Goal: Task Accomplishment & Management: Complete application form

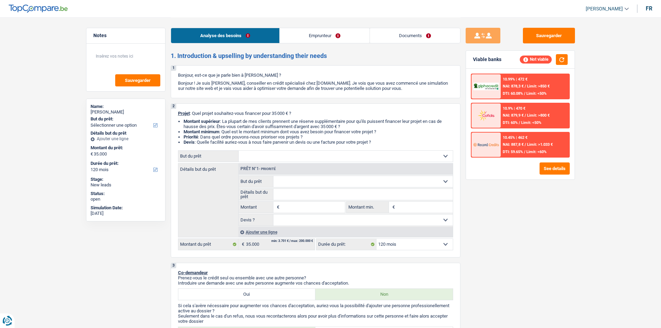
select select "120"
select select "worker"
select select "netSalary"
select select "rents"
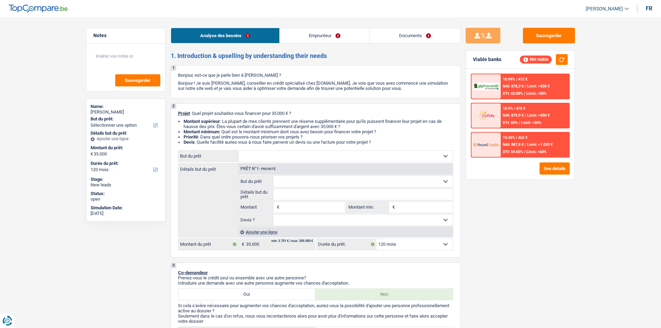
select select "120"
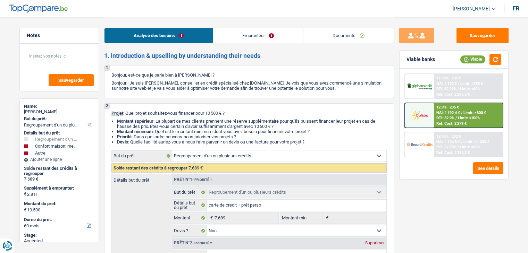
select select "refinancing"
select select "household"
select select "other"
select select "60"
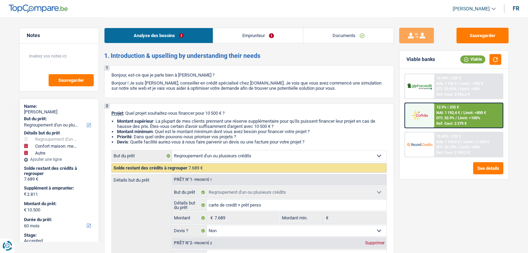
select select "refinancing"
select select "false"
select select "household"
select select "false"
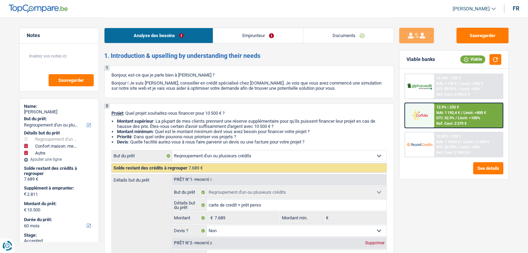
select select "other"
select select "60"
select select "invalid"
select select "disabilityPension"
select select "rents"
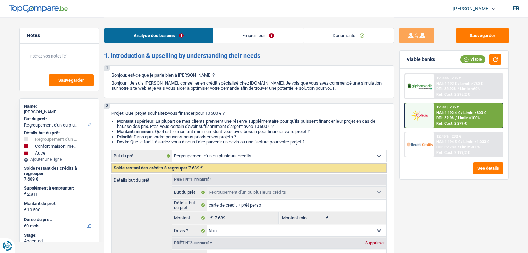
select select "cardOrCredit"
select select "personalLoan"
select select "other"
select select "60"
select select "refinancing"
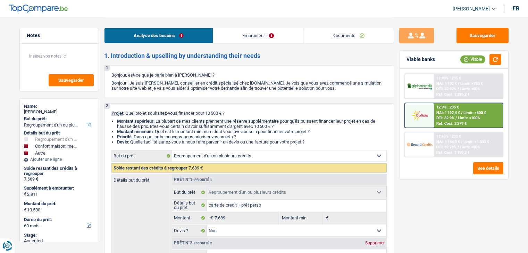
select select "refinancing"
select select "false"
select select "household"
select select "false"
select select "other"
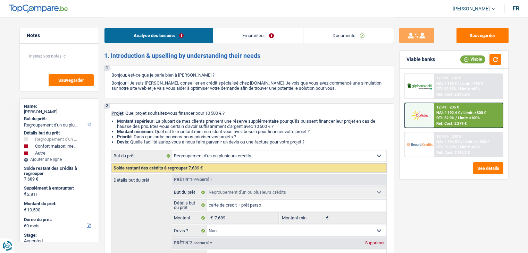
select select "60"
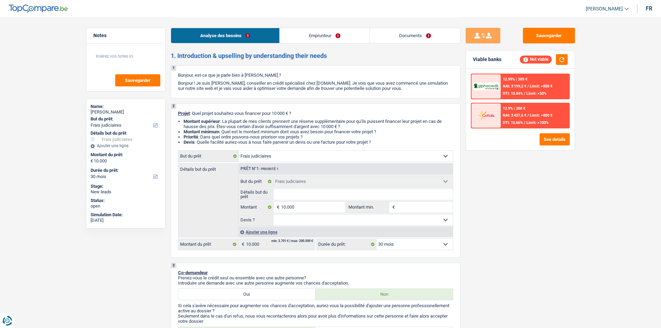
select select "judicial"
select select "30"
select select "judicial"
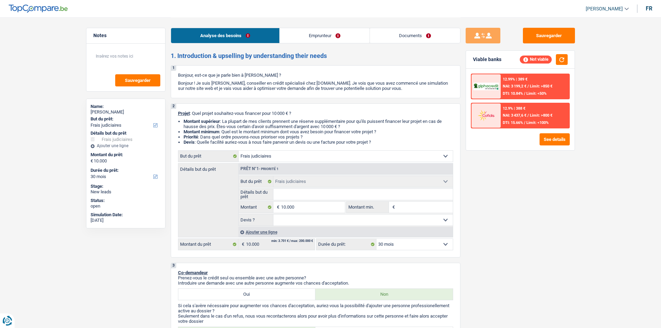
select select "30"
select select "independent"
select select "familyAllowances"
select select "netSalary"
select select "previousEmployerCompensation"
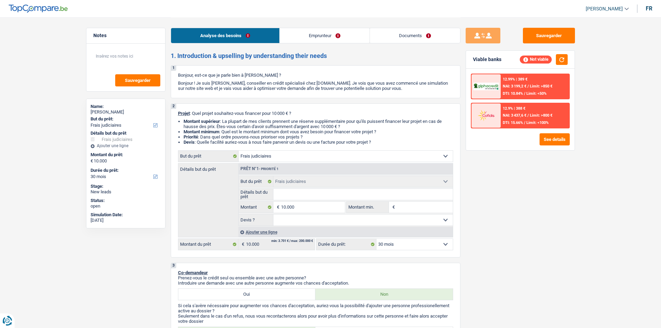
select select "liveWithParents"
select select "judicial"
select select "30"
click at [562, 61] on button "button" at bounding box center [562, 59] width 12 height 11
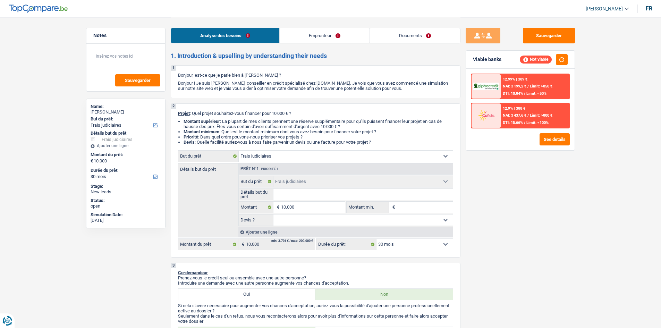
click at [286, 158] on select "Confort maison: meubles, textile, peinture, électroménager, outillage non-profe…" at bounding box center [346, 156] width 214 height 11
click at [286, 156] on select "Confort maison: meubles, textile, peinture, électroménager, outillage non-profe…" at bounding box center [346, 156] width 214 height 11
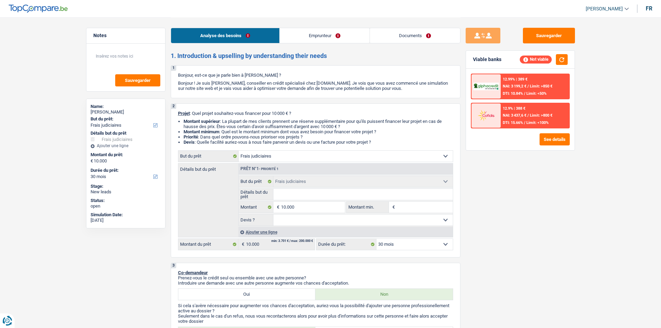
click at [286, 156] on select "Confort maison: meubles, textile, peinture, électroménager, outillage non-profe…" at bounding box center [346, 156] width 214 height 11
click at [287, 157] on select "Confort maison: meubles, textile, peinture, électroménager, outillage non-profe…" at bounding box center [346, 156] width 214 height 11
select select "household"
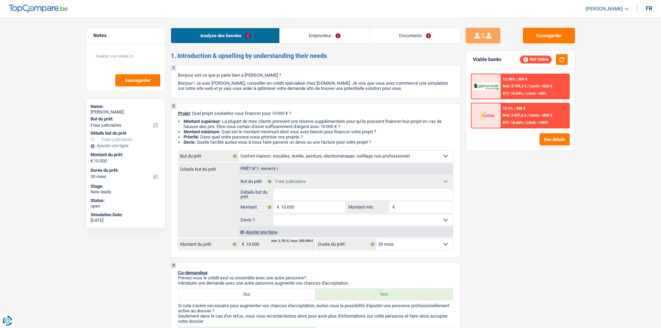
click at [239, 151] on select "Confort maison: meubles, textile, peinture, électroménager, outillage non-profe…" at bounding box center [346, 156] width 214 height 11
select select "household"
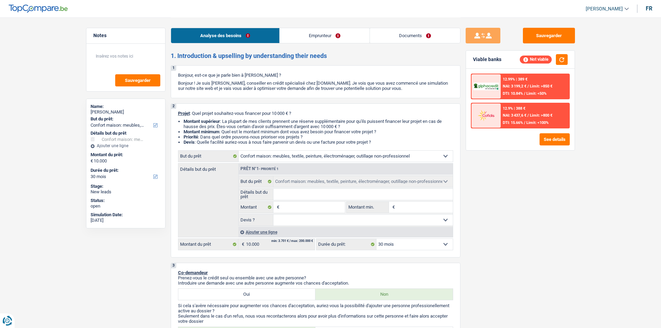
select select "household"
select select "judicial"
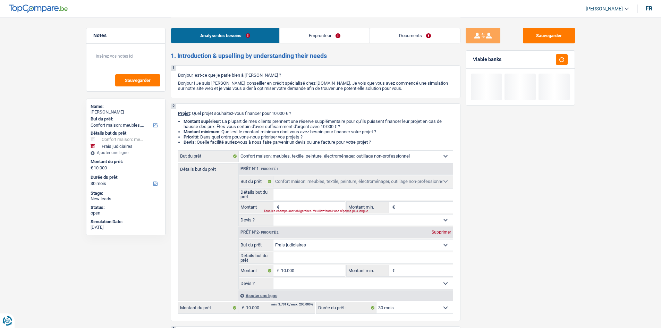
click at [448, 232] on div "Supprimer" at bounding box center [441, 232] width 23 height 4
type input "0"
select select
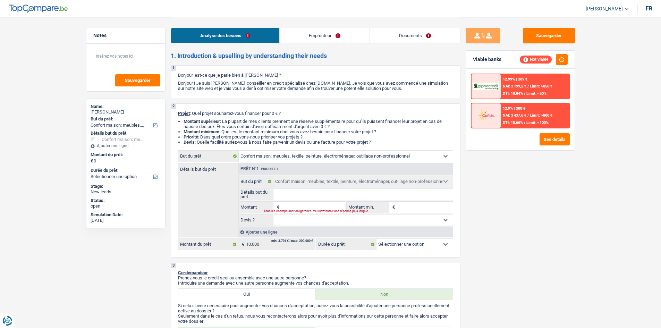
click at [304, 204] on input "Montant" at bounding box center [313, 207] width 64 height 11
type input "1"
type input "15"
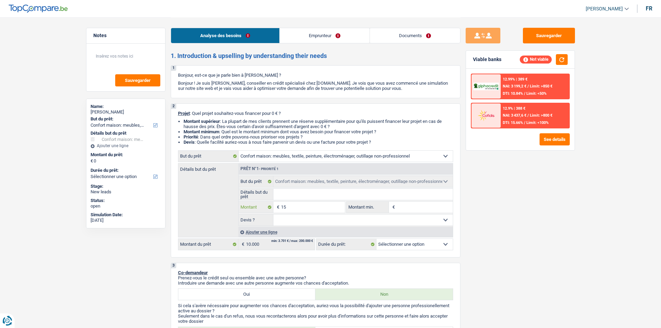
type input "150"
type input "1.500"
type input "15.000"
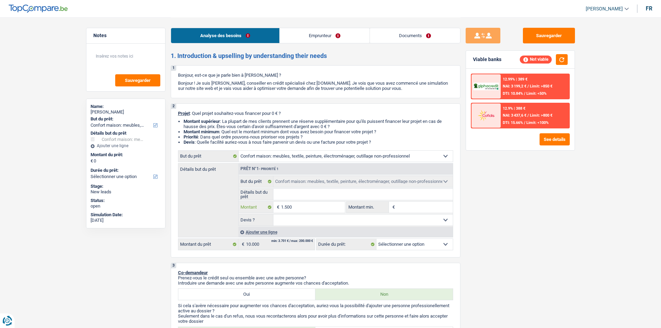
type input "15.000"
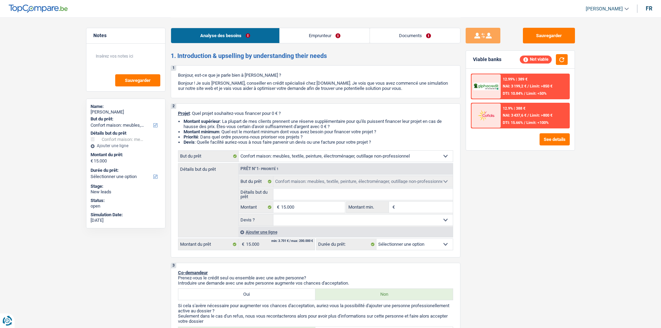
click at [403, 206] on input "Montant min." at bounding box center [425, 207] width 56 height 11
select select "60"
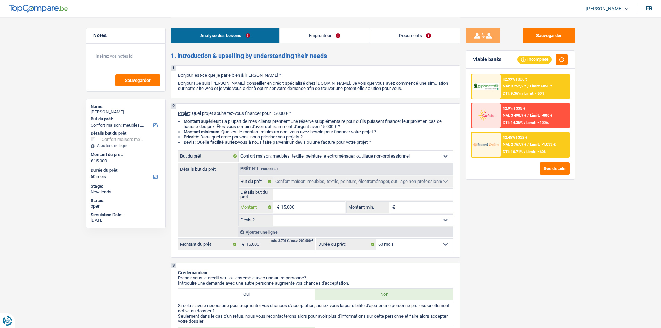
click at [311, 205] on input "15.000" at bounding box center [313, 207] width 64 height 11
type input "1.500"
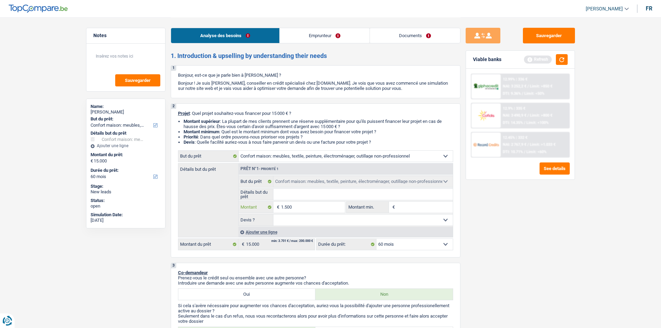
type input "150"
type input "15"
type input "1"
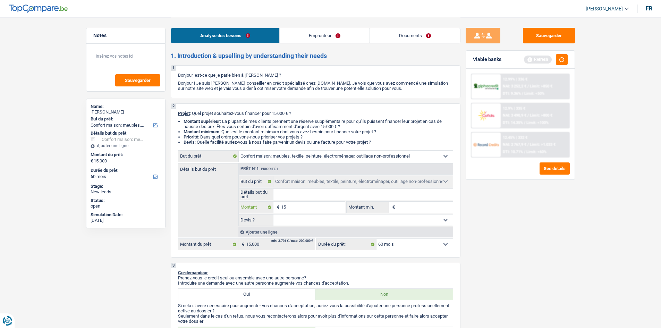
type input "1"
type input "10"
type input "100"
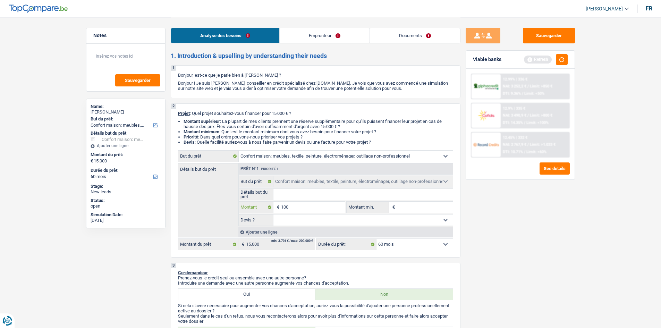
type input "1.000"
type input "10.001"
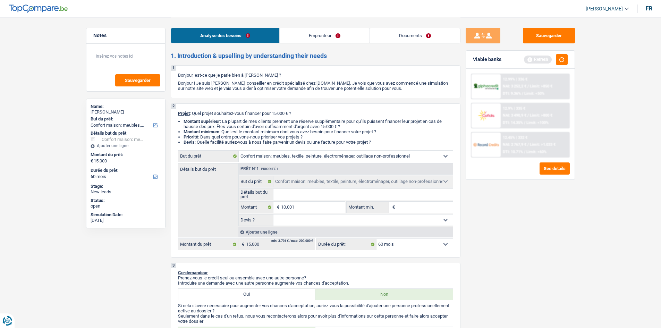
type input "10.001"
click at [340, 191] on input "Détails but du prêt" at bounding box center [362, 194] width 179 height 11
click at [424, 208] on input "Montant min." at bounding box center [425, 207] width 56 height 11
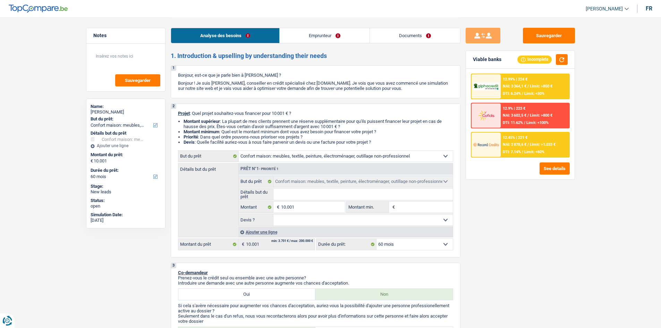
click at [360, 193] on input "Détails but du prêt" at bounding box center [362, 194] width 179 height 11
type input "m"
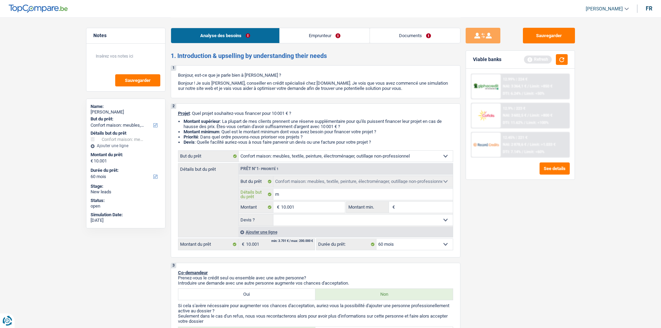
type input "me"
type input "meu"
type input "meub"
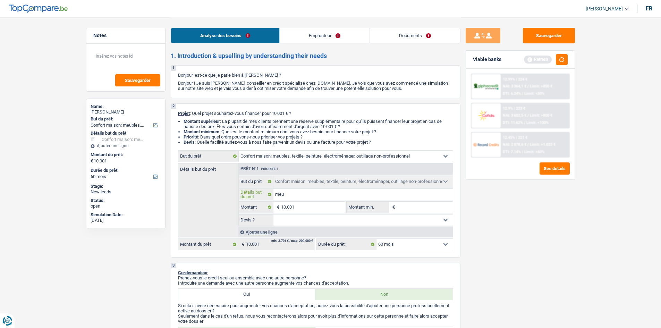
type input "meub"
type input "meubl"
type input "meuble"
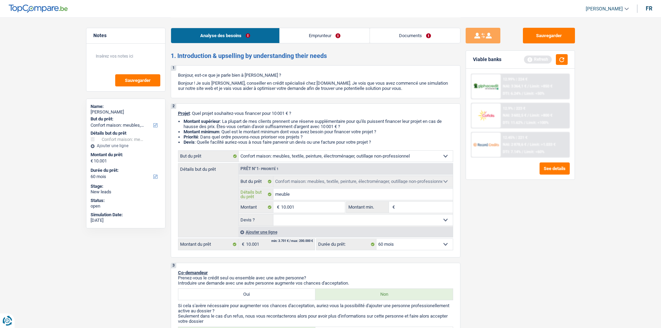
type input "meublem"
type input "meubleme"
type input "meublemen"
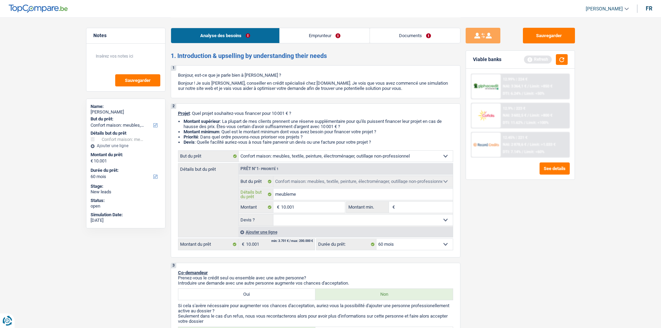
type input "meublemen"
type input "meublement"
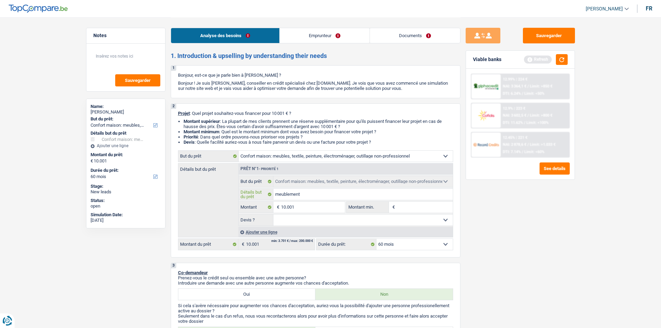
type input "meublement"
click at [420, 205] on input "Montant min." at bounding box center [425, 207] width 56 height 11
type input "1"
type input "10"
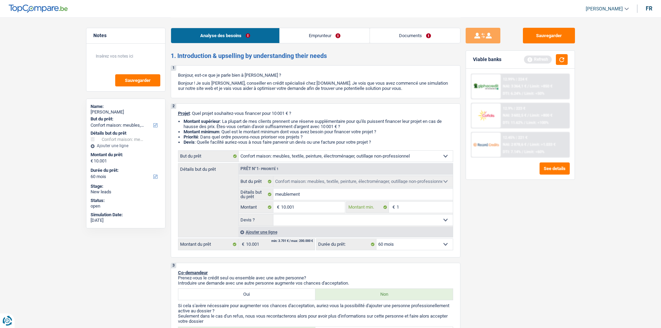
type input "10"
type input "100"
type input "1.000"
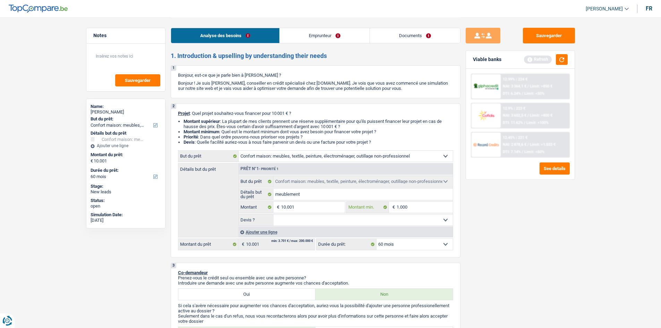
type input "10.001"
click at [407, 224] on select "Oui Non Non répondu Sélectionner une option" at bounding box center [362, 219] width 179 height 11
select select "false"
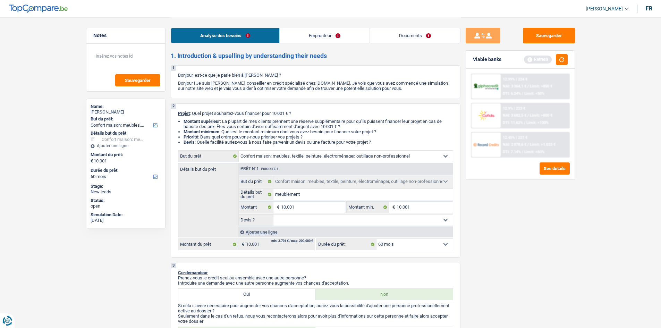
click at [273, 214] on select "Oui Non Non répondu Sélectionner une option" at bounding box center [362, 219] width 179 height 11
select select "false"
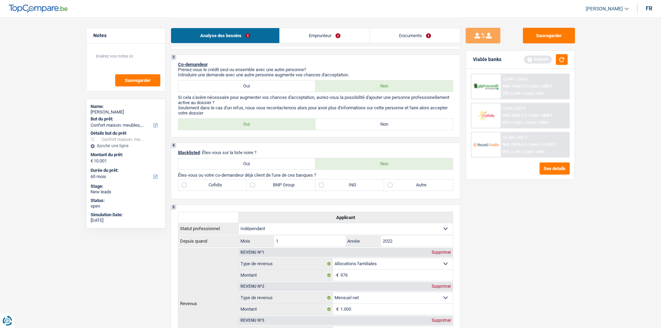
scroll to position [104, 0]
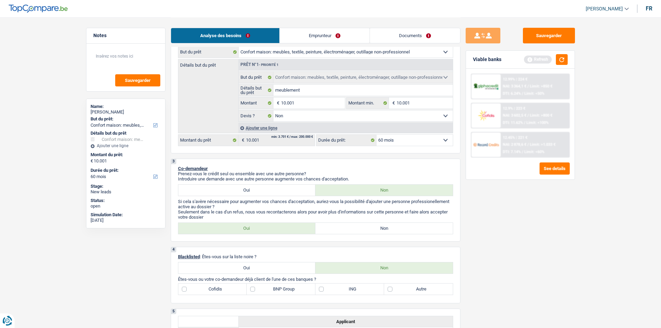
click at [357, 227] on label "Non" at bounding box center [383, 228] width 137 height 11
click at [357, 227] on input "Non" at bounding box center [383, 228] width 137 height 11
radio input "true"
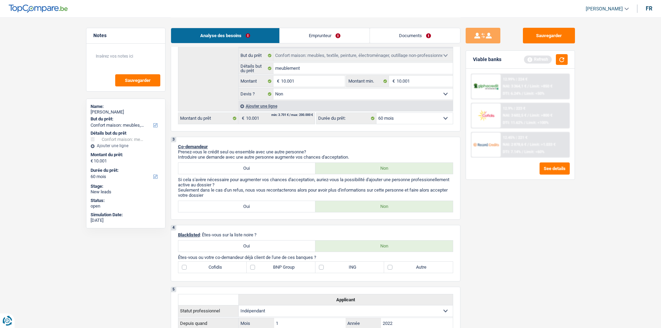
scroll to position [208, 0]
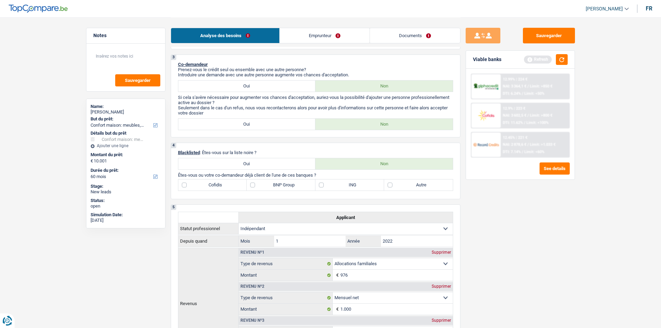
click at [393, 183] on label "Autre" at bounding box center [418, 184] width 69 height 11
click at [393, 183] on input "Autre" at bounding box center [418, 184] width 69 height 11
checkbox input "true"
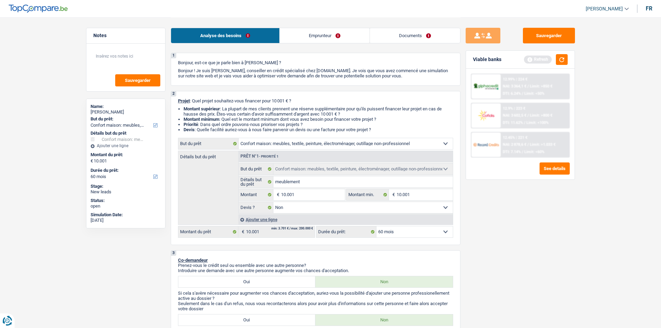
scroll to position [0, 0]
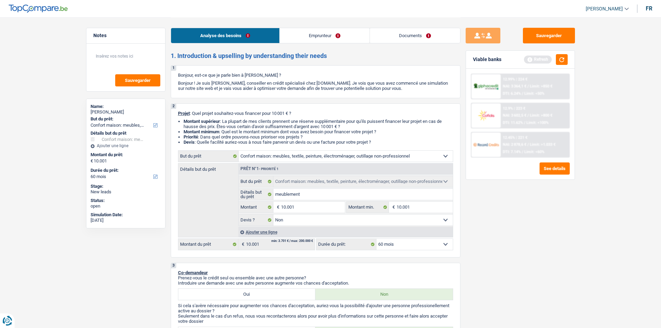
click at [325, 35] on link "Emprunteur" at bounding box center [325, 35] width 90 height 15
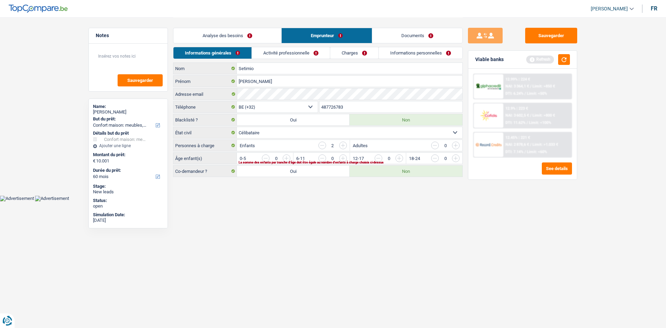
click at [227, 37] on link "Analyse des besoins" at bounding box center [228, 35] width 108 height 15
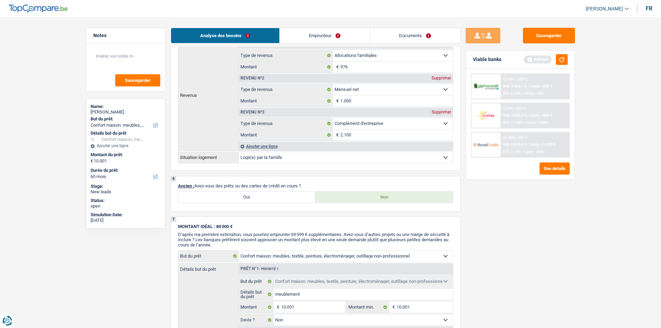
scroll to position [451, 0]
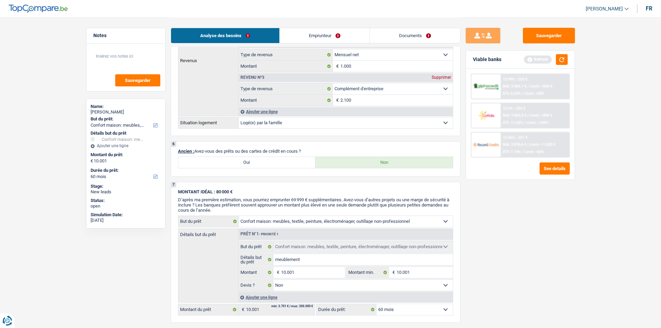
click at [270, 162] on label "Oui" at bounding box center [246, 162] width 137 height 11
click at [270, 162] on input "Oui" at bounding box center [246, 162] width 137 height 11
radio input "true"
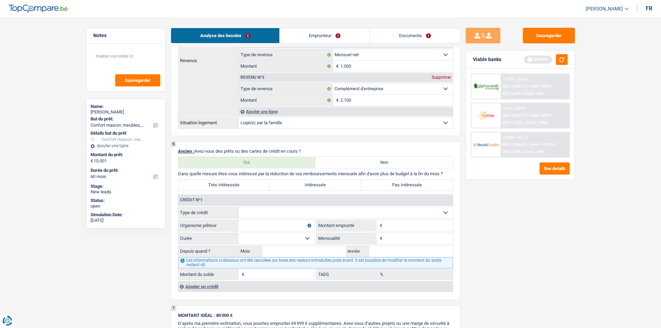
click at [302, 207] on select "Carte ou ouverture de crédit Prêt hypothécaire Vente à tempérament Prêt à tempé…" at bounding box center [346, 212] width 214 height 11
select select "cardOrCredit"
type input "0"
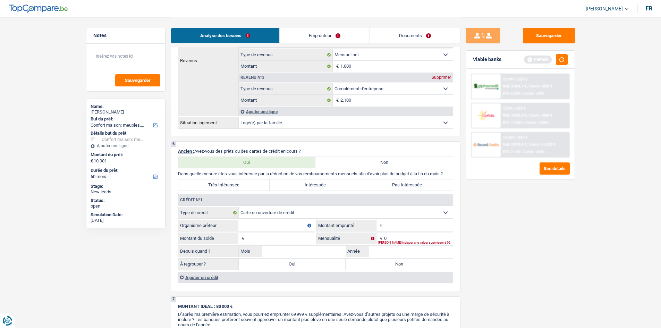
click at [402, 226] on input "Montant" at bounding box center [418, 225] width 69 height 11
type input "1.500"
click at [296, 226] on input "Organisme prêteur" at bounding box center [276, 225] width 76 height 11
type input "Belfius"
click at [289, 237] on input "Montant du solde" at bounding box center [280, 238] width 69 height 11
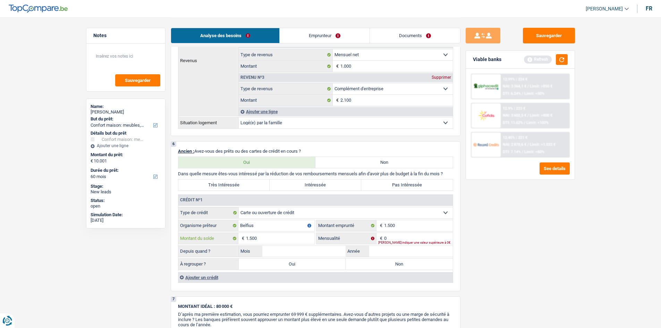
type input "1.500"
click at [283, 252] on input "Mois" at bounding box center [304, 251] width 84 height 11
click at [387, 185] on label "Pas Intéressée" at bounding box center [407, 184] width 92 height 11
click at [387, 185] on input "Pas Intéressée" at bounding box center [407, 184] width 92 height 11
radio input "true"
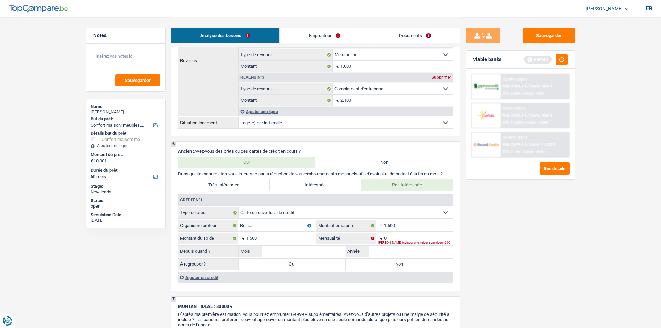
click at [384, 268] on label "Non" at bounding box center [399, 264] width 107 height 11
click at [384, 268] on input "Non" at bounding box center [399, 264] width 107 height 11
radio input "true"
click at [310, 254] on input "Mois" at bounding box center [304, 251] width 84 height 11
type input "01"
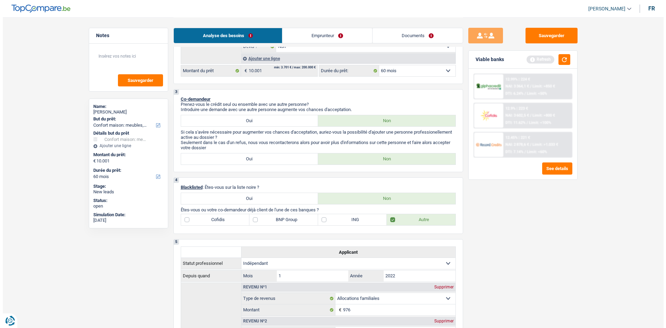
scroll to position [0, 0]
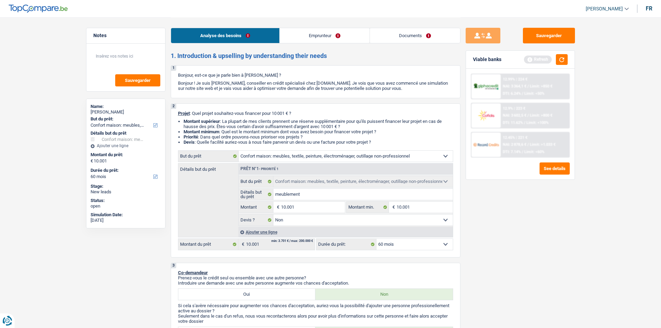
type input "2022"
click at [316, 37] on link "Emprunteur" at bounding box center [325, 35] width 90 height 15
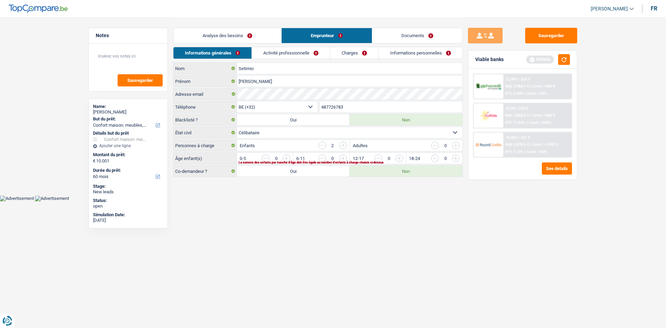
click at [345, 158] on input "button" at bounding box center [483, 159] width 289 height 11
click at [398, 158] on input "button" at bounding box center [540, 159] width 289 height 11
click at [294, 52] on link "Activité professionnelle" at bounding box center [291, 52] width 78 height 11
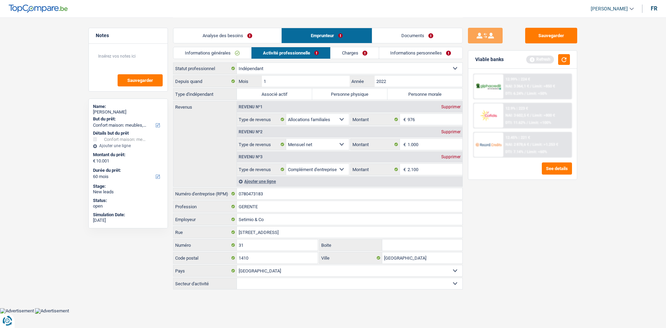
click at [308, 66] on select "Ouvrier Employé privé Employé public Invalide Indépendant Pensionné Chômeur Mut…" at bounding box center [350, 68] width 226 height 11
click at [237, 63] on select "Ouvrier Employé privé Employé public Invalide Indépendant Pensionné Chômeur Mut…" at bounding box center [350, 68] width 226 height 11
click at [403, 94] on label "Personne morale" at bounding box center [425, 94] width 75 height 11
click at [403, 94] on input "Personne morale" at bounding box center [425, 94] width 75 height 11
radio input "true"
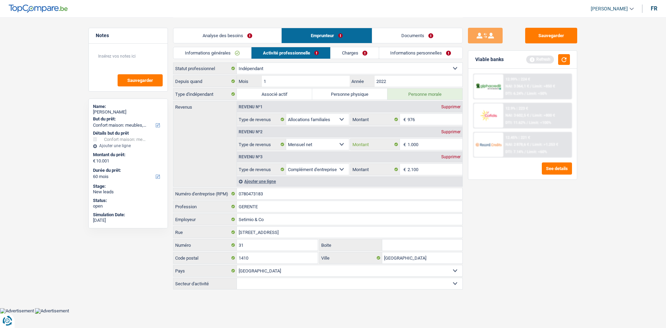
click at [426, 144] on input "1.000" at bounding box center [435, 144] width 55 height 11
click at [421, 118] on input "976" at bounding box center [435, 119] width 55 height 11
click at [345, 168] on select "Allocation d'handicap Allocations chômage Allocations familiales Chèques repas …" at bounding box center [317, 169] width 63 height 11
select select "netSalary"
click at [286, 164] on select "Allocation d'handicap Allocations chômage Allocations familiales Chèques repas …" at bounding box center [317, 169] width 63 height 11
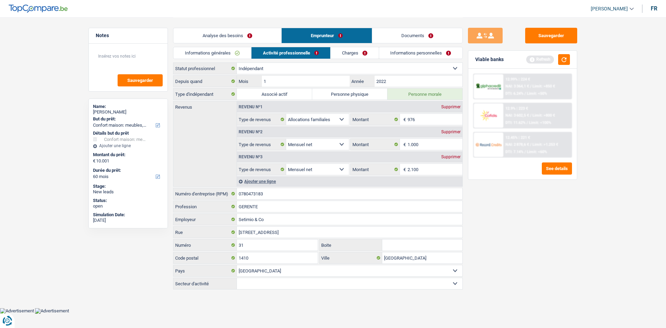
click at [344, 147] on select "Allocation d'handicap Allocations chômage Allocations familiales Chèques repas …" at bounding box center [317, 144] width 63 height 11
click at [286, 139] on select "Allocation d'handicap Allocations chômage Allocations familiales Chèques repas …" at bounding box center [317, 144] width 63 height 11
click at [344, 152] on div "Revenu nº3 Supprimer" at bounding box center [350, 156] width 226 height 11
click at [344, 147] on select "Allocation d'handicap Allocations chômage Allocations familiales Chèques repas …" at bounding box center [317, 144] width 63 height 11
select select "alimony"
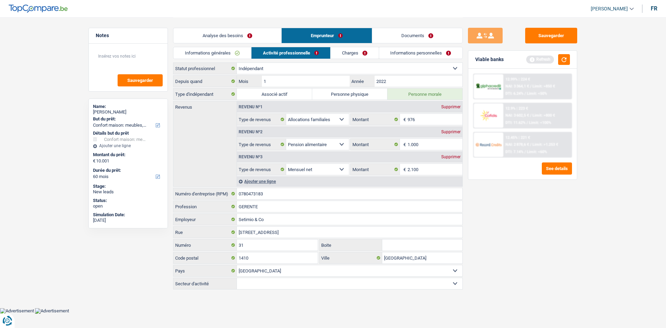
click at [286, 139] on select "Allocation d'handicap Allocations chômage Allocations familiales Chèques repas …" at bounding box center [317, 144] width 63 height 11
click at [353, 54] on link "Charges" at bounding box center [355, 52] width 48 height 11
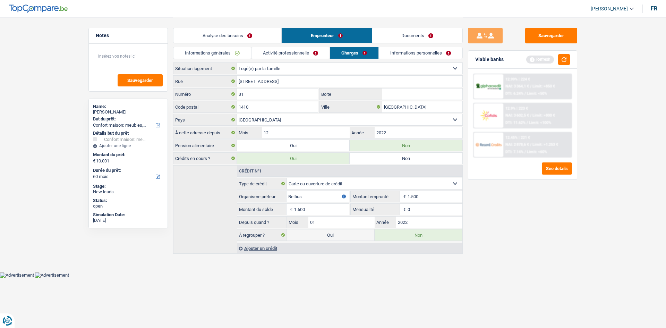
click at [310, 142] on label "Oui" at bounding box center [293, 145] width 113 height 11
click at [310, 142] on input "Oui" at bounding box center [293, 145] width 113 height 11
radio input "true"
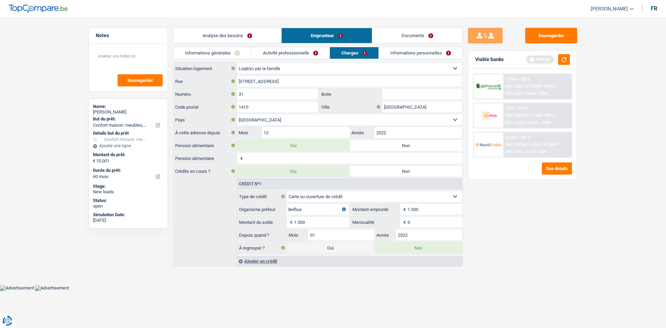
click at [318, 157] on input "Pension alimentaire" at bounding box center [354, 158] width 218 height 11
click at [298, 81] on input "AVENUE DE VERSAILLES, 31" at bounding box center [350, 81] width 226 height 11
type input "AVENUE DE versailles"
click at [303, 158] on input "Pension alimentaire" at bounding box center [354, 158] width 218 height 11
type input "1.000"
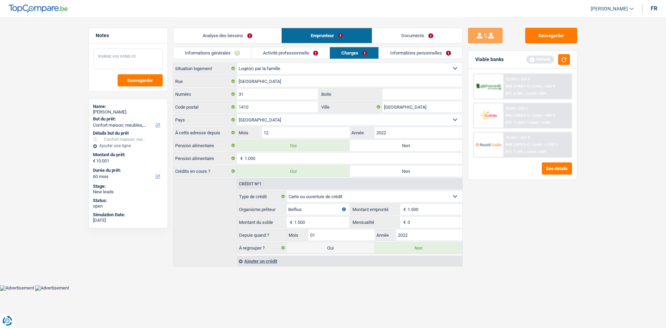
click at [138, 61] on textarea at bounding box center [128, 59] width 69 height 21
type textarea "L"
click at [101, 55] on textarea "- habite avec son compagnon ne paie pas de loyer" at bounding box center [128, 59] width 69 height 21
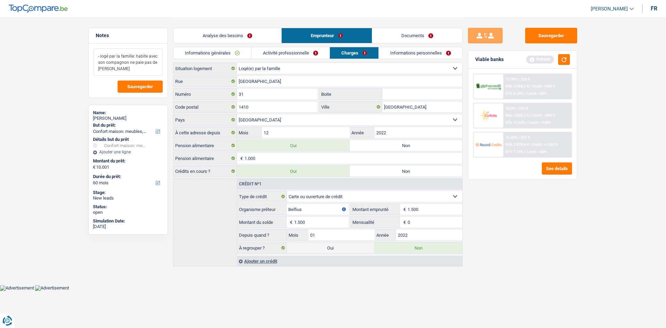
type textarea "- logé par la famille: habite avec son compagnon ne paie pas de loyer"
click at [417, 52] on link "Informations personnelles" at bounding box center [421, 52] width 84 height 11
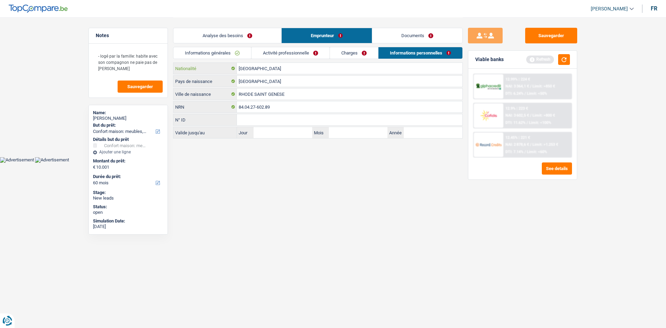
click at [277, 66] on input "[GEOGRAPHIC_DATA]" at bounding box center [350, 68] width 226 height 11
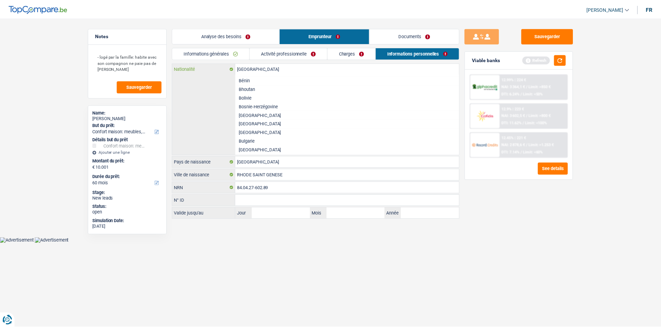
scroll to position [208, 0]
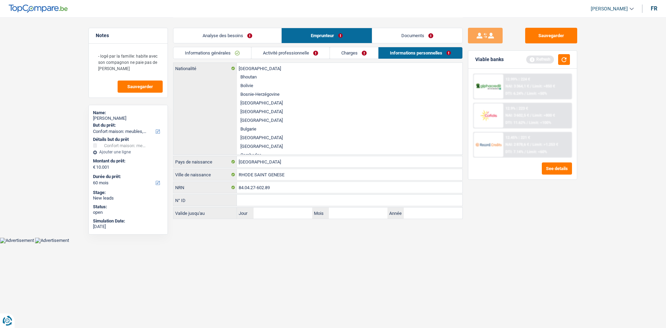
click at [249, 111] on li "Brésil" at bounding box center [350, 111] width 226 height 9
type input "Brésil"
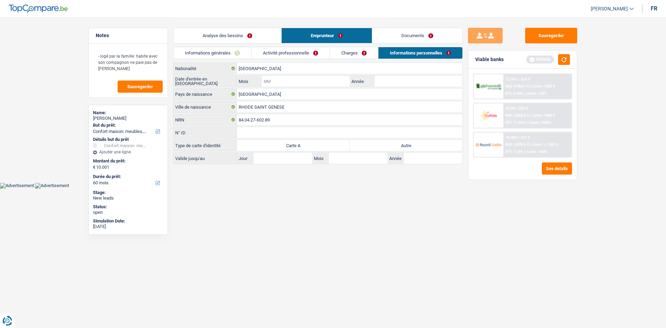
click at [282, 81] on input "Mois" at bounding box center [306, 81] width 88 height 11
click at [385, 82] on input "Année" at bounding box center [419, 81] width 88 height 11
type input "2019"
click at [304, 84] on input "Mois" at bounding box center [306, 81] width 88 height 11
type input "12"
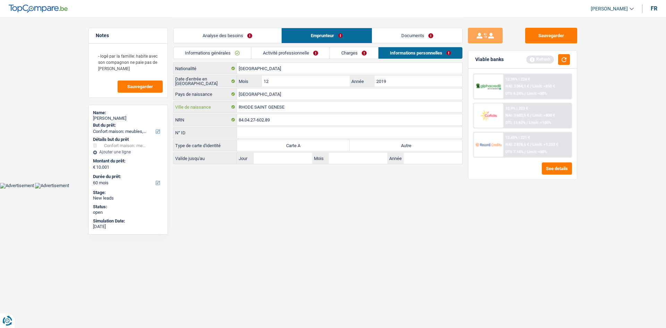
click at [299, 107] on input "RHODE SAINT GENESE" at bounding box center [350, 106] width 226 height 11
type input "R"
type input "Sao paolo"
click at [395, 145] on label "Autre" at bounding box center [406, 145] width 113 height 11
click at [395, 145] on input "Autre" at bounding box center [406, 145] width 113 height 11
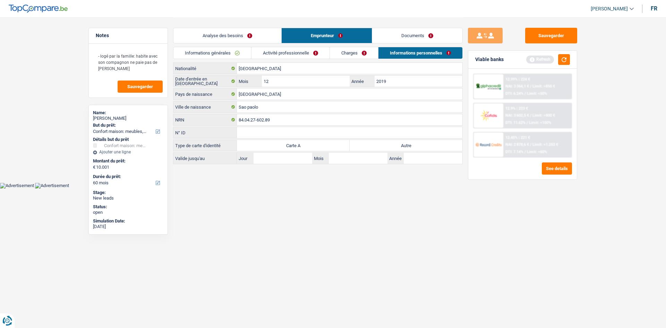
radio input "true"
click at [280, 160] on input "Jour" at bounding box center [283, 158] width 59 height 11
type input "02"
click at [430, 159] on input "Année" at bounding box center [433, 158] width 59 height 11
type input "2026"
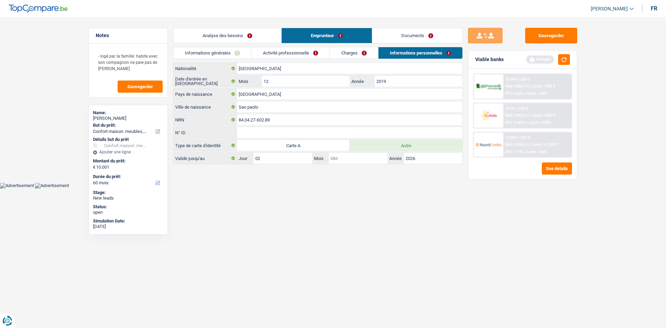
click at [376, 161] on input "Mois" at bounding box center [358, 158] width 59 height 11
type input "02"
click at [271, 157] on input "02" at bounding box center [283, 158] width 59 height 11
type input "0"
type input "01"
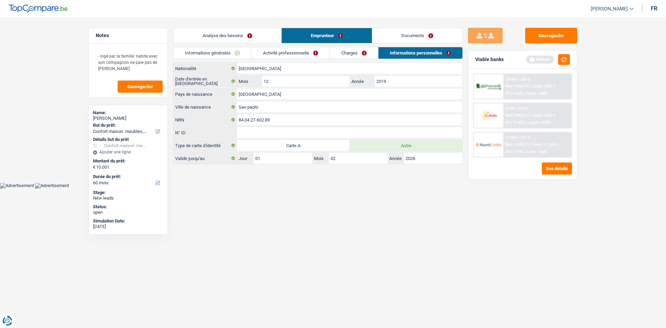
click at [352, 52] on link "Charges" at bounding box center [354, 52] width 48 height 11
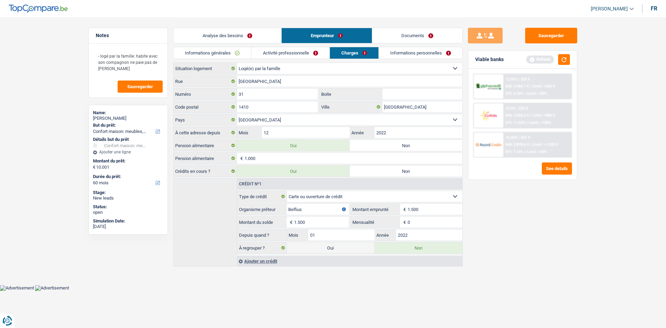
click at [304, 53] on link "Activité professionnelle" at bounding box center [291, 52] width 78 height 11
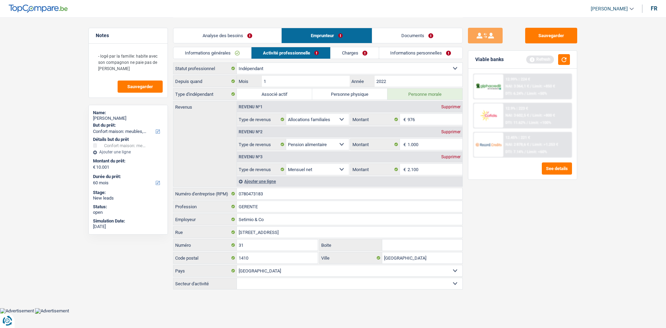
click at [395, 55] on link "Informations personnelles" at bounding box center [421, 52] width 84 height 11
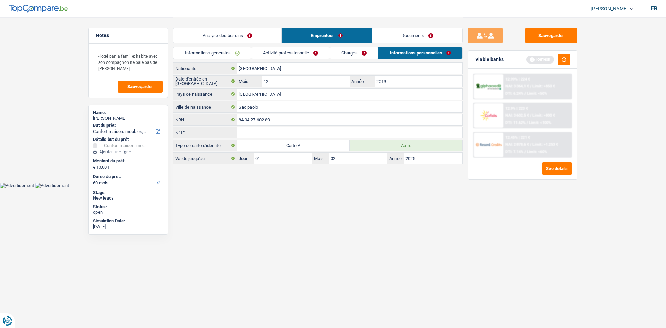
click at [360, 53] on link "Charges" at bounding box center [354, 52] width 48 height 11
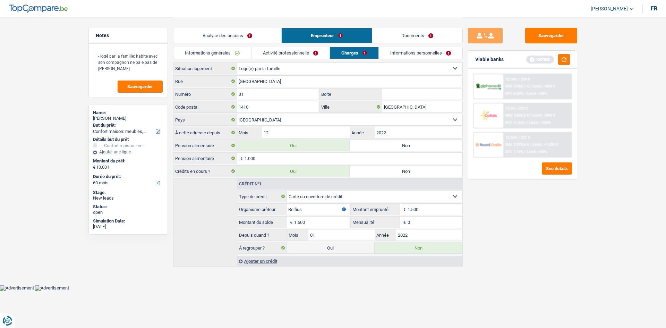
click at [218, 31] on link "Analyse des besoins" at bounding box center [228, 35] width 108 height 15
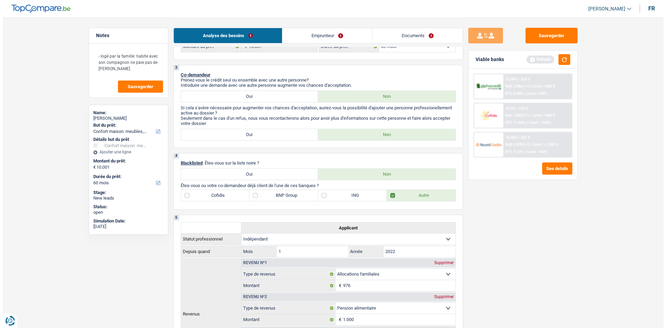
scroll to position [174, 0]
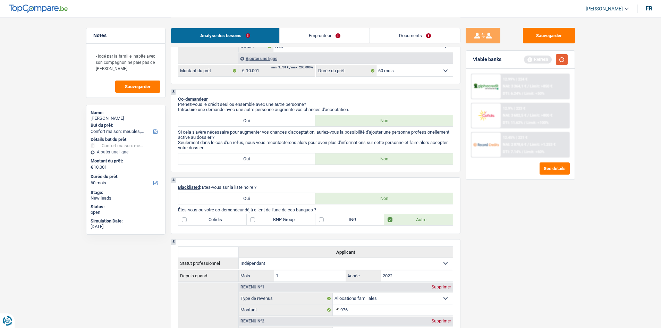
click at [562, 63] on button "button" at bounding box center [562, 59] width 12 height 11
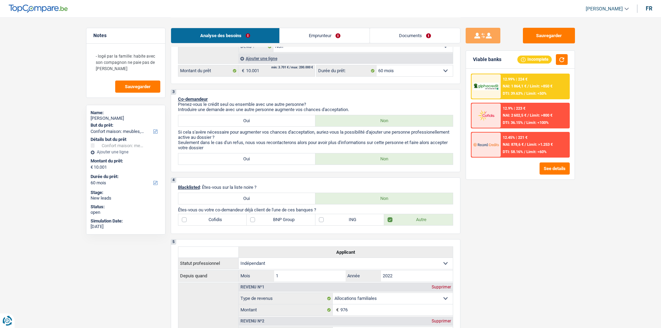
click at [529, 58] on div "Incomplete" at bounding box center [534, 60] width 34 height 8
click at [520, 87] on span "NAI: 1 864,1 €" at bounding box center [515, 86] width 24 height 5
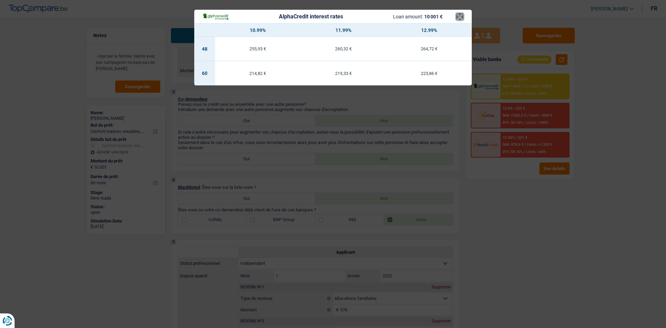
click at [460, 18] on button "×" at bounding box center [459, 16] width 7 height 7
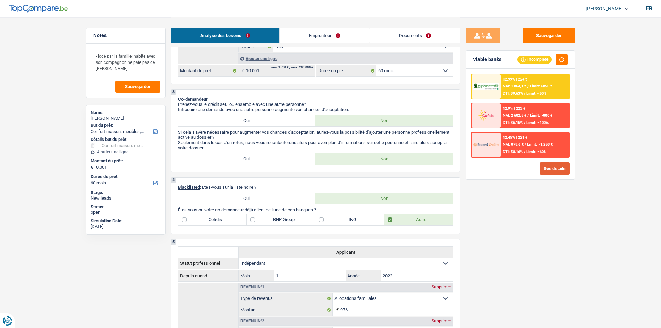
click at [552, 164] on button "See details" at bounding box center [555, 168] width 30 height 12
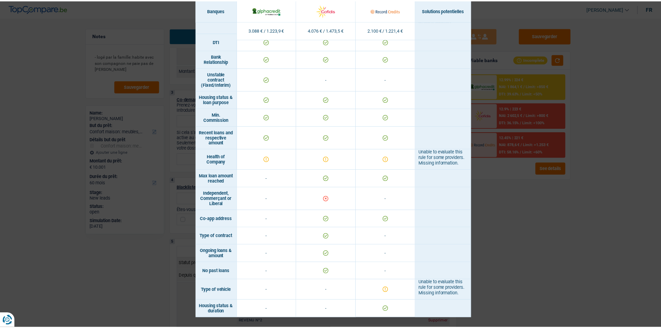
scroll to position [387, 0]
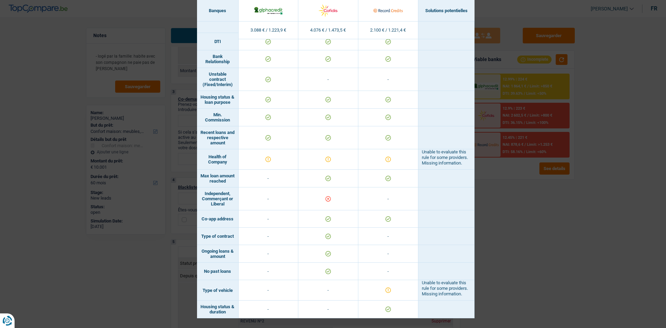
click at [517, 207] on div "Banks conditions × Banques Solutions potentielles Revenus / Charges 3.088 € / 1…" at bounding box center [333, 164] width 666 height 328
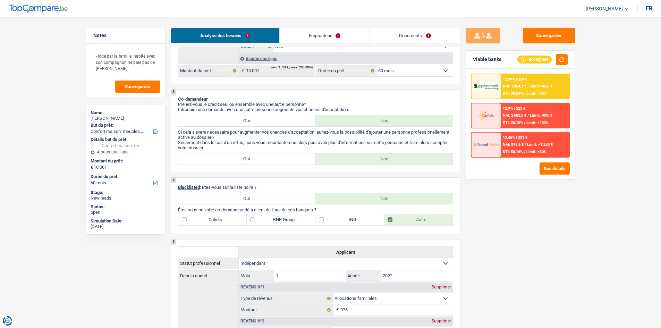
click at [329, 39] on link "Emprunteur" at bounding box center [325, 35] width 90 height 15
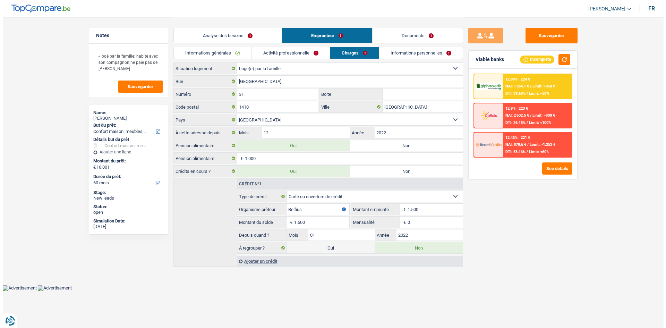
scroll to position [0, 0]
click at [281, 54] on link "Activité professionnelle" at bounding box center [291, 52] width 78 height 11
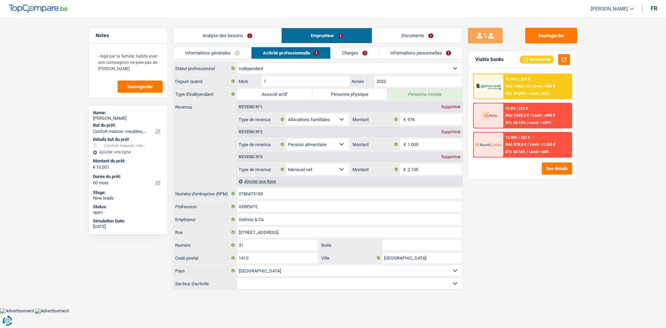
click at [289, 284] on select "Agriculture/Pêche Industrie Horeca Courier/Fitness/Taxi Construction Banques/As…" at bounding box center [350, 283] width 226 height 11
select select "smallCompanies"
click at [237, 278] on select "Agriculture/Pêche Industrie Horeca Courier/Fitness/Taxi Construction Banques/As…" at bounding box center [350, 283] width 226 height 11
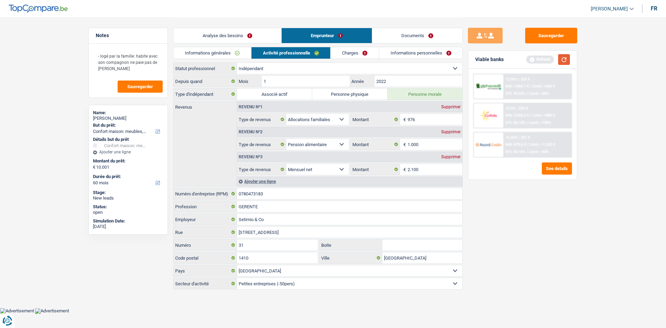
click at [567, 65] on button "button" at bounding box center [564, 59] width 12 height 11
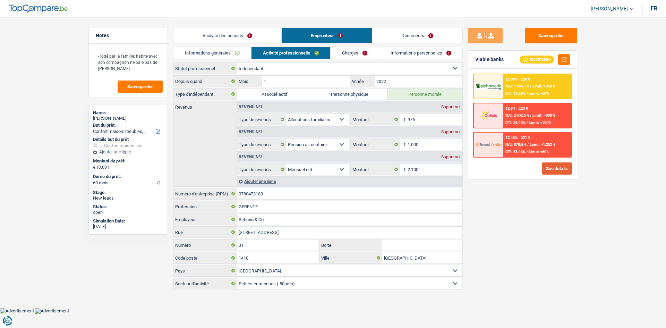
click at [554, 169] on button "See details" at bounding box center [557, 168] width 30 height 12
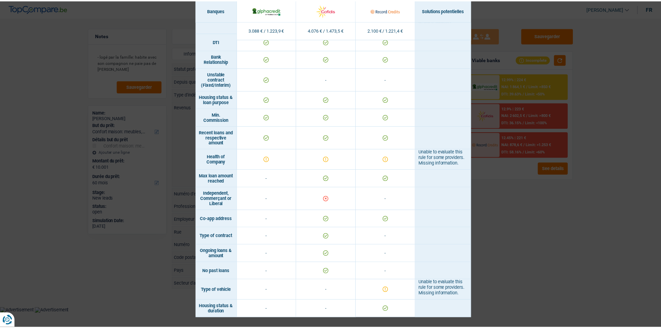
scroll to position [387, 0]
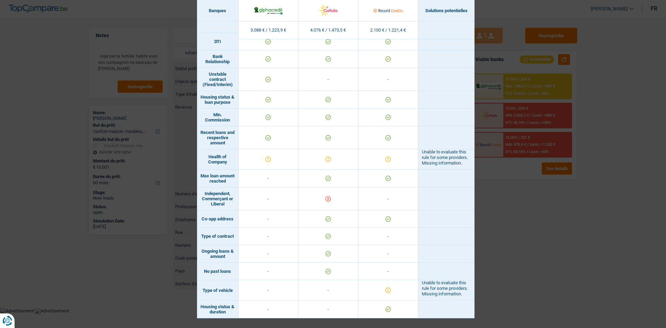
click at [558, 216] on div "Banks conditions × Banques Solutions potentielles Revenus / Charges 3.088 € / 1…" at bounding box center [333, 164] width 666 height 328
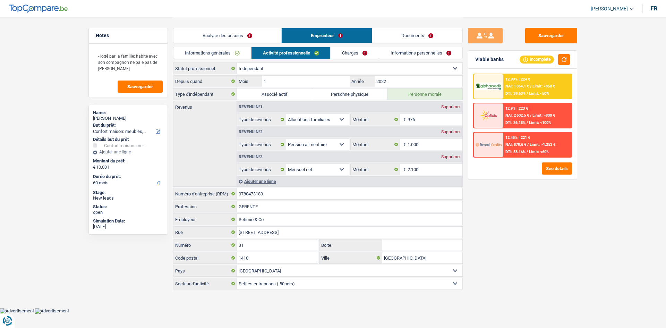
click at [222, 31] on link "Analyse des besoins" at bounding box center [228, 35] width 108 height 15
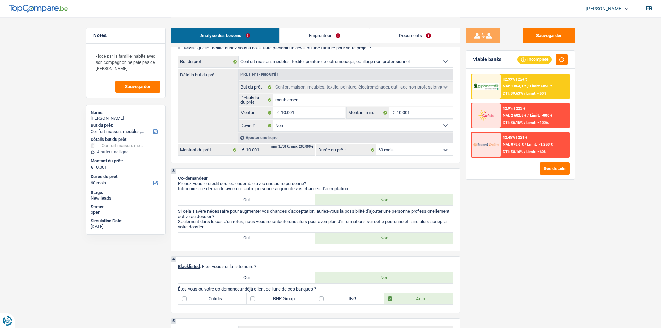
scroll to position [104, 0]
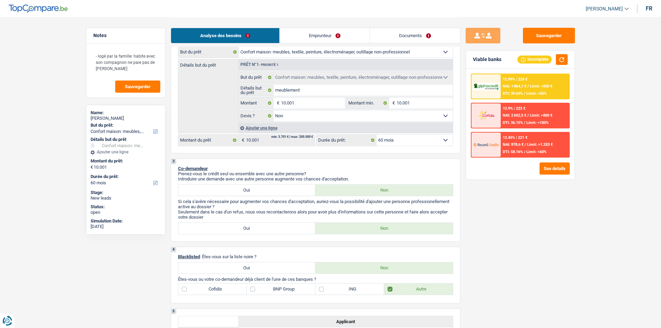
click at [414, 140] on select "12 mois 18 mois 24 mois 30 mois 36 mois 42 mois 48 mois 60 mois Sélectionner un…" at bounding box center [415, 140] width 76 height 11
click at [377, 135] on select "12 mois 18 mois 24 mois 30 mois 36 mois 42 mois 48 mois 60 mois Sélectionner un…" at bounding box center [415, 140] width 76 height 11
click at [404, 143] on select "12 mois 18 mois 24 mois 30 mois 36 mois 42 mois 48 mois 60 mois Sélectionner un…" at bounding box center [415, 140] width 76 height 11
select select "30"
click at [377, 135] on select "12 mois 18 mois 24 mois 30 mois 36 mois 42 mois 48 mois 60 mois Sélectionner un…" at bounding box center [415, 140] width 76 height 11
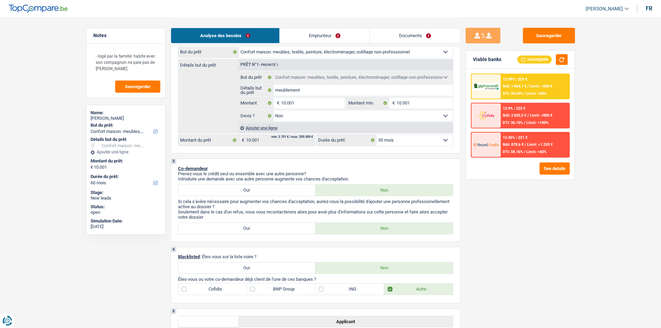
select select "30"
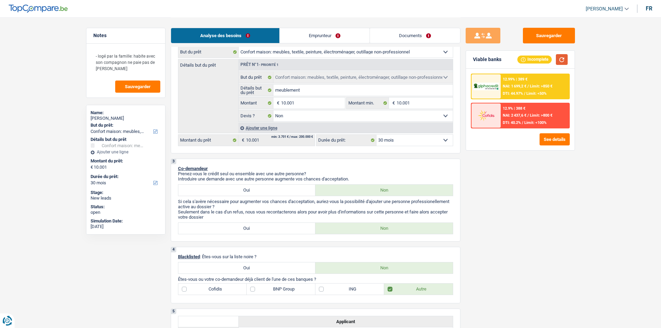
click at [565, 61] on button "button" at bounding box center [562, 59] width 12 height 11
click at [523, 89] on div "12.99% | 389 € NAI: 1 699,2 € / Limit: >850 € DTI: 44.97% / Limit: <50%" at bounding box center [535, 86] width 68 height 24
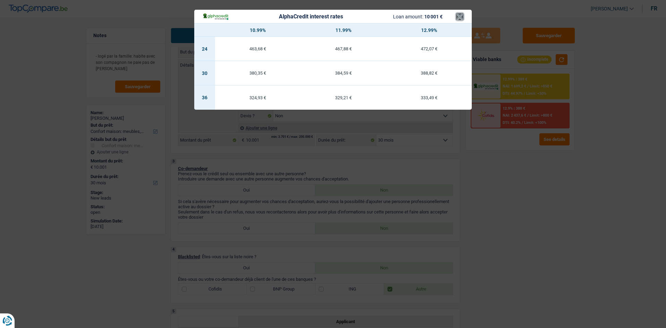
click at [460, 16] on button "×" at bounding box center [459, 16] width 7 height 7
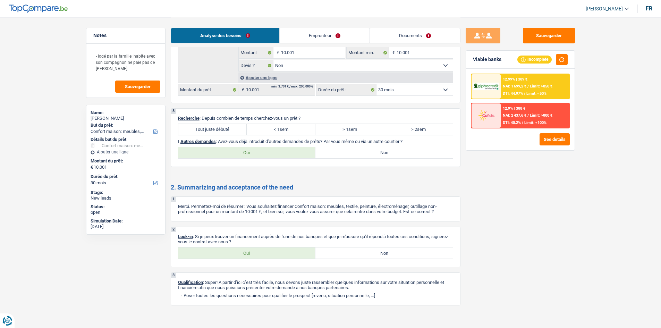
scroll to position [868, 0]
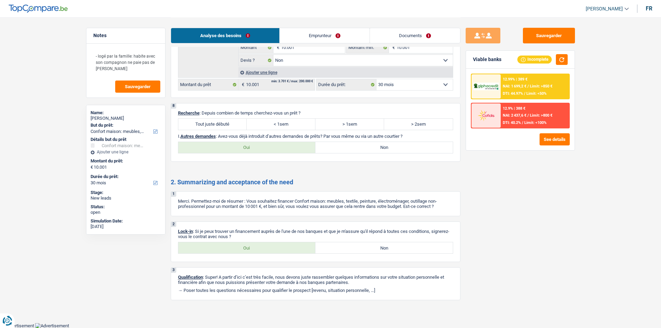
click at [237, 125] on label "Tout juste débuté" at bounding box center [212, 124] width 69 height 11
click at [237, 125] on input "Tout juste débuté" at bounding box center [212, 124] width 69 height 11
radio input "true"
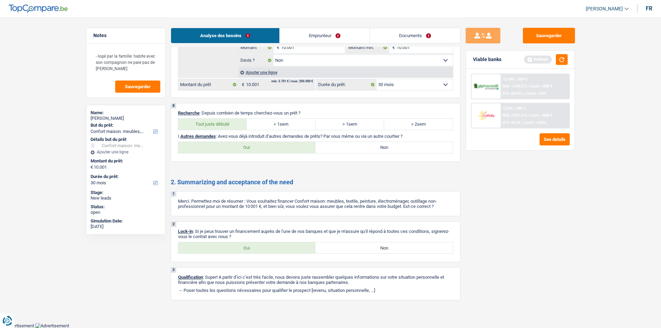
click at [362, 150] on label "Non" at bounding box center [383, 147] width 137 height 11
click at [362, 150] on input "Non" at bounding box center [383, 147] width 137 height 11
radio input "true"
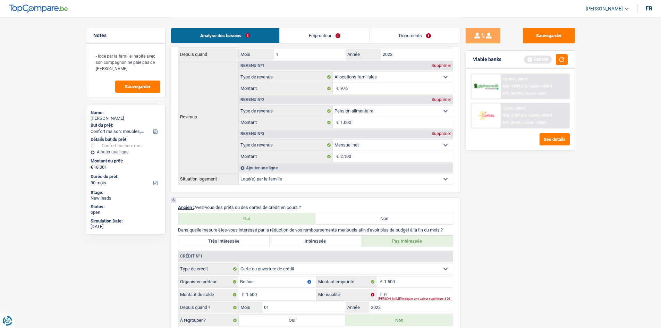
scroll to position [312, 0]
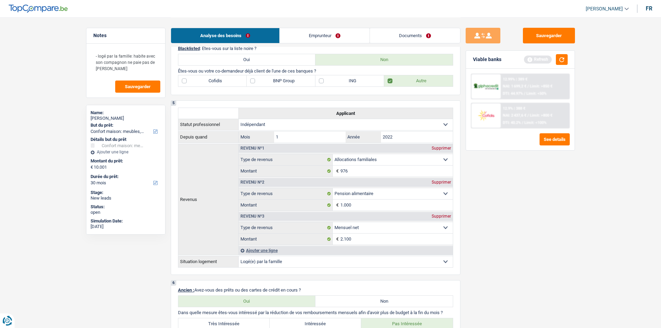
click at [409, 30] on link "Documents" at bounding box center [415, 35] width 90 height 15
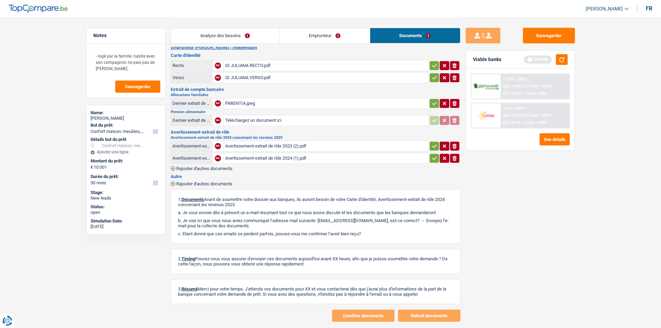
scroll to position [0, 0]
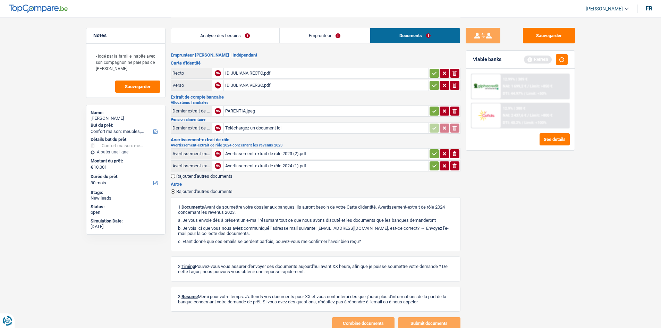
click at [217, 41] on link "Analyse des besoins" at bounding box center [225, 35] width 108 height 15
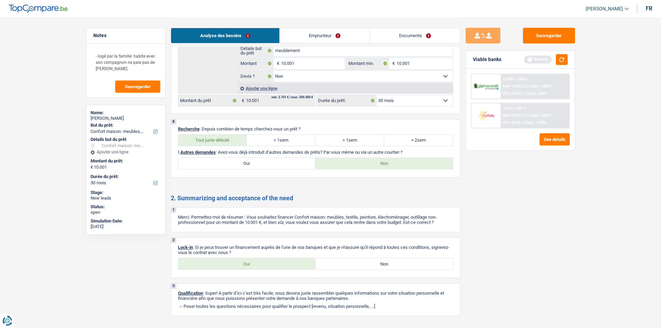
scroll to position [868, 0]
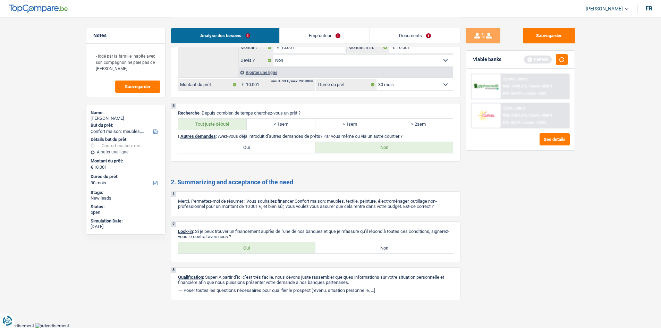
click at [260, 252] on label "Oui" at bounding box center [246, 247] width 137 height 11
click at [260, 252] on input "Oui" at bounding box center [246, 247] width 137 height 11
radio input "true"
click at [404, 37] on link "Documents" at bounding box center [415, 35] width 90 height 15
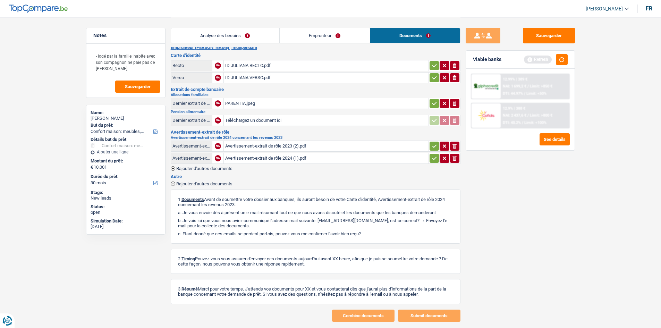
scroll to position [0, 0]
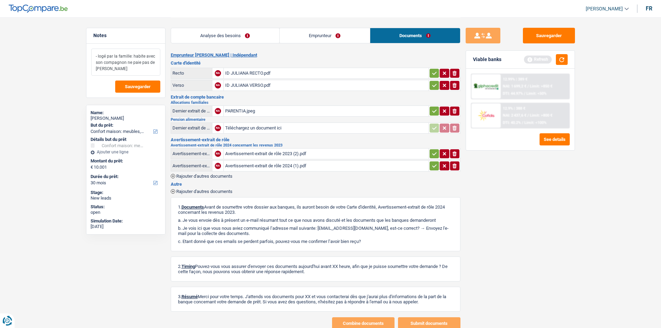
click at [123, 71] on textarea "- logé par la famille: habite avec son compagnon ne paie pas de loyer" at bounding box center [125, 62] width 69 height 27
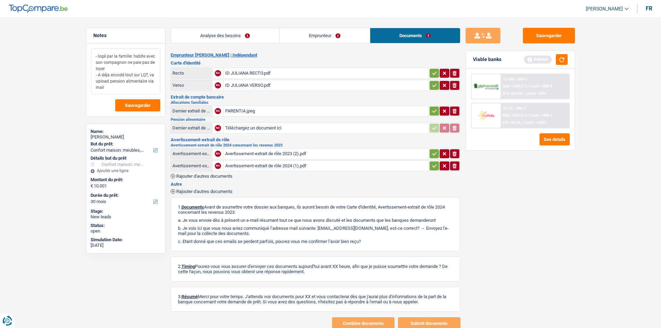
type textarea "- logé par la famille: habite avec son compagnon ne paie pas de loyer - A déja …"
click at [138, 111] on div "- logé par la famille: habite avec son compagnon ne paie pas de loyer - A déja …" at bounding box center [125, 80] width 79 height 73
click at [139, 107] on span "Sauvegarder" at bounding box center [138, 105] width 26 height 5
click at [119, 88] on textarea "- logé par la famille: habite avec son compagnon ne paie pas de loyer - A déja …" at bounding box center [125, 72] width 69 height 46
click at [529, 35] on button "Sauvegarder" at bounding box center [549, 36] width 52 height 16
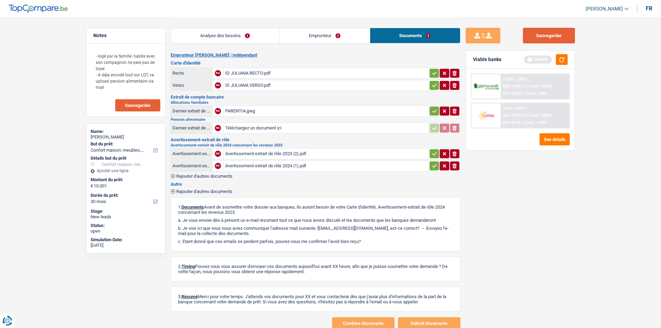
drag, startPoint x: 545, startPoint y: 37, endPoint x: 239, endPoint y: 0, distance: 307.9
click at [545, 37] on button "Sauvegarder" at bounding box center [549, 36] width 52 height 16
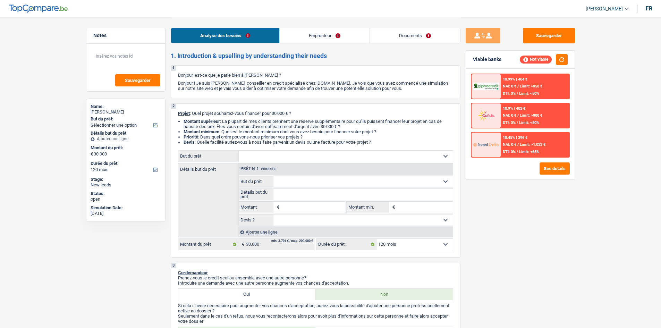
select select "120"
select select "worker"
select select "netSalary"
select select "rents"
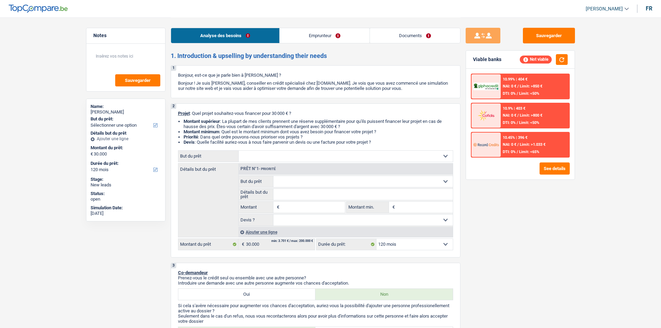
select select "120"
click at [375, 157] on select "Confort maison: meubles, textile, peinture, électroménager, outillage non-profe…" at bounding box center [346, 156] width 214 height 11
click at [314, 155] on select "Confort maison: meubles, textile, peinture, électroménager, outillage non-profe…" at bounding box center [346, 156] width 214 height 11
select select "medical"
click at [239, 151] on select "Confort maison: meubles, textile, peinture, électroménager, outillage non-profe…" at bounding box center [346, 156] width 214 height 11
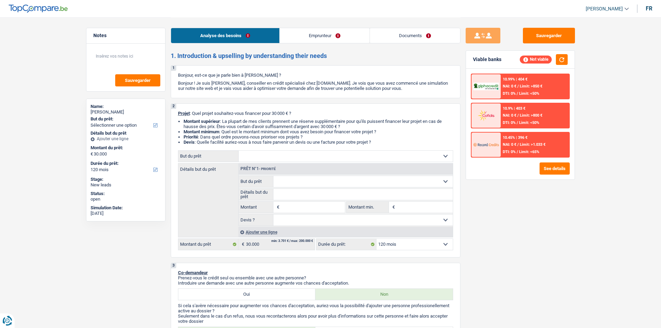
select select "medical"
type input "30.000"
select select "medical"
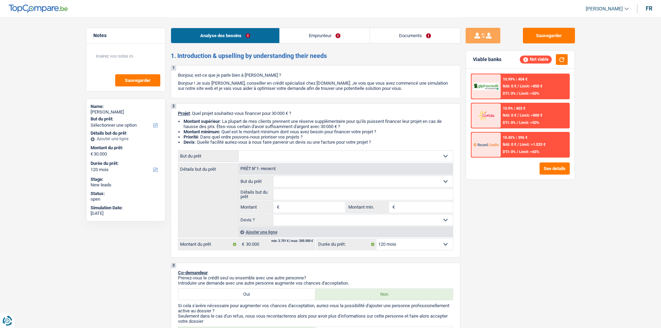
type input "30.000"
select select "medical"
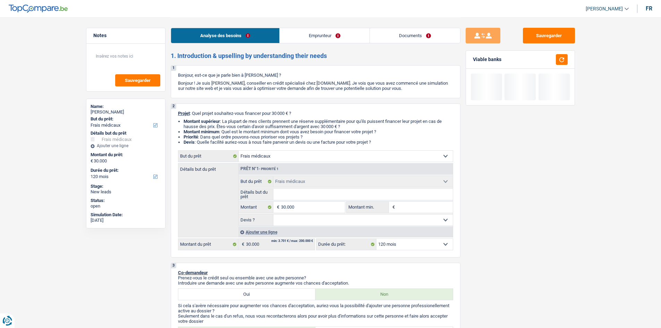
click at [308, 193] on input "Détails but du prêt" at bounding box center [362, 194] width 179 height 11
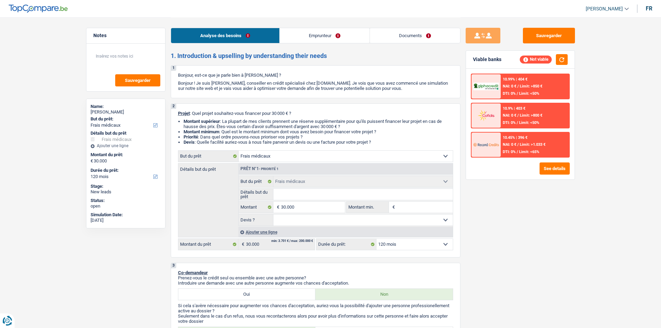
type input "H"
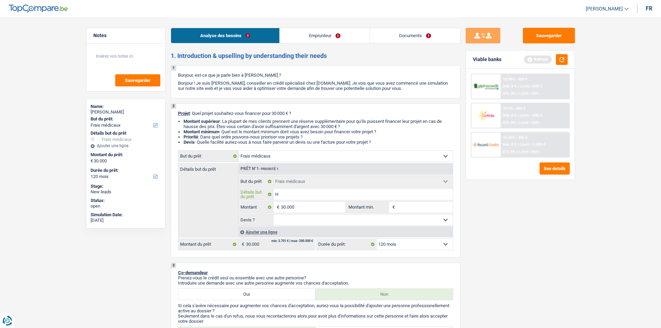
type input "Ho"
type input "Hos"
type input "Hosp"
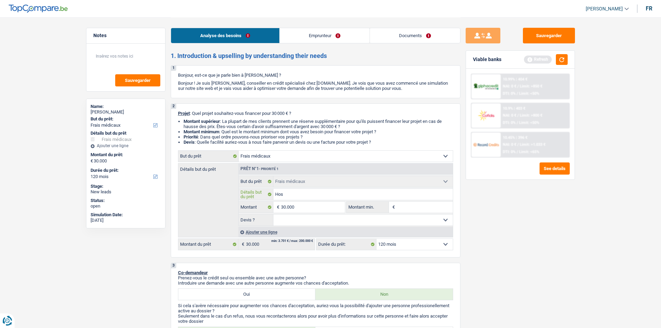
type input "Hosp"
type input "Hospi"
type input "Hospit"
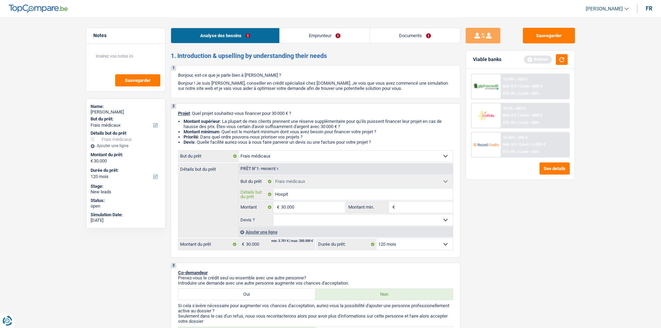
type input "Hospita"
type input "Hospital"
type input "Hospitali"
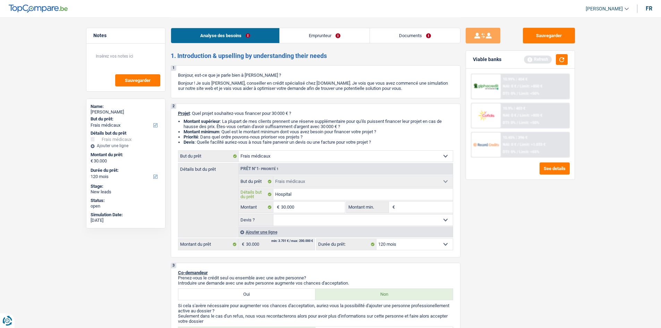
type input "Hospitali"
type input "Hospitalis"
type input "Hospitali"
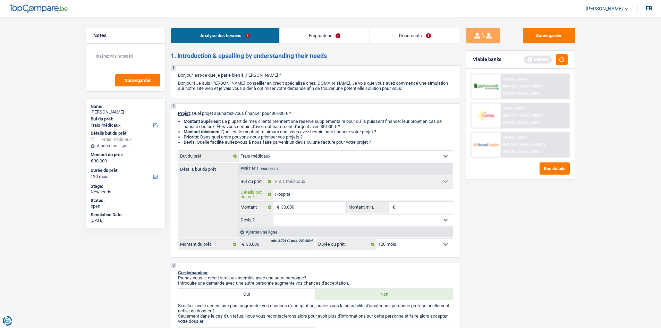
type input "Hospitalis"
type input "Hospitalisa"
type input "Hospitalisat"
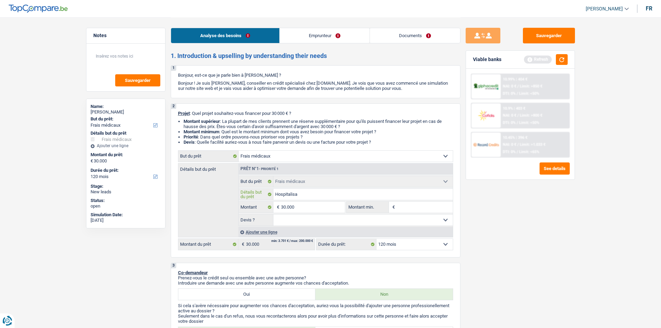
type input "Hospitalisat"
type input "Hospitalisati"
type input "Hospitalisatio"
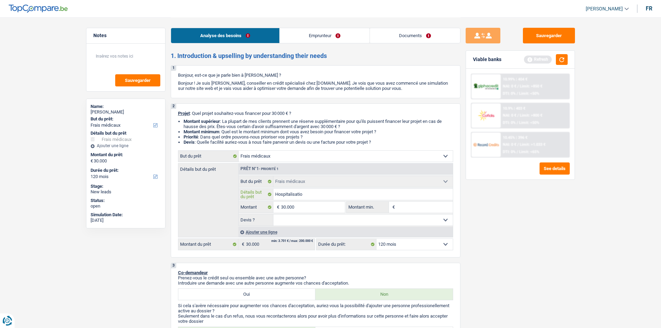
type input "Hospitalisation"
type input "Hospitalisation d"
type input "Hospitalisation de"
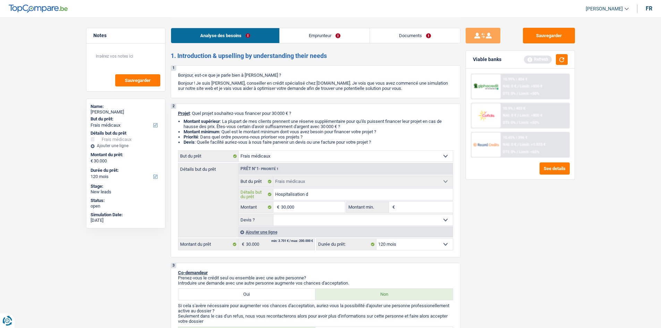
type input "Hospitalisation de"
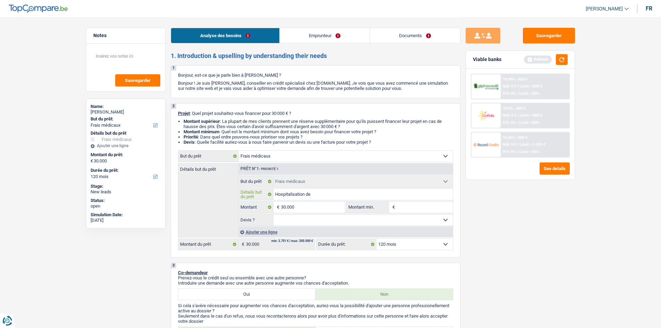
type input "Hospitalisation de"
type input "Hospitalisation d"
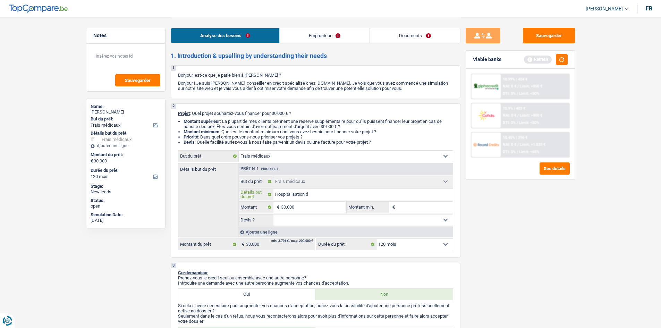
type input "Hospitalisation d"
type input "Hospitalisation"
type input "Hospitalisation d"
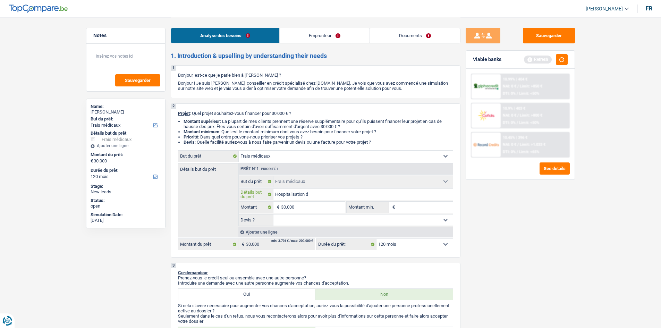
type input "Hospitalisation du"
type input "Hospitalisation du p"
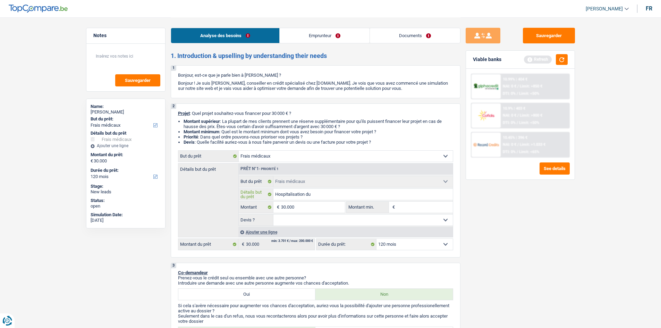
type input "Hospitalisation du p"
type input "Hospitalisation du pè"
type input "Hospitalisation du pèr"
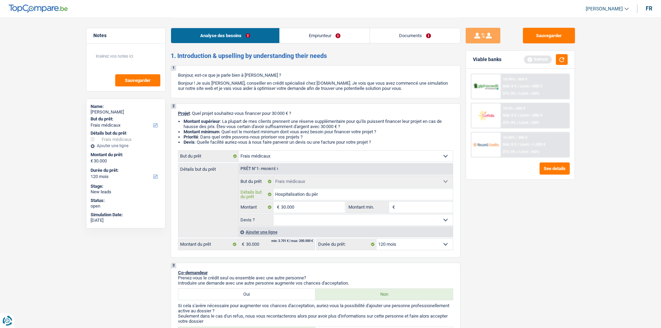
type input "Hospitalisation du père"
type input "Hospitalisation du père à"
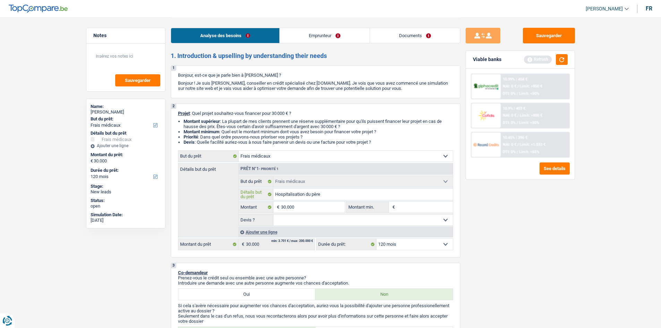
type input "Hospitalisation du père à"
type input "Hospitalisation du père à l"
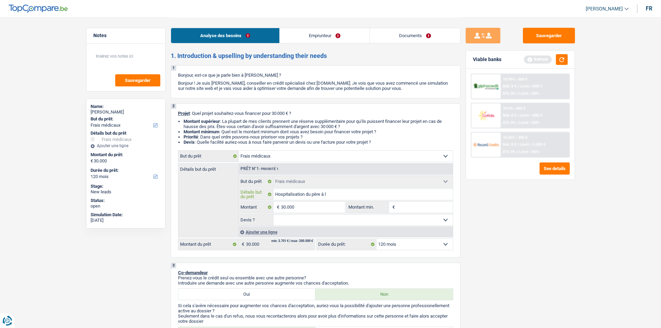
type input "Hospitalisation du père à l'"
type input "Hospitalisation du père à l'é"
type input "Hospitalisation du père à l'ét"
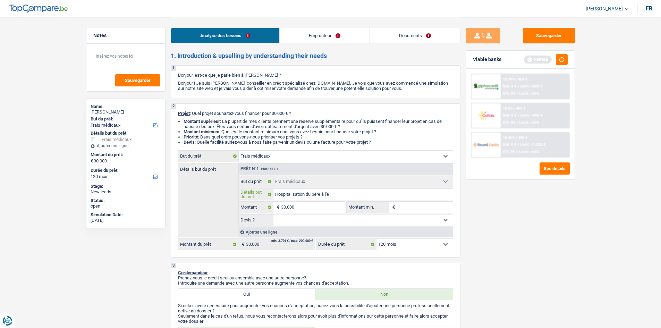
type input "Hospitalisation du père à l'ét"
type input "Hospitalisation du père à l'étr"
type input "Hospitalisation du père à l'étra"
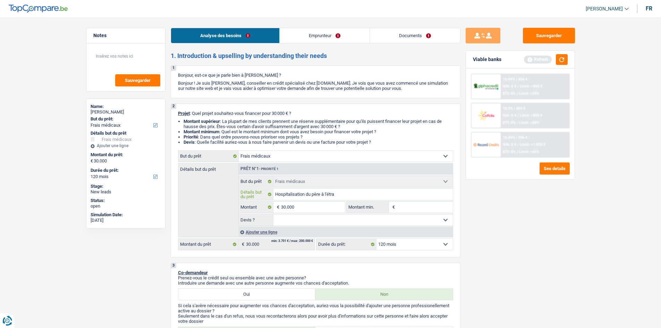
type input "Hospitalisation du père à l'étran"
type input "Hospitalisation du père à l'étrang"
type input "Hospitalisation du père à l'étrange"
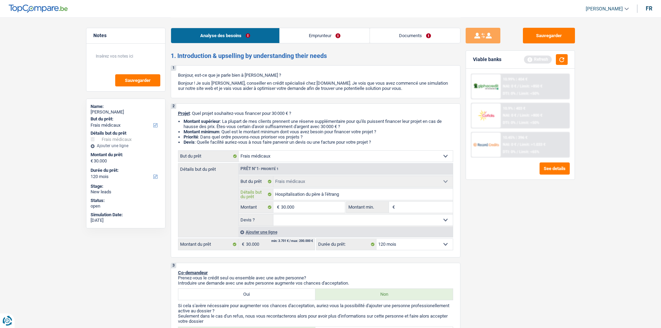
type input "Hospitalisation du père à l'étrange"
type input "Hospitalisation du père à l'étranger"
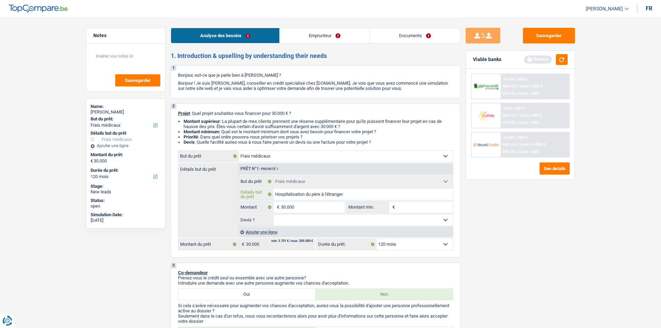
type input "Hospitalisation du père à l'étranger"
click at [415, 218] on select "Oui Non Non répondu Sélectionner une option" at bounding box center [362, 219] width 179 height 11
select select "yes"
click at [273, 214] on select "Oui Non Non répondu Sélectionner une option" at bounding box center [362, 219] width 179 height 11
select select "yes"
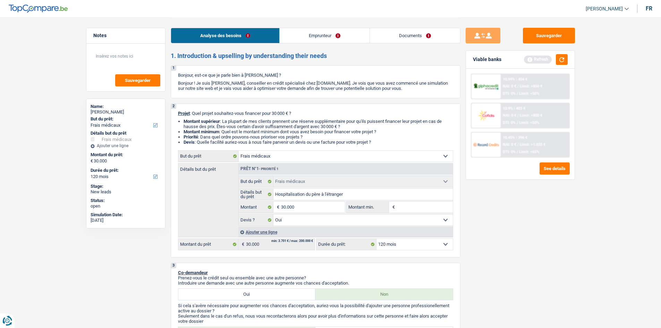
click at [428, 207] on input "Montant min." at bounding box center [425, 207] width 56 height 11
type input "2"
type input "20"
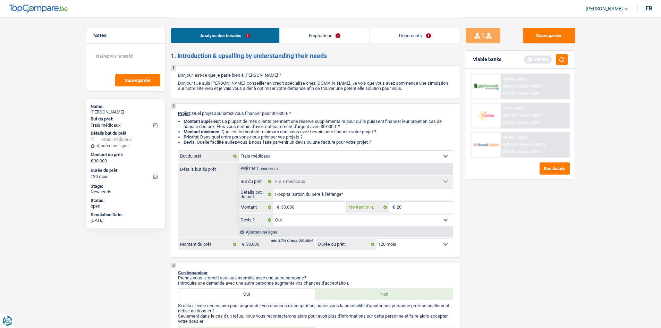
type input "200"
type input "2.000"
type input "20.000"
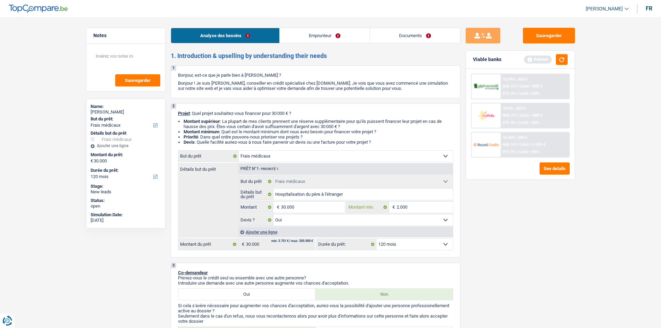
type input "20.000"
click at [391, 245] on select "12 mois 18 mois 24 mois 30 mois 36 mois 42 mois 48 mois 60 mois 72 mois 84 mois…" at bounding box center [415, 244] width 76 height 11
click at [377, 239] on select "12 mois 18 mois 24 mois 30 mois 36 mois 42 mois 48 mois 60 mois 72 mois 84 mois…" at bounding box center [415, 244] width 76 height 11
click at [565, 62] on button "button" at bounding box center [562, 59] width 12 height 11
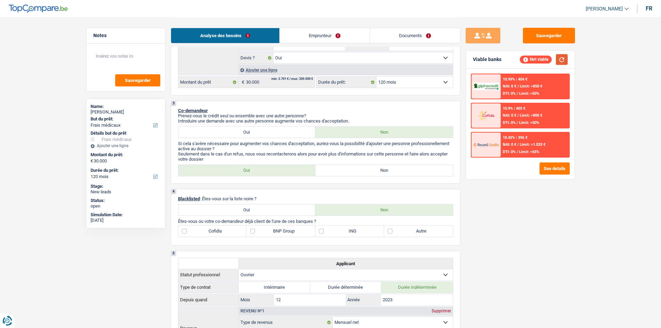
scroll to position [174, 0]
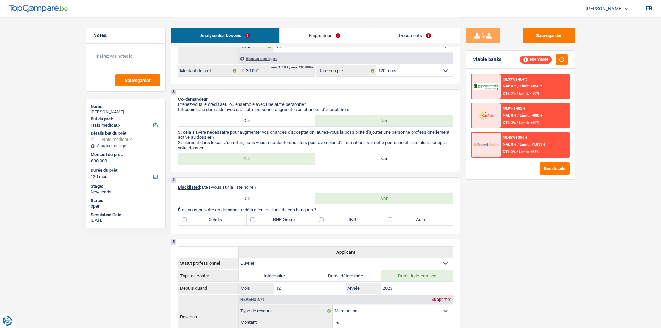
click at [348, 155] on label "Non" at bounding box center [383, 158] width 137 height 11
click at [348, 155] on input "Non" at bounding box center [383, 158] width 137 height 11
radio input "true"
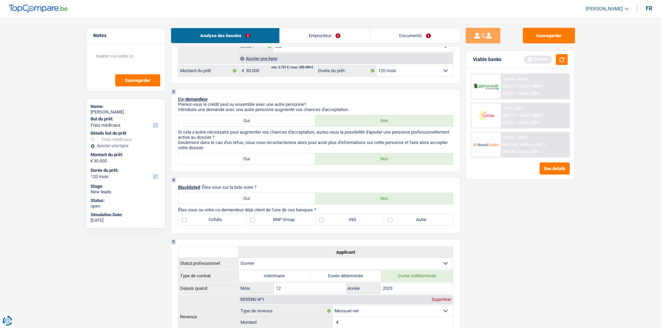
click at [259, 218] on label "BNP Group" at bounding box center [281, 219] width 69 height 11
click at [259, 218] on input "BNP Group" at bounding box center [281, 219] width 69 height 11
checkbox input "true"
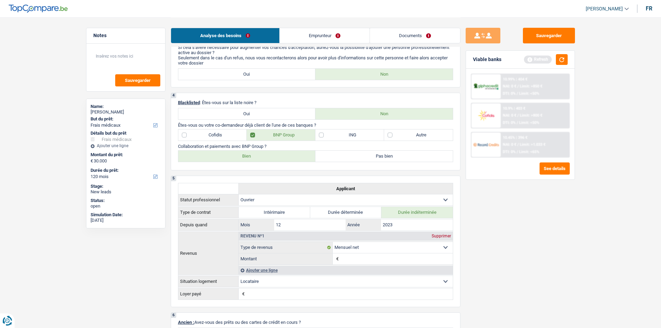
scroll to position [278, 0]
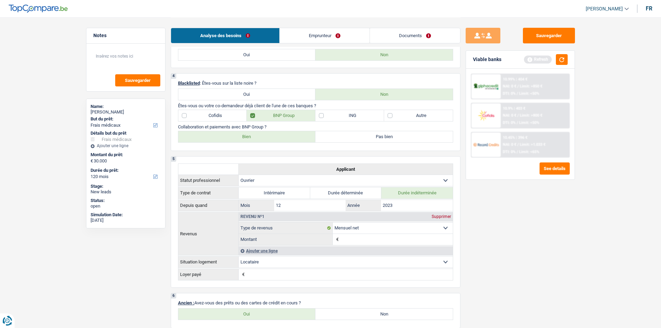
click at [256, 136] on label "Bien" at bounding box center [246, 136] width 137 height 11
click at [256, 136] on input "Bien" at bounding box center [246, 136] width 137 height 11
radio input "true"
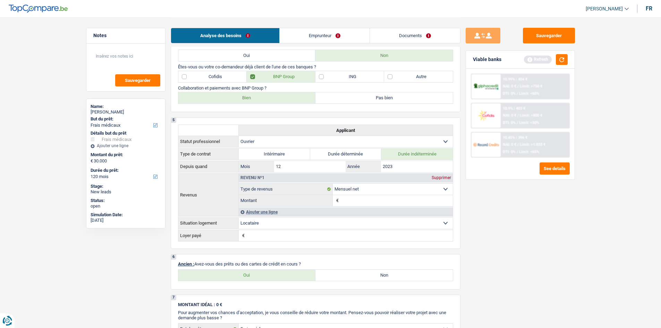
scroll to position [416, 0]
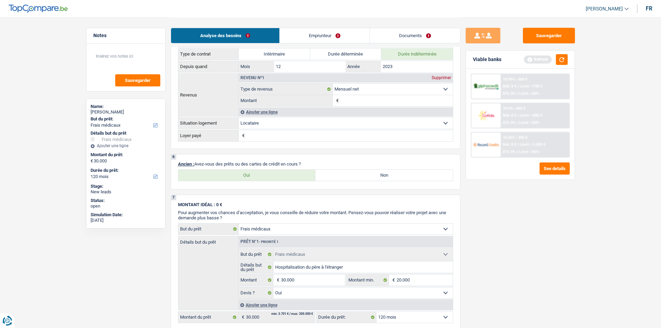
click at [263, 174] on label "Oui" at bounding box center [246, 175] width 137 height 11
click at [263, 174] on input "Oui" at bounding box center [246, 175] width 137 height 11
radio input "true"
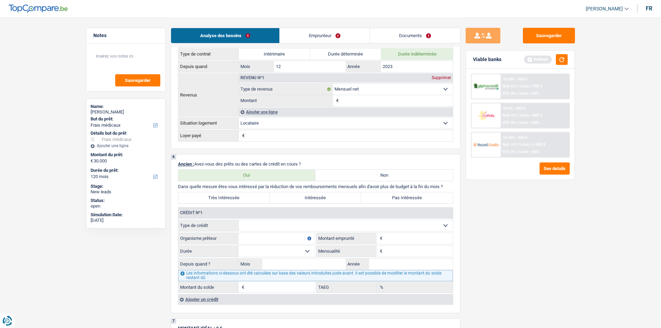
click at [338, 221] on select "Carte ou ouverture de crédit Prêt hypothécaire Vente à tempérament Prêt à tempé…" at bounding box center [346, 225] width 214 height 11
select select "personalLoan"
type input "0"
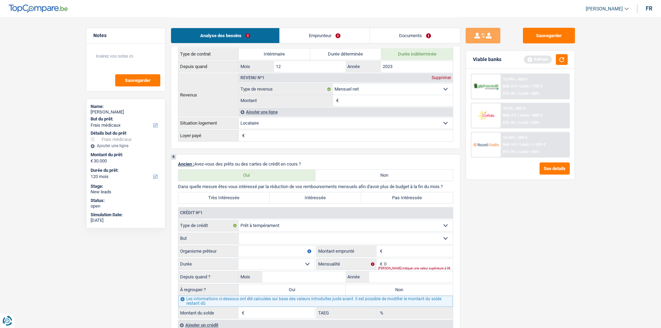
click at [267, 236] on select "Confort maison: meubles, textile, peinture, électroménager, outillage non-profe…" at bounding box center [346, 238] width 214 height 11
select select "medicalFees"
click at [239, 233] on select "Confort maison: meubles, textile, peinture, électroménager, outillage non-profe…" at bounding box center [346, 238] width 214 height 11
click at [284, 250] on input "Organisme prêteur" at bounding box center [276, 251] width 76 height 11
type input "Alpha Crédit"
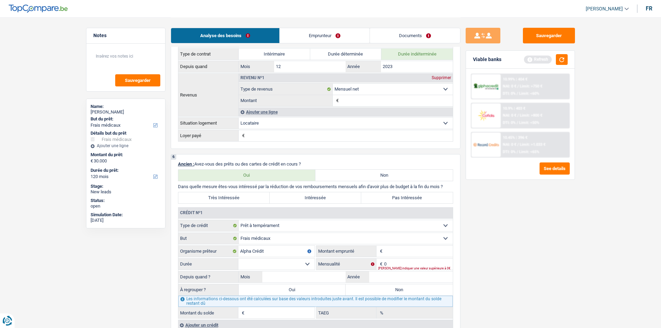
click at [417, 252] on input "Montant" at bounding box center [418, 251] width 69 height 11
type input "5.000"
click at [307, 264] on select "12 mois 18 mois 24 mois 30 mois 36 mois Sélectionner une option" at bounding box center [276, 264] width 76 height 11
select select "24"
click at [238, 259] on select "12 mois 18 mois 24 mois 30 mois 36 mois Sélectionner une option" at bounding box center [276, 264] width 76 height 11
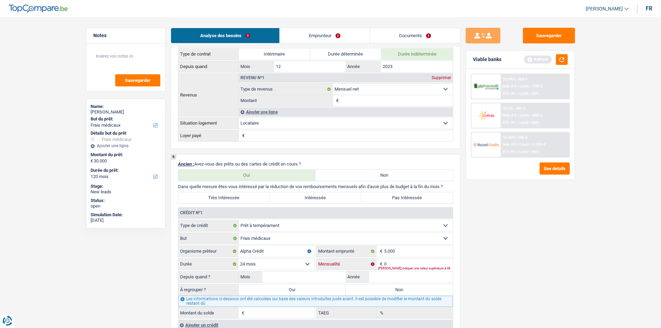
click at [392, 262] on input "0" at bounding box center [418, 264] width 69 height 11
type input "230"
click at [299, 275] on input "Mois" at bounding box center [304, 276] width 84 height 11
type input "02"
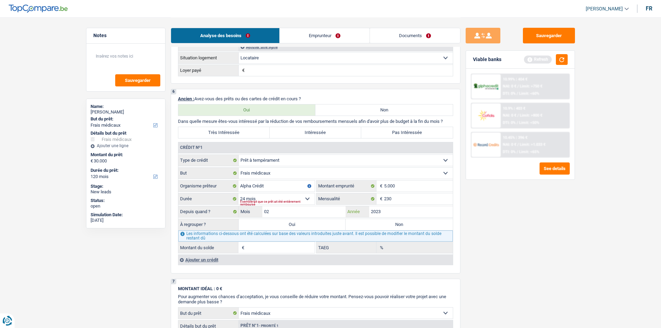
scroll to position [521, 0]
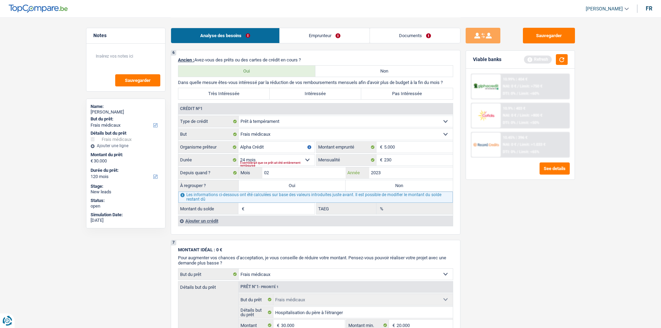
type input "2023"
type input "1"
type input "10,13"
click at [388, 189] on label "Non" at bounding box center [399, 185] width 107 height 11
click at [388, 189] on input "Non" at bounding box center [399, 185] width 107 height 11
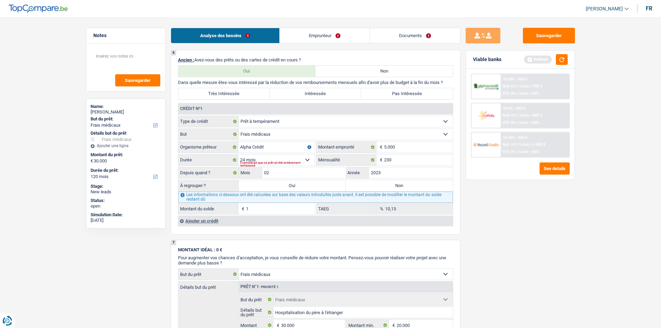
radio input "true"
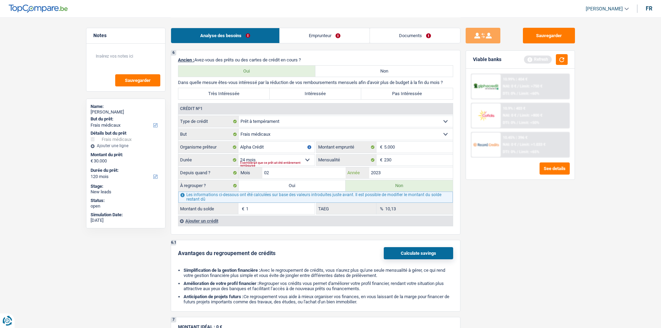
click at [386, 171] on input "2023" at bounding box center [411, 172] width 84 height 11
type input "2024"
type input "1.123"
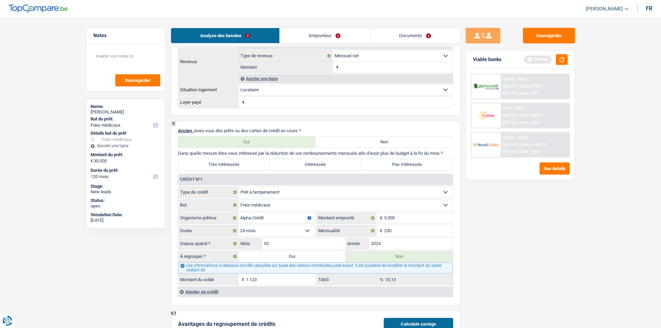
scroll to position [451, 0]
click at [396, 161] on label "Pas Intéressée" at bounding box center [407, 163] width 92 height 11
click at [396, 161] on input "Pas Intéressée" at bounding box center [407, 163] width 92 height 11
radio input "true"
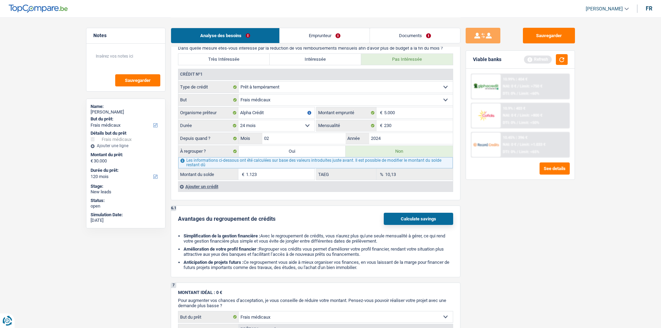
scroll to position [555, 0]
click at [187, 188] on div "Ajouter un crédit" at bounding box center [315, 186] width 275 height 10
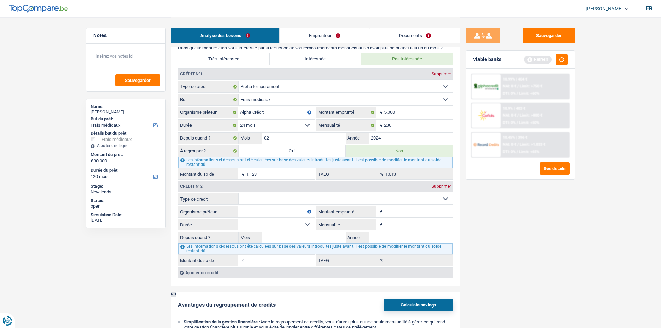
click at [260, 199] on select "Carte ou ouverture de crédit Prêt hypothécaire Vente à tempérament Prêt à tempé…" at bounding box center [346, 198] width 214 height 11
select select "cardOrCredit"
type input "0"
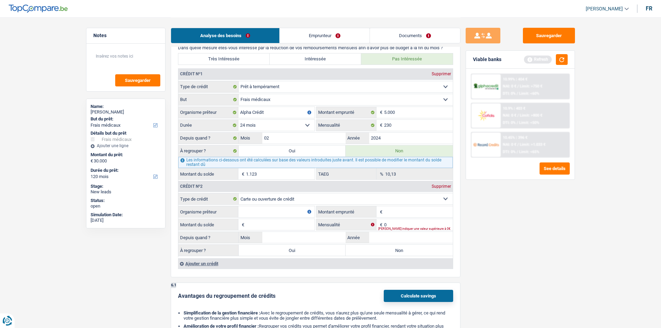
click at [401, 213] on input "Montant emprunté" at bounding box center [418, 211] width 69 height 11
click at [250, 214] on input "Organisme prêteur" at bounding box center [276, 211] width 76 height 11
type input "Buyway"
click at [396, 212] on input "Montant emprunté" at bounding box center [418, 211] width 69 height 11
type input "5.001"
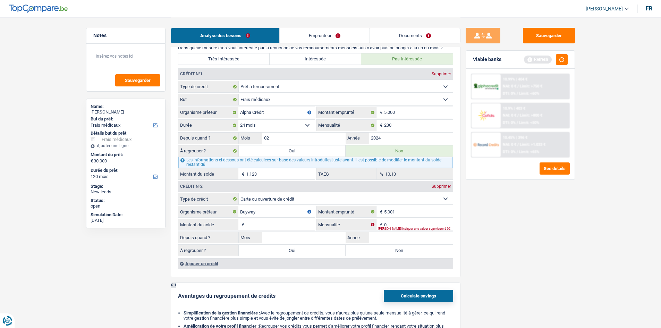
click at [280, 225] on input "Montant du solde" at bounding box center [280, 224] width 69 height 11
type input "5.001"
type input "153"
click at [366, 248] on label "Non" at bounding box center [399, 250] width 107 height 11
click at [366, 248] on input "Non" at bounding box center [399, 250] width 107 height 11
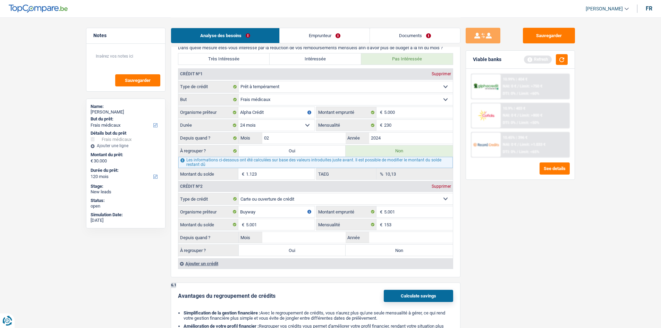
radio input "true"
click at [306, 238] on input "Mois" at bounding box center [304, 237] width 84 height 11
type input "05"
type input "5"
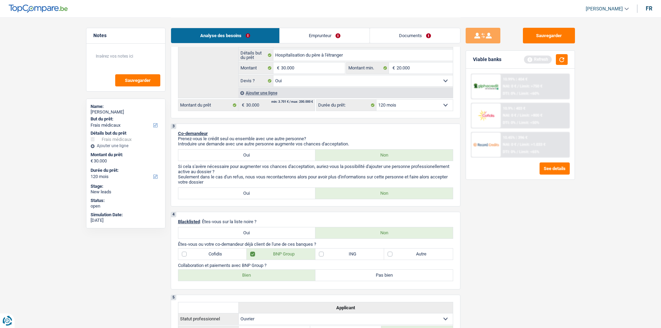
scroll to position [0, 0]
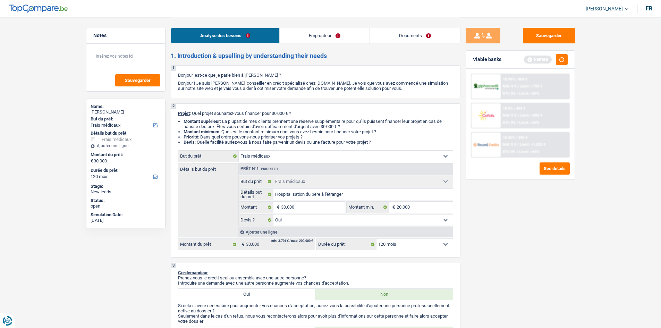
type input "2024"
click at [333, 35] on link "Emprunteur" at bounding box center [325, 35] width 90 height 15
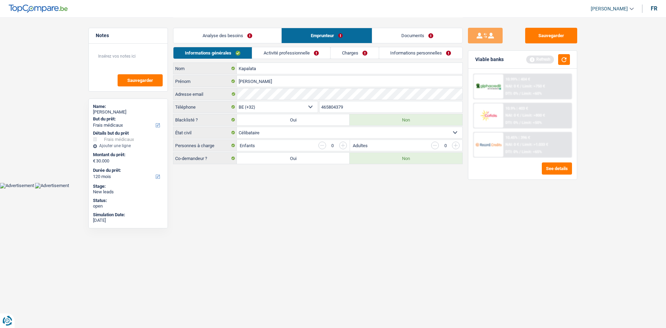
click at [293, 51] on link "Activité professionnelle" at bounding box center [291, 52] width 78 height 11
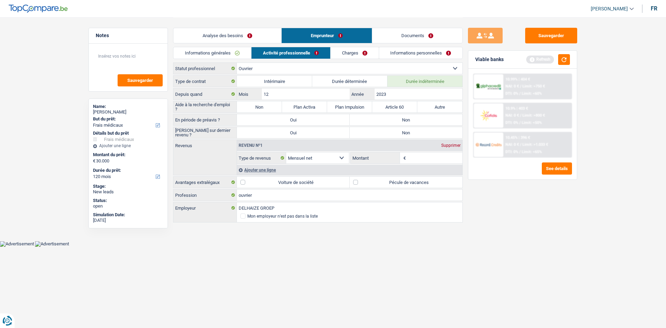
click at [263, 104] on label "Non" at bounding box center [259, 106] width 45 height 11
click at [263, 104] on input "Non" at bounding box center [259, 106] width 45 height 11
radio input "true"
click at [559, 60] on button "button" at bounding box center [564, 59] width 12 height 11
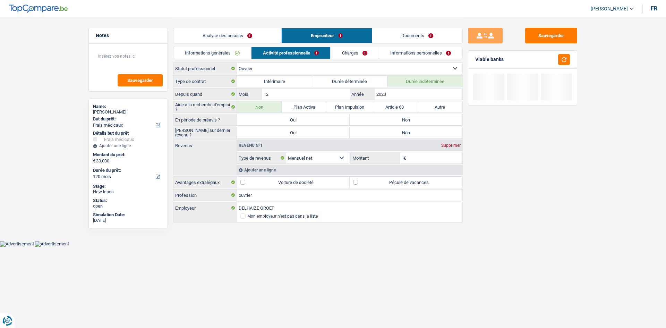
click at [396, 117] on label "Non" at bounding box center [406, 119] width 113 height 11
click at [396, 117] on input "Non" at bounding box center [406, 119] width 113 height 11
radio input "true"
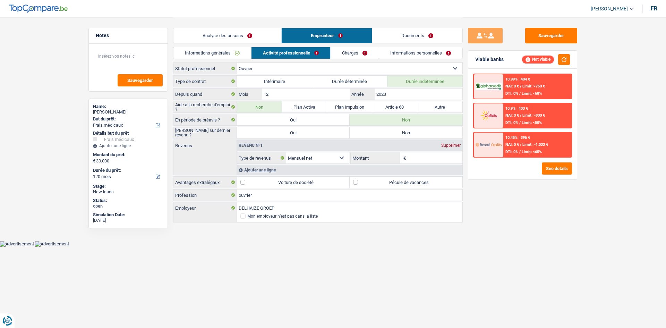
click at [402, 132] on label "Non" at bounding box center [406, 132] width 113 height 11
click at [402, 132] on input "Non" at bounding box center [406, 132] width 113 height 11
radio input "true"
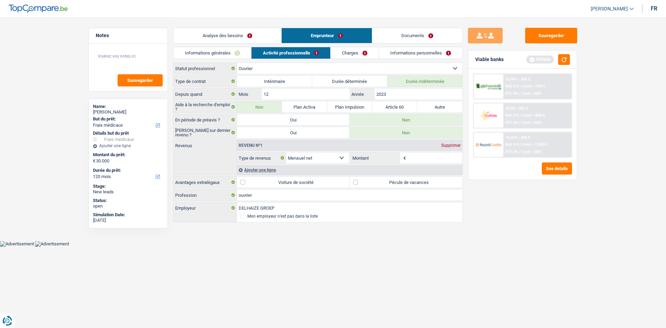
click at [417, 158] on input "Montant" at bounding box center [435, 157] width 55 height 11
type input "2.800"
click at [358, 180] on label "Pécule de vacances" at bounding box center [406, 182] width 113 height 11
click at [358, 180] on input "Pécule de vacances" at bounding box center [406, 182] width 113 height 11
checkbox input "true"
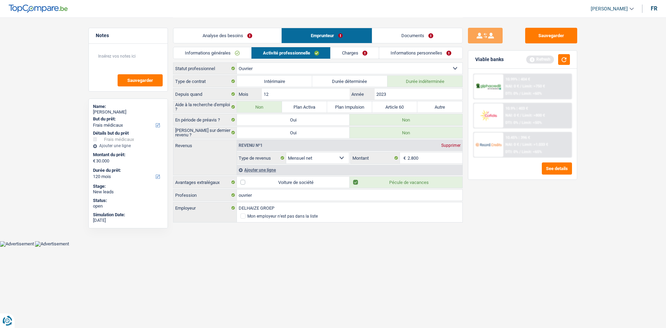
click at [351, 51] on link "Charges" at bounding box center [355, 52] width 48 height 11
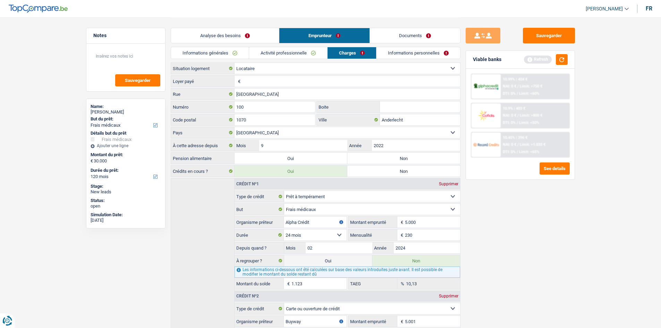
click at [259, 81] on input "Loyer payé" at bounding box center [351, 81] width 218 height 11
type input "400"
click at [397, 108] on input "Boite" at bounding box center [420, 106] width 80 height 11
click at [365, 159] on label "Non" at bounding box center [403, 158] width 113 height 11
click at [365, 159] on input "Non" at bounding box center [403, 158] width 113 height 11
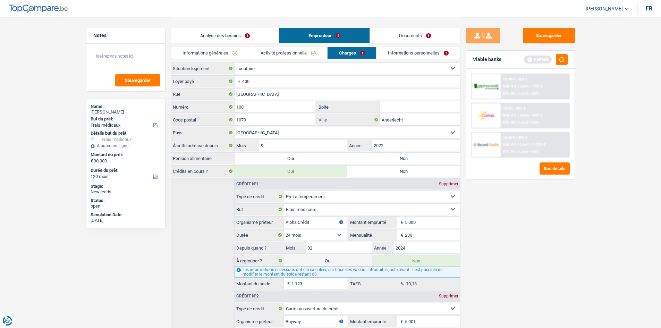
radio input "true"
click at [413, 52] on link "Informations personnelles" at bounding box center [419, 52] width 84 height 11
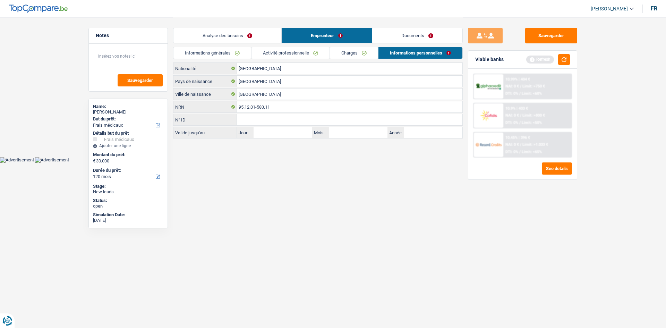
click at [249, 33] on link "Analyse des besoins" at bounding box center [228, 35] width 108 height 15
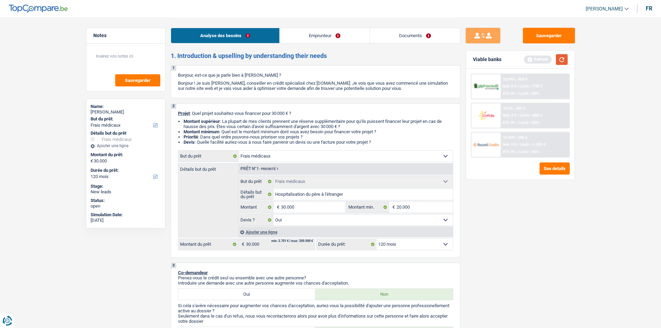
click at [561, 62] on button "button" at bounding box center [562, 59] width 12 height 11
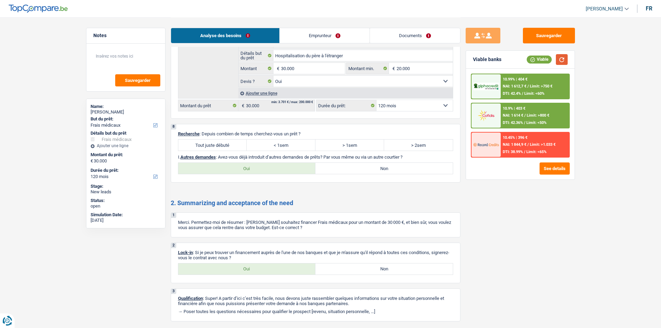
scroll to position [958, 0]
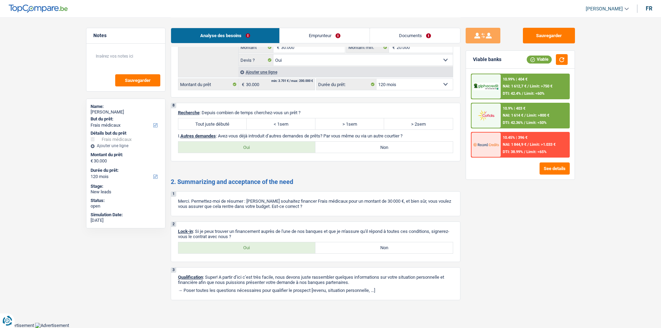
click at [408, 125] on label "> 2sem" at bounding box center [418, 123] width 69 height 11
click at [408, 125] on input "> 2sem" at bounding box center [418, 123] width 69 height 11
radio input "true"
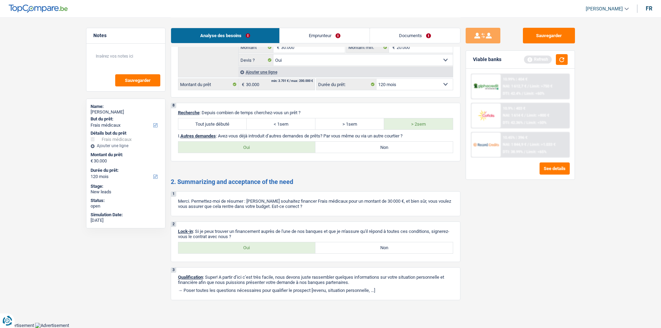
click at [367, 124] on label "> 1sem" at bounding box center [349, 123] width 69 height 11
click at [367, 124] on input "> 1sem" at bounding box center [349, 123] width 69 height 11
radio input "true"
click at [280, 142] on label "Oui" at bounding box center [246, 147] width 137 height 11
click at [280, 142] on input "Oui" at bounding box center [246, 147] width 137 height 11
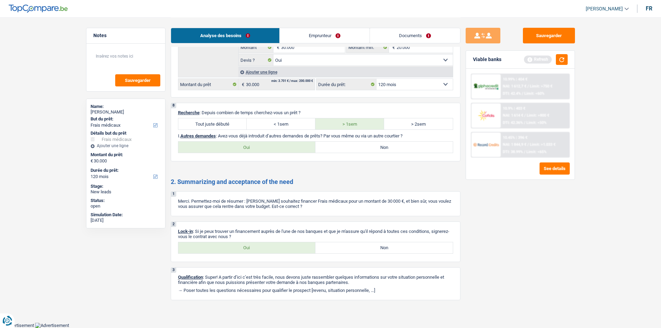
radio input "true"
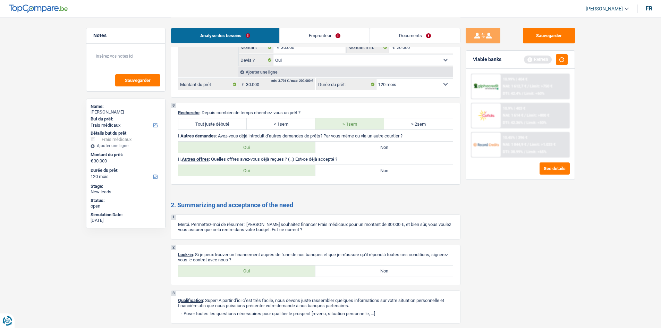
click at [364, 173] on label "Non" at bounding box center [383, 170] width 137 height 11
click at [364, 173] on input "Non" at bounding box center [383, 170] width 137 height 11
radio input "true"
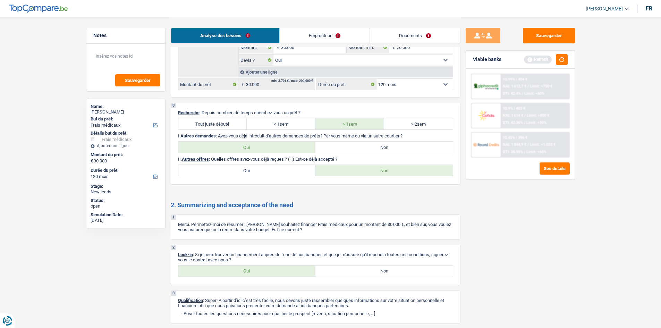
click at [355, 149] on label "Non" at bounding box center [383, 147] width 137 height 11
click at [355, 149] on input "Non" at bounding box center [383, 147] width 137 height 11
radio input "true"
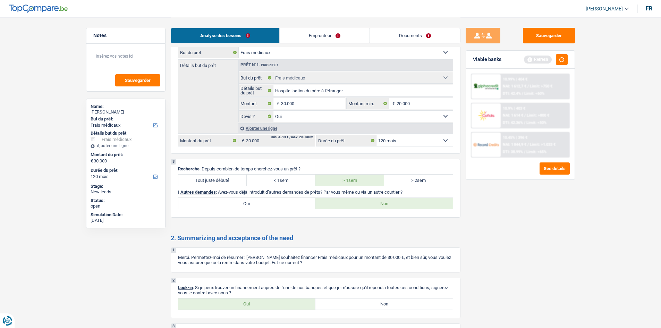
scroll to position [854, 0]
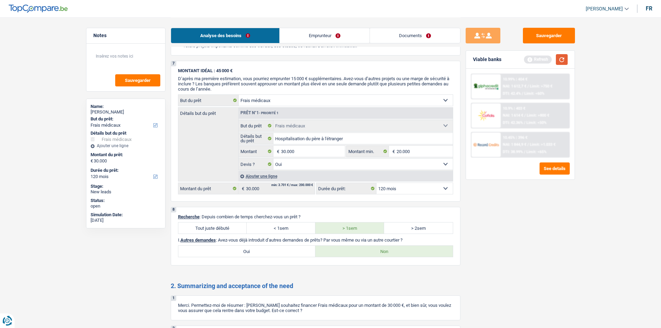
click at [561, 61] on button "button" at bounding box center [562, 59] width 12 height 11
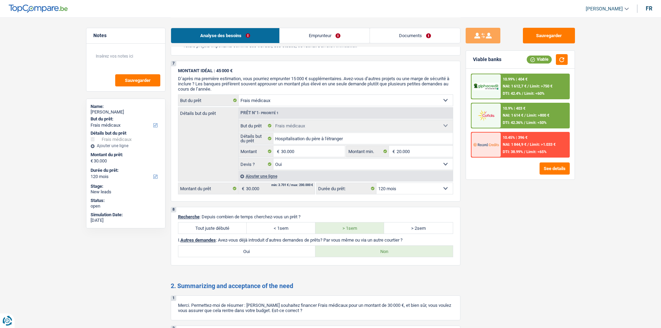
click at [533, 90] on div "10.99% | 404 € NAI: 1 612,7 € / Limit: >750 € DTI: 42.4% / Limit: <60%" at bounding box center [535, 86] width 68 height 24
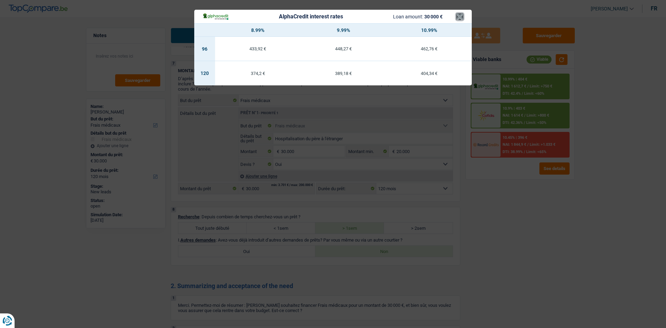
click at [462, 17] on button "×" at bounding box center [459, 16] width 7 height 7
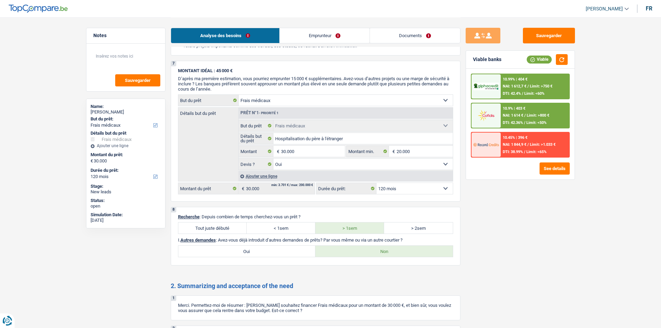
click at [516, 112] on div "10.9% | 403 € NAI: 1 614 € / Limit: >800 € DTI: 42.36% / Limit: <50%" at bounding box center [535, 115] width 68 height 24
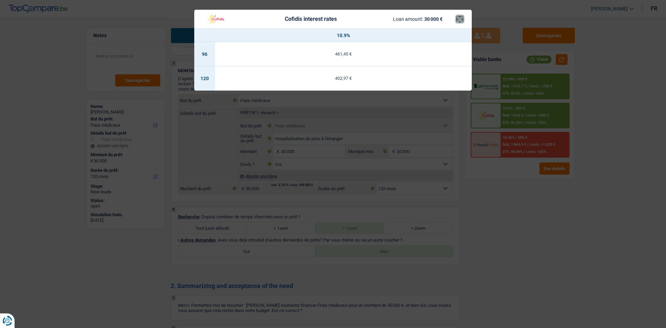
click at [460, 22] on button "×" at bounding box center [459, 19] width 7 height 7
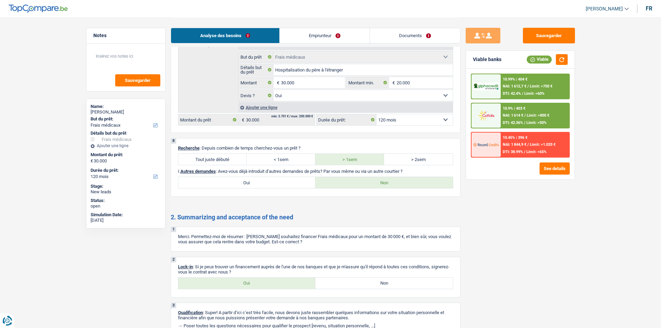
scroll to position [924, 0]
click at [245, 280] on label "Oui" at bounding box center [246, 282] width 137 height 11
click at [241, 282] on label "Oui" at bounding box center [246, 282] width 137 height 11
click at [241, 282] on input "Oui" at bounding box center [246, 282] width 137 height 11
radio input "true"
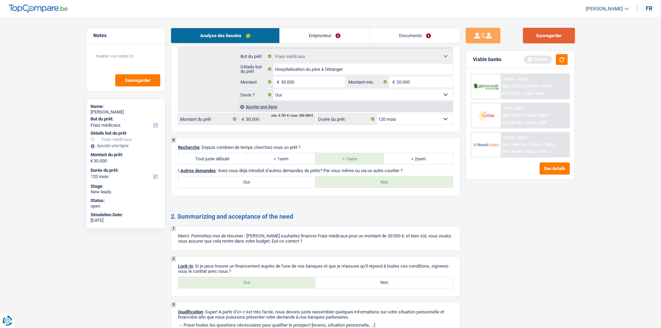
click at [532, 33] on button "Sauvegarder" at bounding box center [549, 36] width 52 height 16
click at [555, 33] on button "Sauvegarder" at bounding box center [549, 36] width 52 height 16
drag, startPoint x: 535, startPoint y: 34, endPoint x: 502, endPoint y: 33, distance: 32.6
click at [535, 34] on button "Sauvegarder" at bounding box center [549, 36] width 52 height 16
click at [534, 41] on button "Sauvegarder" at bounding box center [549, 36] width 52 height 16
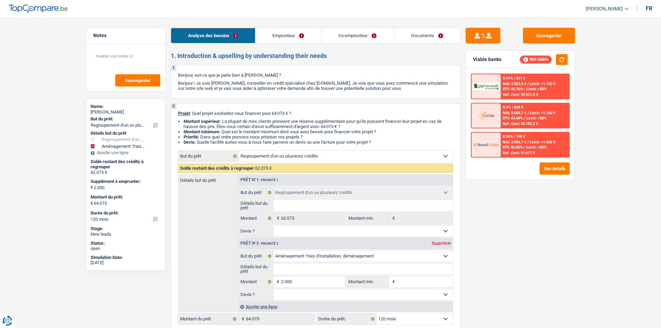
select select "refinancing"
select select "movingOrInstallation"
select select "120"
select select "refinancing"
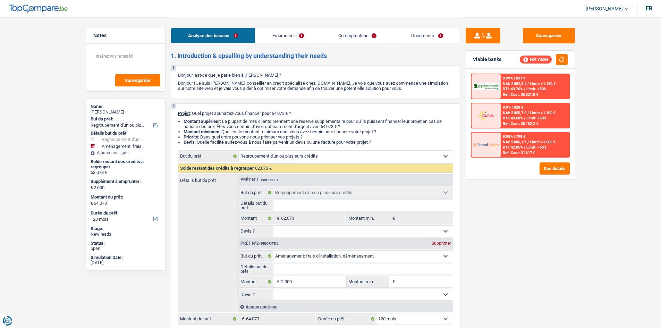
select select "refinancing"
select select "movingOrInstallation"
select select "120"
select select "invalid"
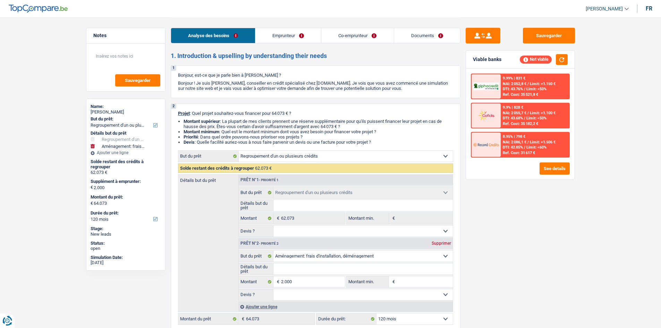
select select "disabilityPension"
select select "rents"
select select "creditConsolidation"
select select "120"
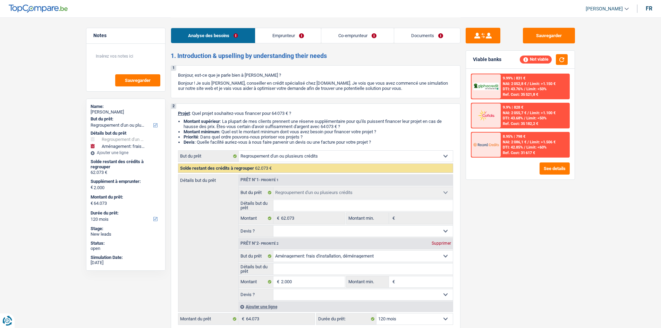
select select "personalLoan"
select select "homeFurnishingOrRelocation"
select select "60"
select select "personalLoan"
select select "hobbies"
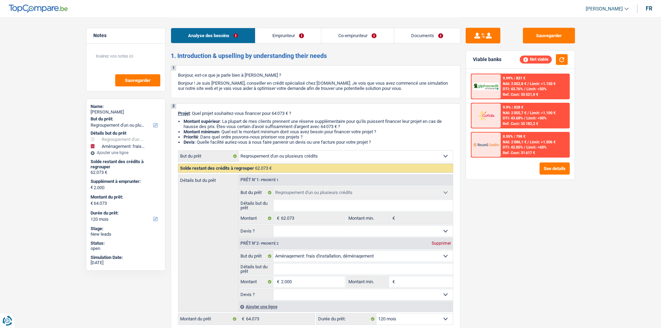
select select "24"
select select "personalLoan"
select select "familyEvent"
select select "36"
select select "refinancing"
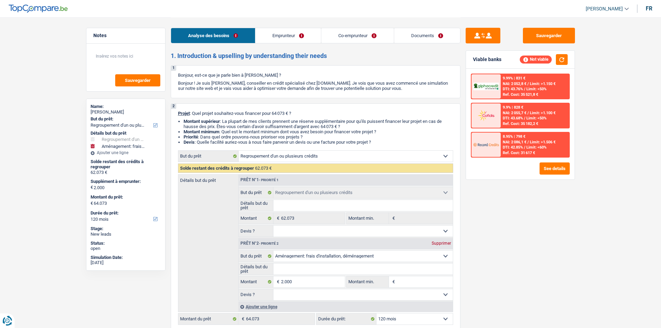
select select "refinancing"
select select "movingOrInstallation"
select select "120"
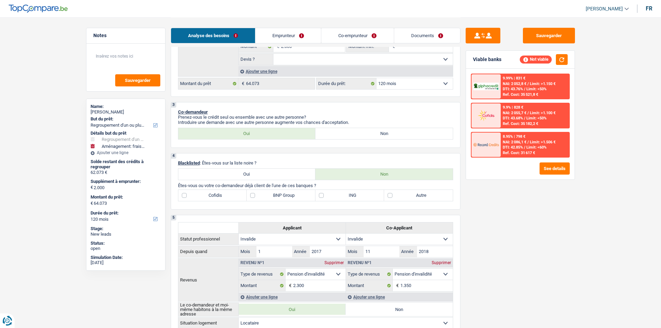
scroll to position [243, 0]
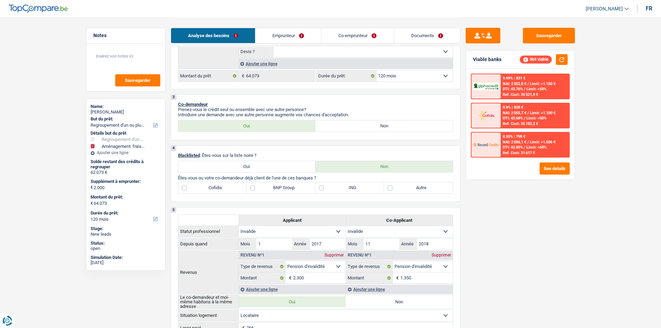
click at [321, 187] on label "ING" at bounding box center [349, 187] width 69 height 11
click at [321, 187] on input "ING" at bounding box center [349, 187] width 69 height 11
checkbox input "true"
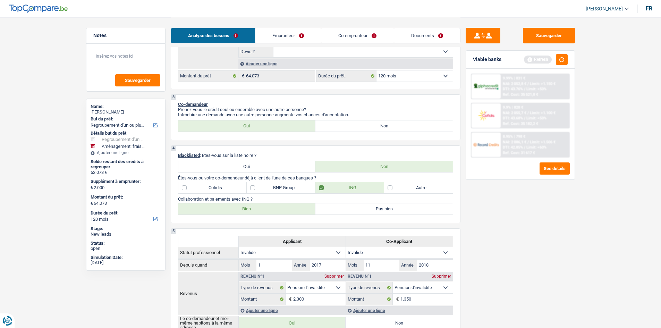
click at [262, 207] on label "Bien" at bounding box center [246, 208] width 137 height 11
click at [262, 207] on input "Bien" at bounding box center [246, 208] width 137 height 11
radio input "true"
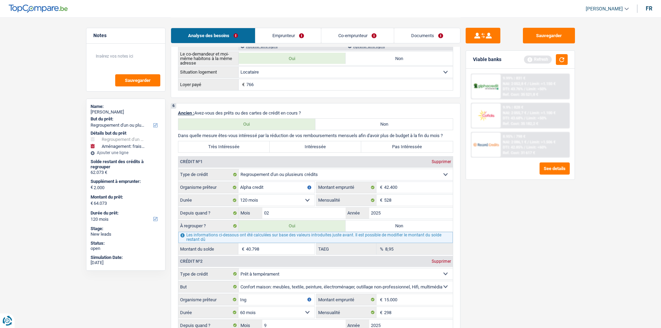
scroll to position [555, 0]
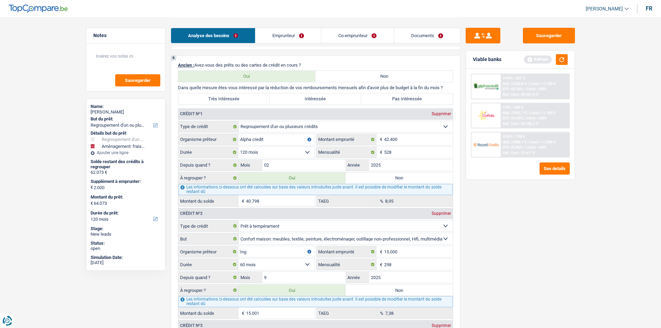
click at [244, 96] on label "Très Intéressée" at bounding box center [224, 98] width 92 height 11
click at [244, 96] on input "Très Intéressée" at bounding box center [224, 98] width 92 height 11
radio input "true"
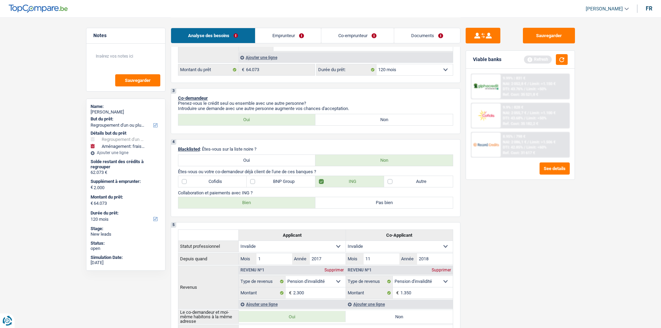
scroll to position [243, 0]
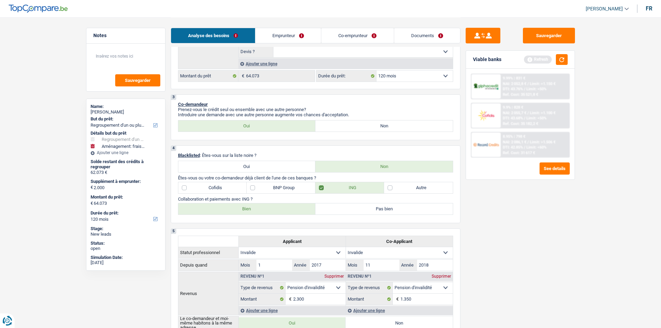
click at [287, 185] on label "BNP Group" at bounding box center [281, 187] width 69 height 11
click at [280, 189] on label "BNP Group" at bounding box center [281, 187] width 69 height 11
click at [280, 189] on input "BNP Group" at bounding box center [281, 187] width 69 height 11
checkbox input "true"
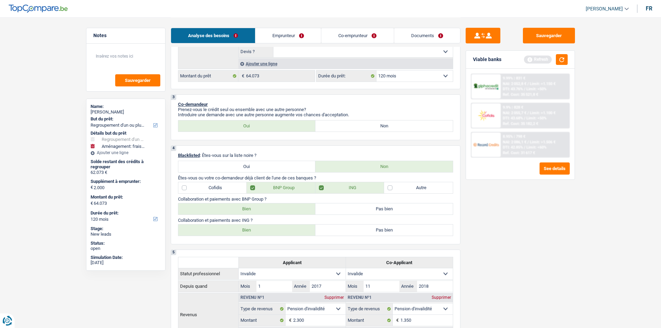
click at [246, 210] on label "Bien" at bounding box center [246, 208] width 137 height 11
click at [246, 210] on input "Bien" at bounding box center [246, 208] width 137 height 11
radio input "true"
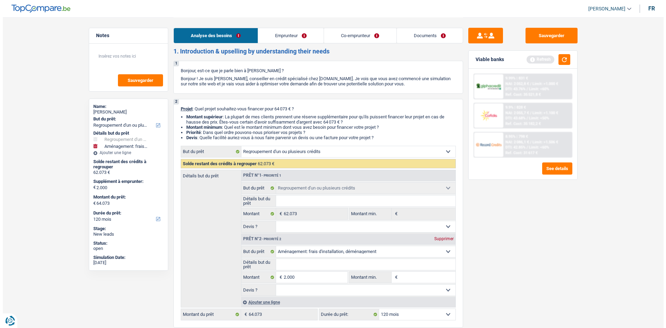
scroll to position [0, 0]
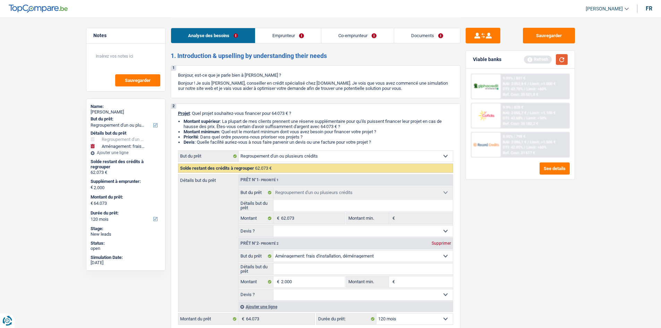
click at [565, 61] on button "button" at bounding box center [562, 59] width 12 height 11
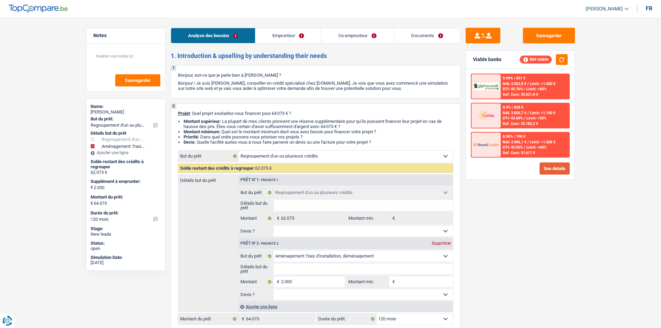
click at [545, 164] on button "See details" at bounding box center [555, 168] width 30 height 12
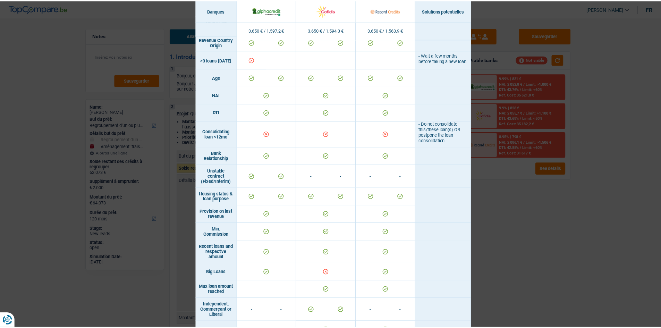
scroll to position [243, 0]
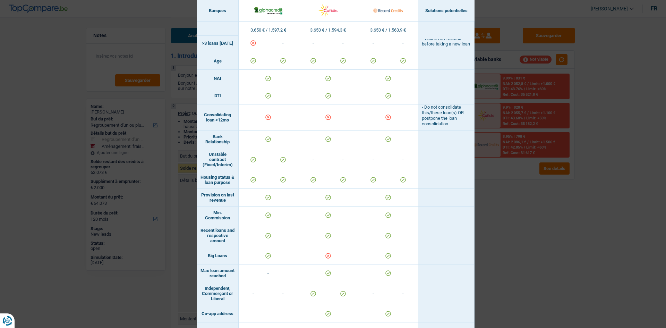
click at [523, 218] on div "Banks conditions × Banques Solutions potentielles Revenus / Charges 3.650 € / 1…" at bounding box center [333, 164] width 666 height 328
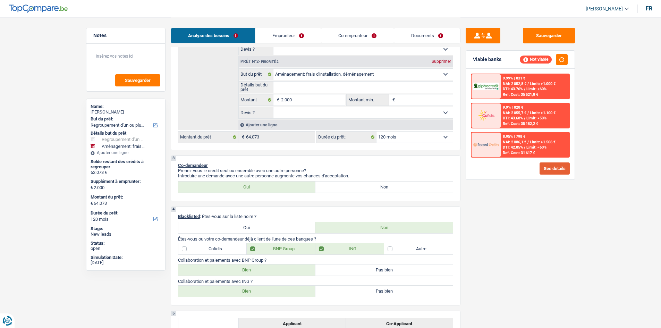
scroll to position [0, 0]
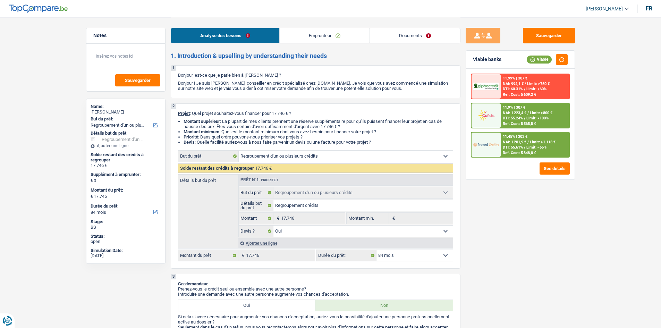
select select "refinancing"
select select "84"
select select "refinancing"
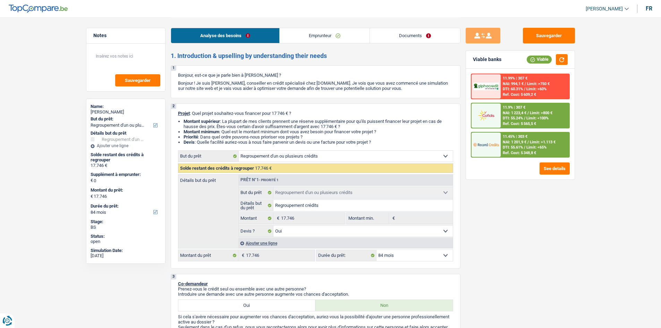
select select "yes"
select select "84"
select select "publicEmployee"
select select "netSalary"
select select "mealVouchers"
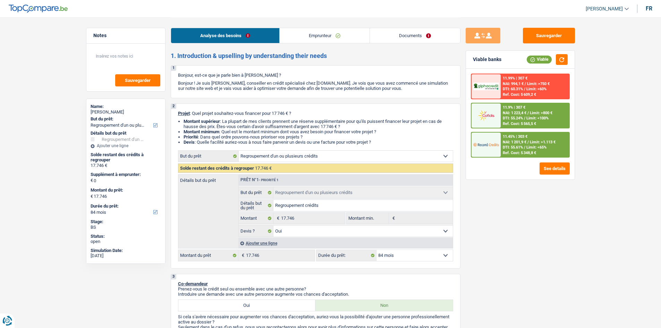
select select "familyAllowances"
select select "rents"
select select "renovationLoan"
select select "84"
select select "carLoan"
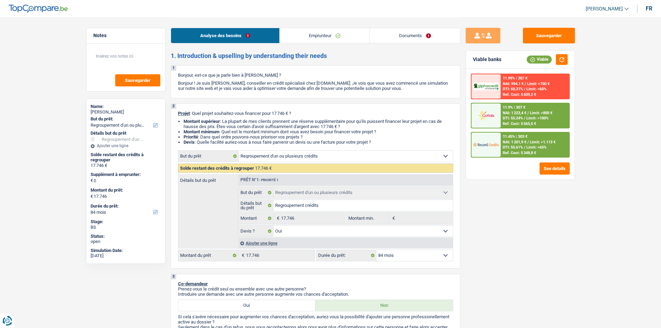
select select "72"
select select "personalLoan"
select select "familyEvent"
select select "72"
select select "cardOrCredit"
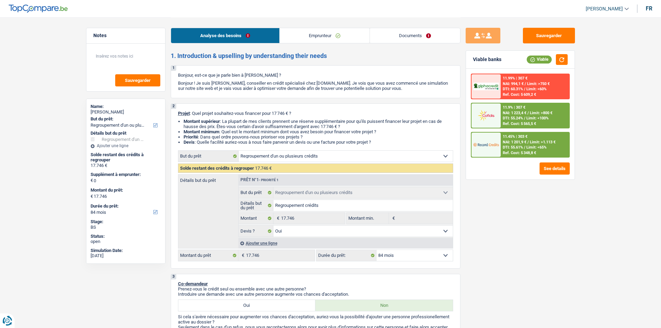
select select "refinancing"
select select "yes"
select select "84"
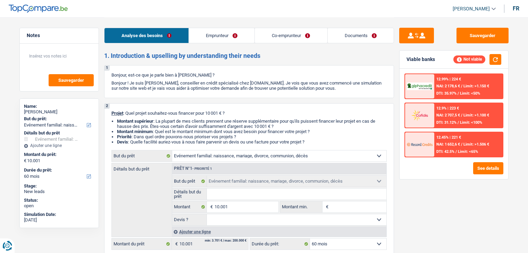
select select "familyEvent"
select select "60"
select select "familyEvent"
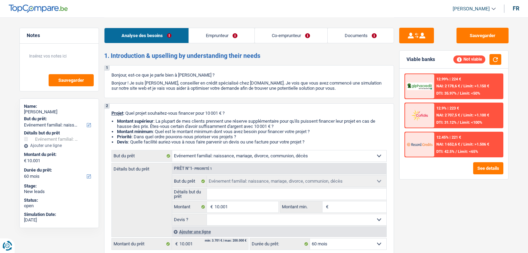
select select "60"
select select "mutuality"
select select "cpasMargin"
select select "familyAllowances"
select select "mutualityIndemnity"
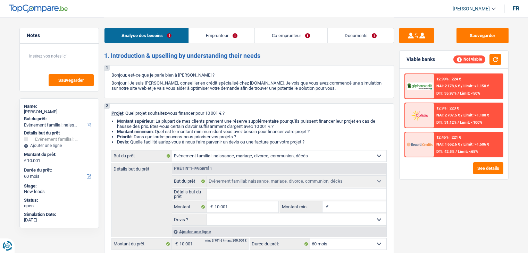
select select "socialSecurity"
select select "rents"
select select "familyEvent"
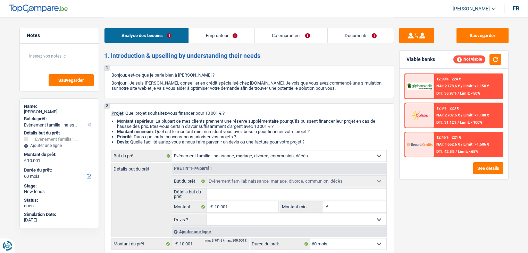
select select "60"
click at [304, 157] on select "Confort maison: meubles, textile, peinture, électroménager, outillage non-profe…" at bounding box center [279, 156] width 214 height 11
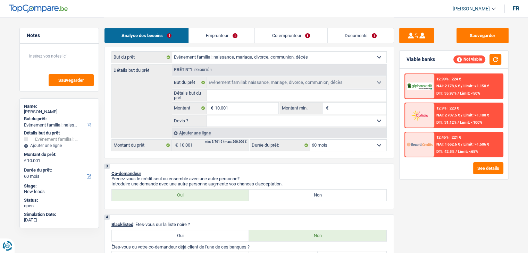
scroll to position [139, 0]
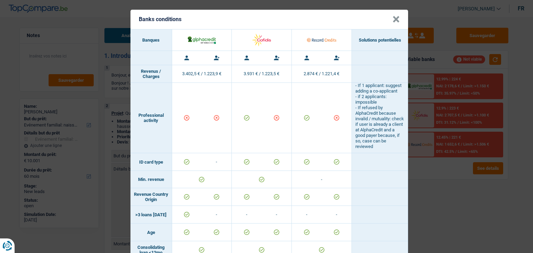
select select "familyEvent"
select select "60"
select select "familyEvent"
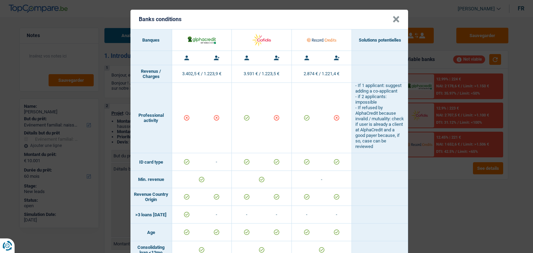
select select "60"
select select "mutuality"
select select "cpasMargin"
select select "familyAllowances"
select select "mutualityIndemnity"
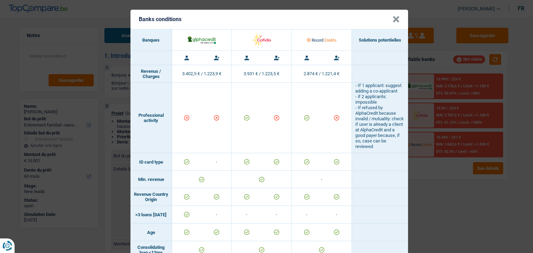
select select "socialSecurity"
select select "rents"
select select "familyEvent"
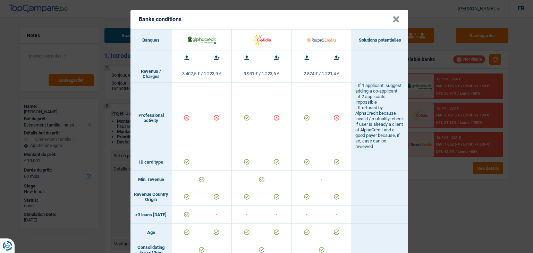
select select "60"
select select "mutuality"
select select "familyAllowances"
select select "mutualityIndemnity"
select select "mutualityNeutre"
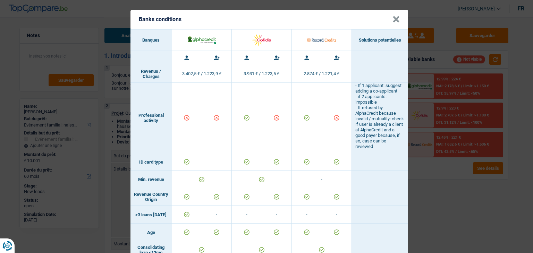
select select "BE"
click at [395, 18] on button "×" at bounding box center [396, 19] width 7 height 7
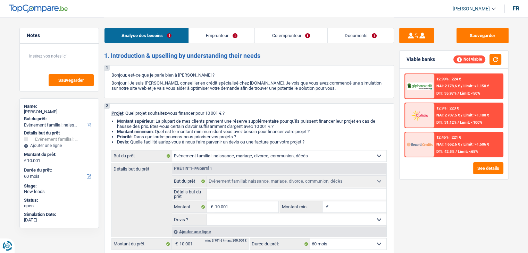
click at [214, 38] on link "Emprunteur" at bounding box center [222, 35] width 66 height 15
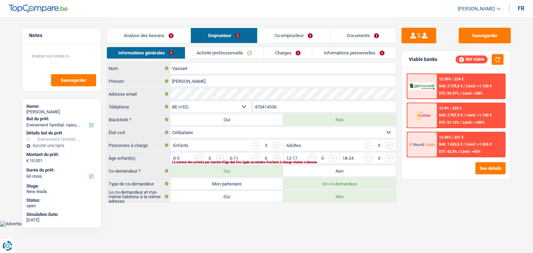
click at [241, 54] on link "Activité professionnelle" at bounding box center [224, 52] width 78 height 11
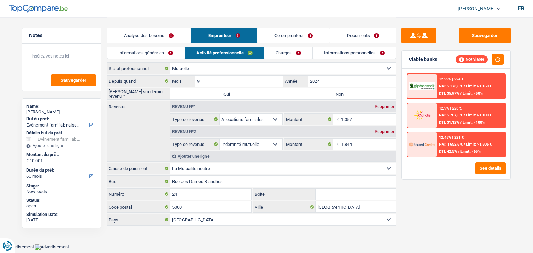
click at [237, 69] on select "Ouvrier Employé privé Employé public Invalide Indépendant Pensionné Chômeur Mut…" at bounding box center [283, 68] width 226 height 11
click at [168, 38] on link "Analyse des besoins" at bounding box center [149, 35] width 84 height 15
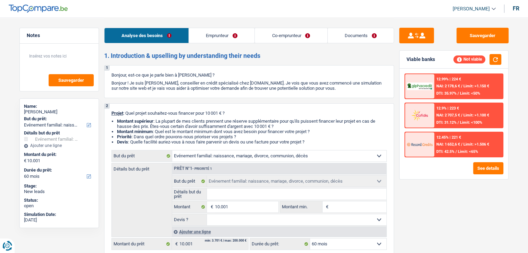
click at [219, 157] on select "Confort maison: meubles, textile, peinture, électroménager, outillage non-profe…" at bounding box center [279, 156] width 214 height 11
click at [254, 213] on fieldset "Confort maison: meubles, textile, peinture, électroménager, outillage non-profe…" at bounding box center [279, 201] width 214 height 50
click at [252, 209] on input "10.001" at bounding box center [246, 207] width 64 height 11
click at [195, 153] on select "Confort maison: meubles, textile, peinture, électroménager, outillage non-profe…" at bounding box center [279, 156] width 214 height 11
select select "car"
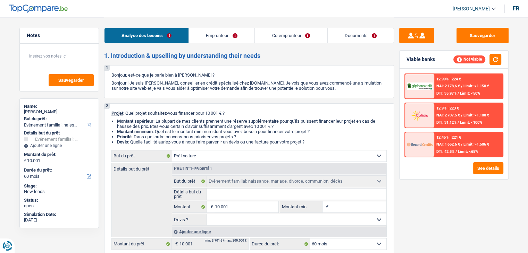
click at [172, 151] on select "Confort maison: meubles, textile, peinture, électroménager, outillage non-profe…" at bounding box center [279, 156] width 214 height 11
select select "car"
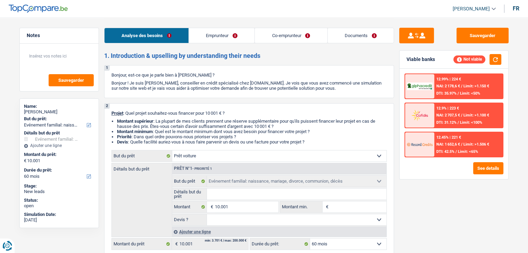
select select "car"
select select "familyEvent"
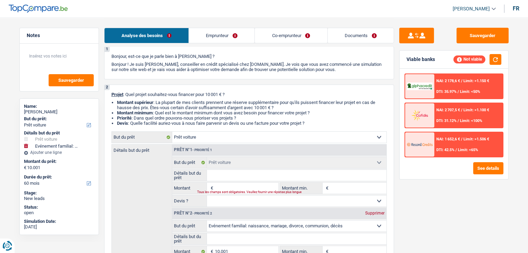
scroll to position [35, 0]
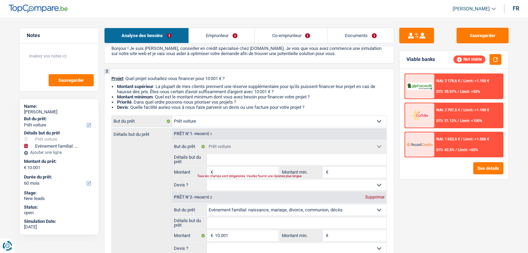
click at [370, 195] on div "Supprimer" at bounding box center [374, 197] width 23 height 4
type input "0"
select select
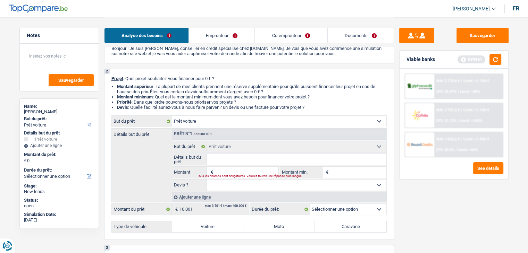
click at [346, 122] on select "Confort maison: meubles, textile, peinture, électroménager, outillage non-profe…" at bounding box center [279, 121] width 214 height 11
select select "familyEvent"
click at [172, 116] on select "Confort maison: meubles, textile, peinture, électroménager, outillage non-profe…" at bounding box center [279, 121] width 214 height 11
select select "familyEvent"
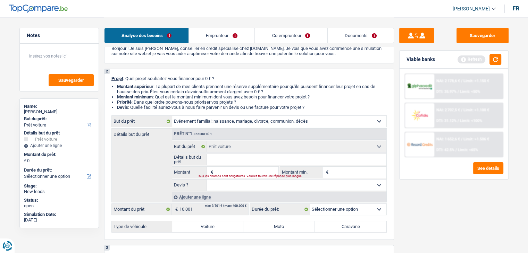
select select
select select "familyEvent"
select select
select select "familyEvent"
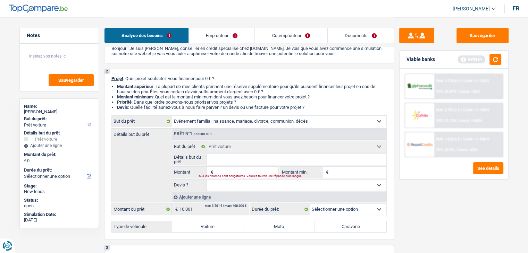
select select
select select "car"
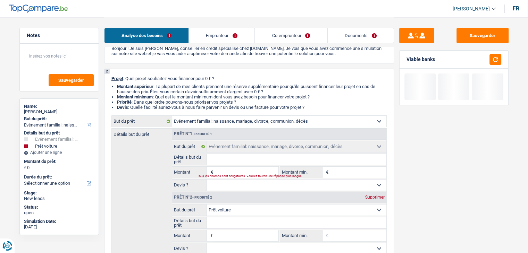
scroll to position [104, 0]
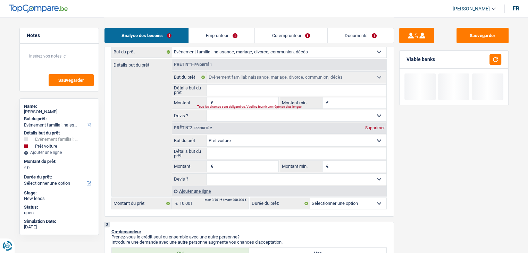
click at [371, 125] on div "Prêt n°2 - Priorité 2 Supprimer" at bounding box center [279, 128] width 214 height 11
click at [373, 129] on div "Supprimer" at bounding box center [374, 128] width 23 height 4
select select
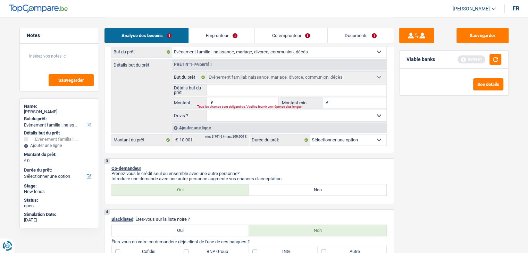
click at [250, 91] on input "Détails but du prêt" at bounding box center [296, 90] width 179 height 11
type input "C"
type input "Co"
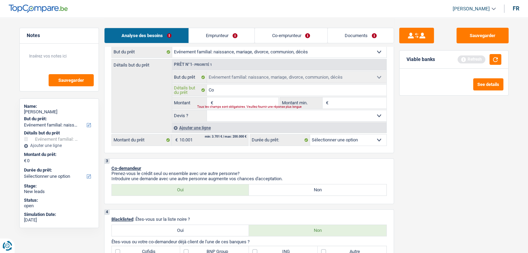
type input "Com"
type input "Comm"
type input "Commu"
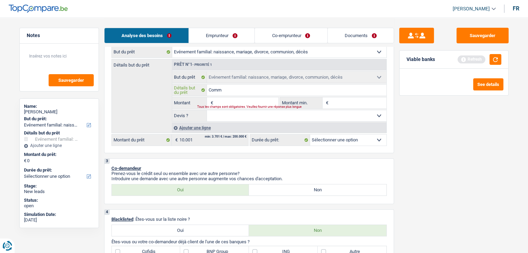
type input "Commu"
type input "Comm"
type input "Com"
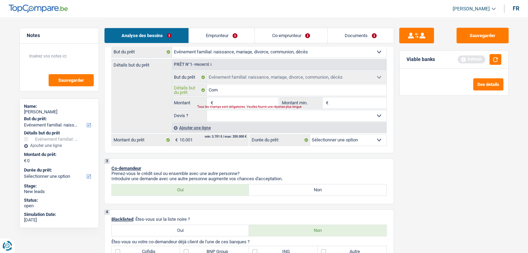
type input "Co"
type input "C"
type input "B"
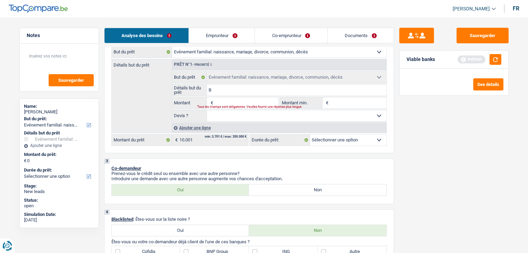
type input "B"
type input "Ba"
type input "Bap"
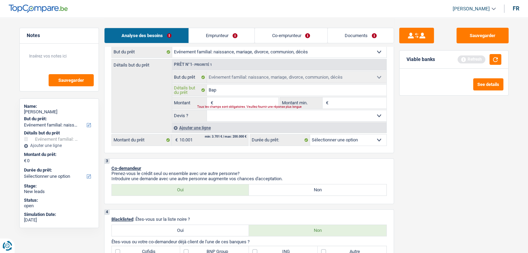
type input "Bapt"
type input "Bapte"
type input "Baptem"
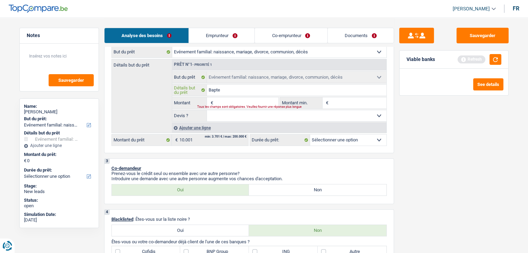
type input "Baptem"
type input "Bapteme"
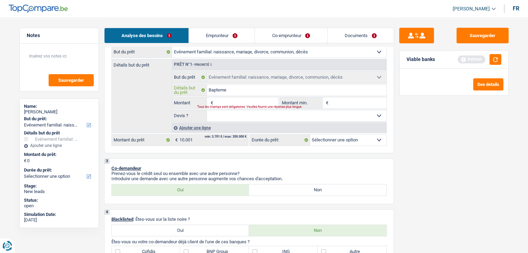
type input "Bapteme d"
type input "Bapteme de"
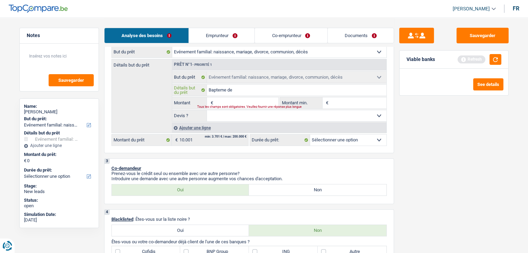
type input "Bapteme de"
type input "Bapteme de s"
type input "Bapteme de se"
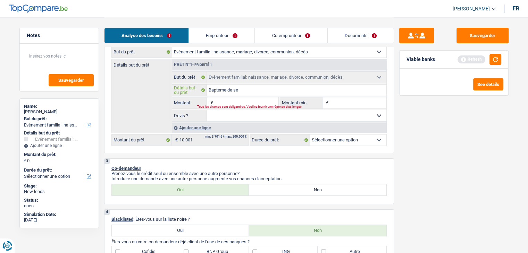
type input "Bapteme de ses"
type input "Bapteme de ses e"
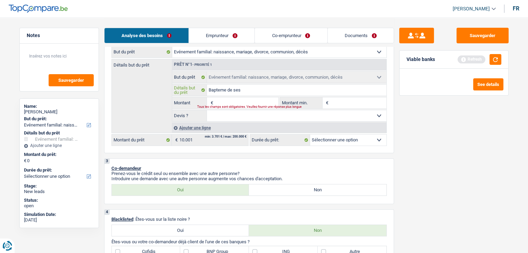
type input "Bapteme de ses e"
type input "Bapteme de ses en"
type input "Bapteme de ses enf"
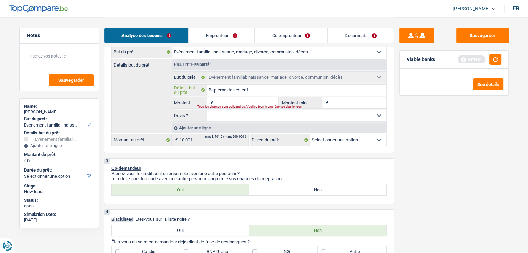
type input "Bapteme de ses enfa"
type input "Bapteme de ses enfan"
type input "Bapteme de ses enfant"
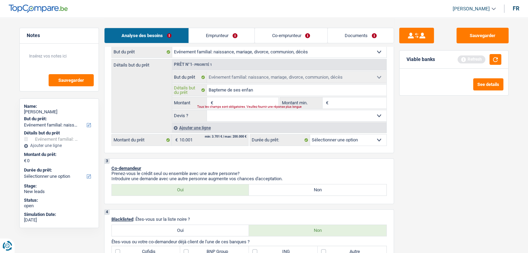
type input "Bapteme de ses enfant"
type input "Bapteme de ses enfants"
type input "Bapteme de ses enfants,"
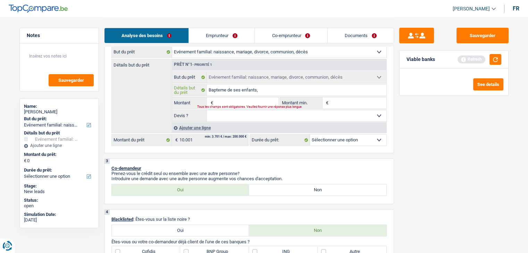
type input "Bapteme de ses enfants,"
type input "Bapteme de ses enfants, c"
type input "Bapteme de ses enfants, co"
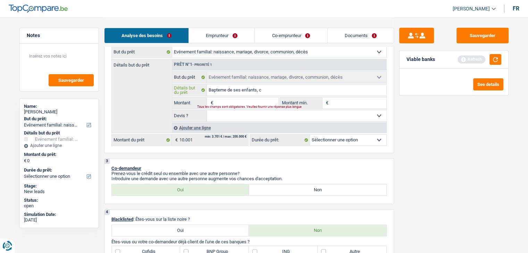
type input "Bapteme de ses enfants, co"
type input "Bapteme de ses enfants, com"
type input "Bapteme de ses enfants, comm"
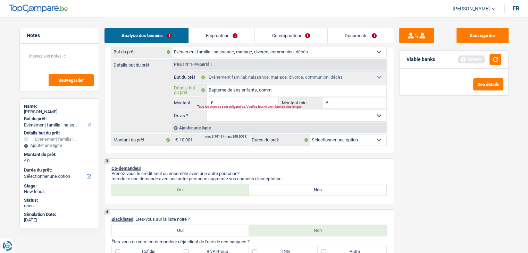
type input "Bapteme de ses enfants, commu"
type input "Bapteme de ses enfants, commun"
type input "Bapteme de ses enfants, communi"
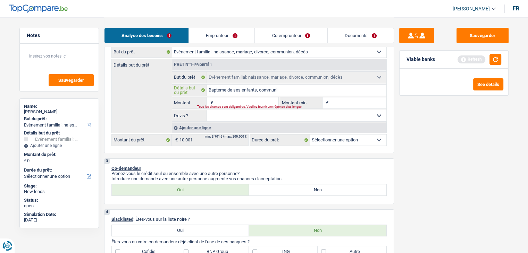
type input "Bapteme de ses enfants, communi"
type input "Bapteme de ses enfants, communio"
type input "Bapteme de ses enfants, communion"
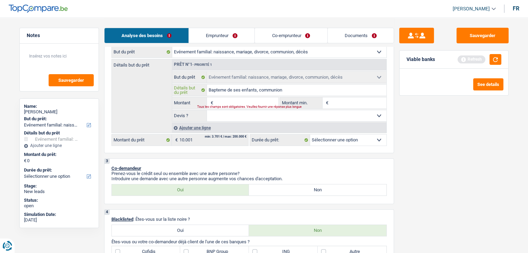
type input "Bapteme de ses enfants, communion"
type input "Bapteme de ses enfants, communion d"
type input "Bapteme de ses enfants, communion de"
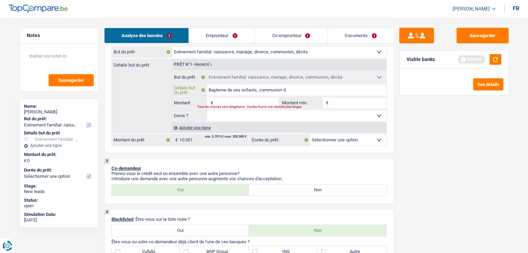
type input "Bapteme de ses enfants, communion de"
type input "Bapteme de ses enfants, communion de s"
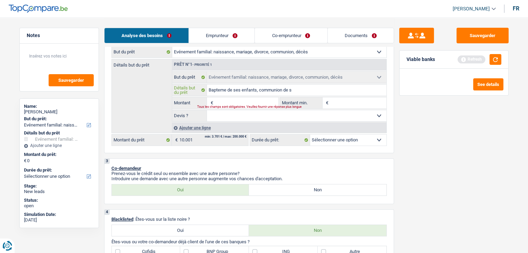
type input "Bapteme de ses enfants, communion de se"
type input "Bapteme de ses enfants, communion de ses"
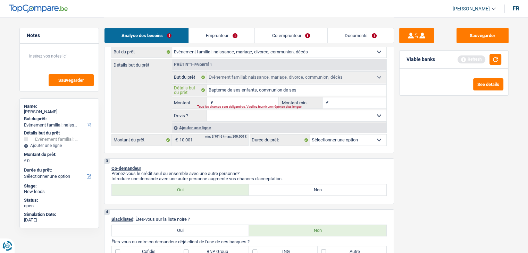
type input "Bapteme de ses enfants, communion de ses"
type input "Bapteme de ses enfants, communion de ses e"
type input "Bapteme de ses enfants, communion de ses en"
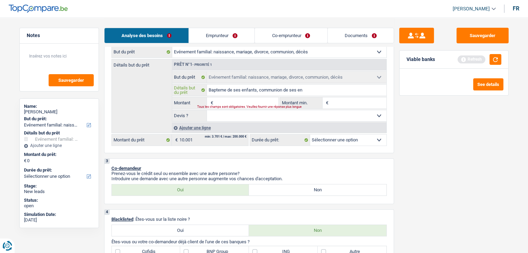
type input "Bapteme de ses enfants, communion de ses enf"
type input "Bapteme de ses enfants, communion de ses enfa"
type input "Bapteme de ses enfants, communion de ses enfan"
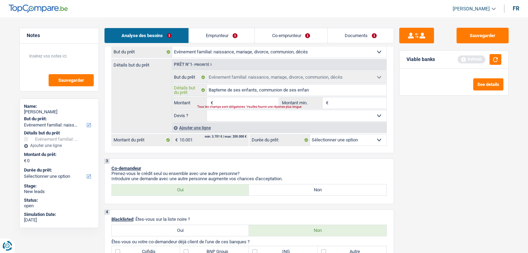
type input "Bapteme de ses enfants, communion de ses enfan"
type input "Bapteme de ses enfants, communion de ses enfant"
type input "Bapteme de ses enfants, communion de ses enfants"
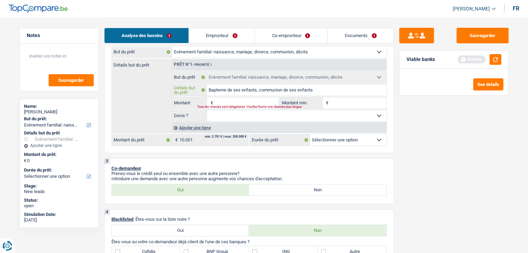
type input "Bapteme de ses enfants, communion de ses enfants"
click at [245, 99] on input "Montant" at bounding box center [246, 103] width 64 height 11
type input "1"
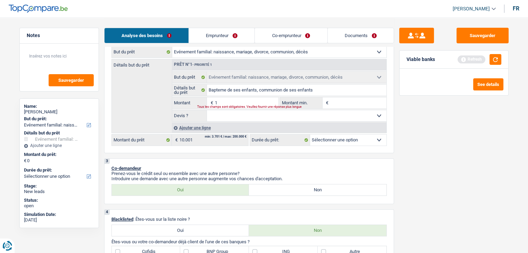
type input "1"
type input "10"
type input "100"
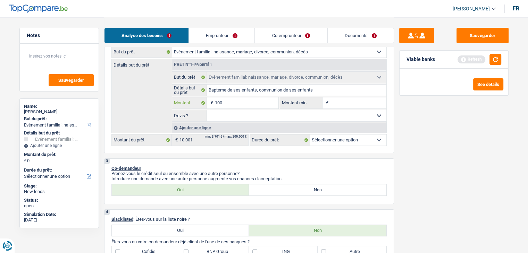
type input "1.000"
type input "10.001"
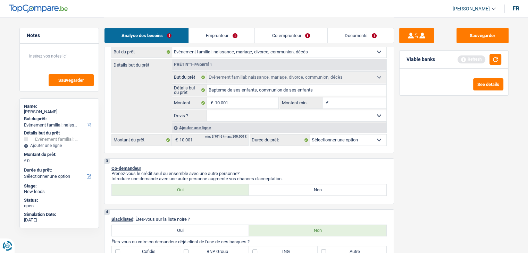
click at [342, 103] on input "Montant min." at bounding box center [358, 103] width 56 height 11
type input "10.001"
select select "60"
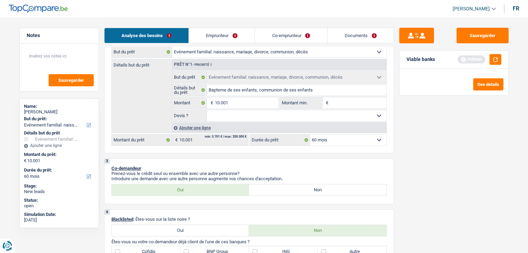
type input "7"
type input "70"
type input "700"
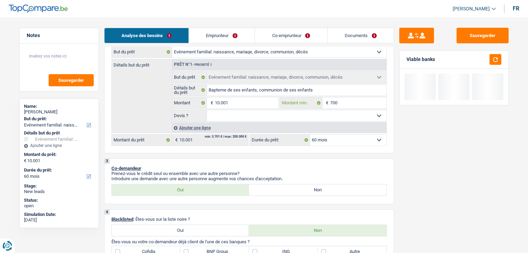
type input "700"
type input "7.000"
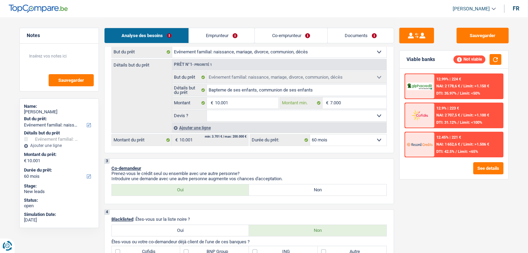
type input "7.000"
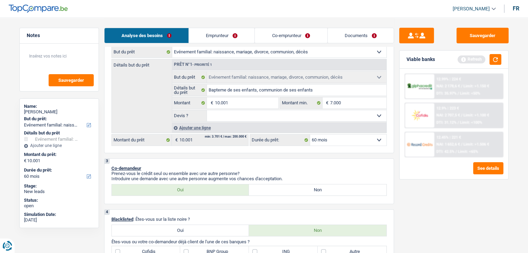
click at [358, 117] on select "Oui Non Non répondu Sélectionner une option" at bounding box center [296, 115] width 179 height 11
select select "false"
click at [207, 110] on select "Oui Non Non répondu Sélectionner une option" at bounding box center [296, 115] width 179 height 11
select select "false"
click at [340, 138] on select "12 mois 18 mois 24 mois 30 mois 36 mois 42 mois 48 mois 60 mois Sélectionner un…" at bounding box center [348, 140] width 76 height 11
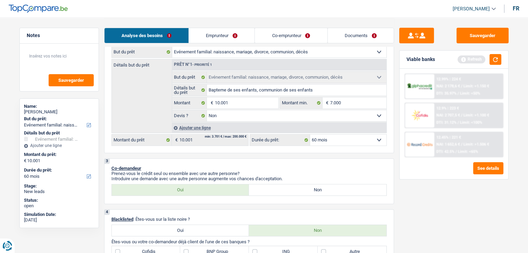
click at [340, 138] on select "12 mois 18 mois 24 mois 30 mois 36 mois 42 mois 48 mois 60 mois Sélectionner un…" at bounding box center [348, 140] width 76 height 11
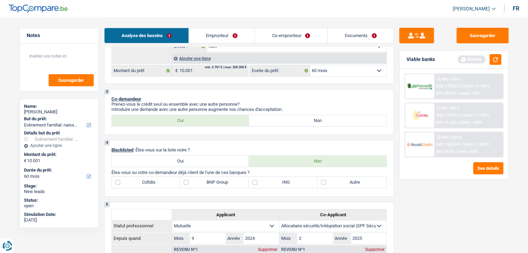
scroll to position [174, 0]
click at [285, 122] on label "Non" at bounding box center [317, 120] width 137 height 11
click at [285, 122] on input "Non" at bounding box center [317, 120] width 137 height 11
radio input "true"
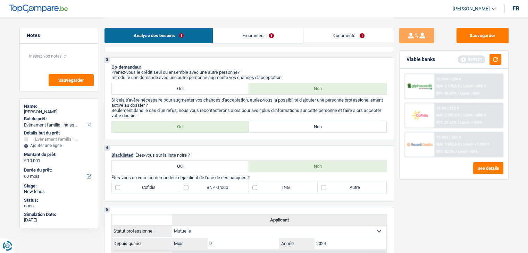
scroll to position [208, 0]
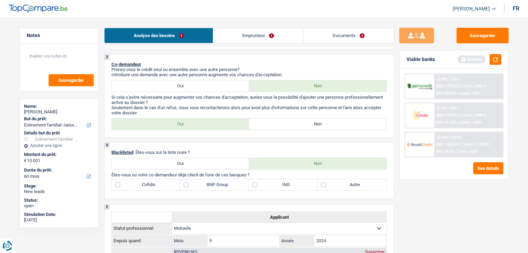
click at [309, 125] on label "Non" at bounding box center [317, 124] width 137 height 11
click at [309, 125] on input "Non" at bounding box center [317, 124] width 137 height 11
radio input "true"
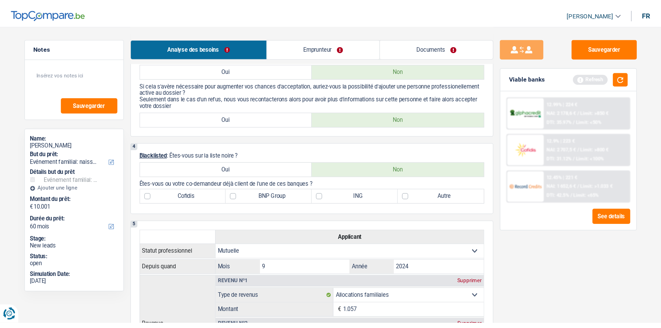
scroll to position [278, 0]
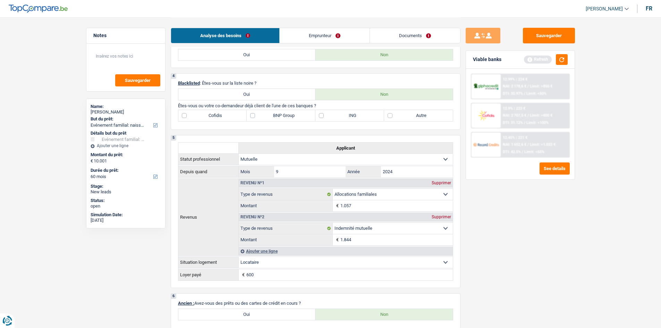
click at [392, 116] on label "Autre" at bounding box center [418, 115] width 69 height 11
click at [392, 116] on input "Autre" at bounding box center [418, 115] width 69 height 11
checkbox input "true"
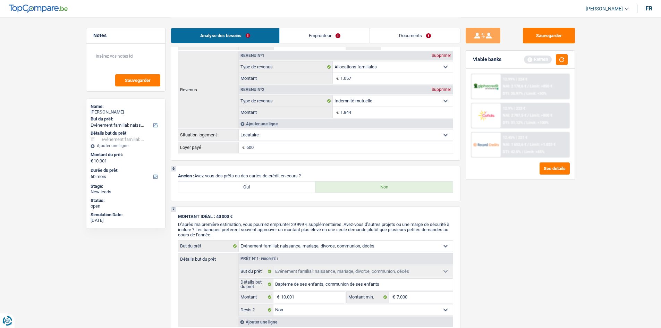
scroll to position [416, 0]
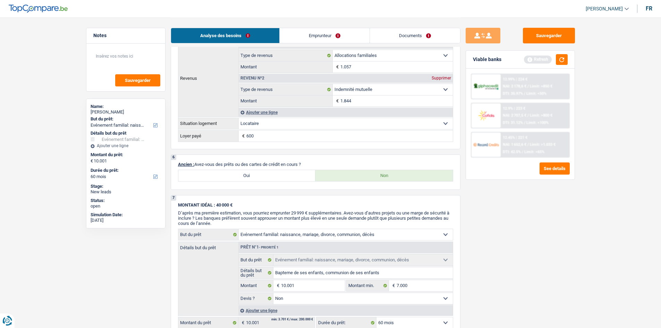
click at [257, 174] on label "Oui" at bounding box center [246, 175] width 137 height 11
click at [257, 174] on input "Oui" at bounding box center [246, 175] width 137 height 11
radio input "true"
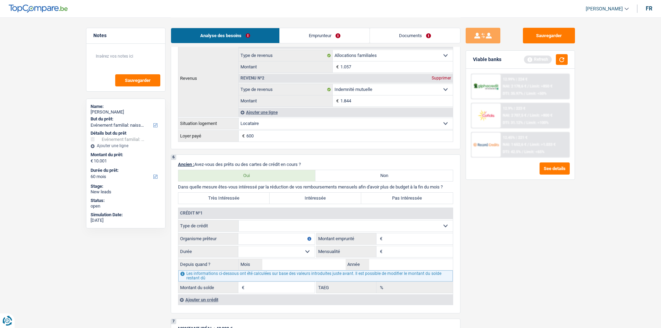
click at [390, 198] on label "Pas Intéressée" at bounding box center [407, 198] width 92 height 11
click at [390, 198] on input "Pas Intéressée" at bounding box center [407, 198] width 92 height 11
click at [327, 225] on select "Carte ou ouverture de crédit Prêt hypothécaire Vente à tempérament Prêt à tempé…" at bounding box center [346, 225] width 214 height 11
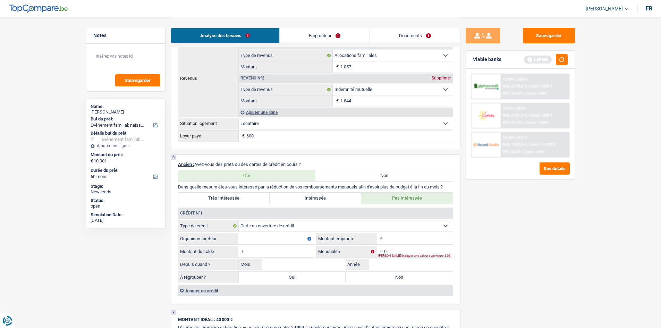
click at [267, 238] on input "Organisme prêteur" at bounding box center [276, 238] width 76 height 11
click at [399, 239] on input "Montant" at bounding box center [418, 238] width 69 height 11
click at [264, 253] on input "Montant du solde" at bounding box center [280, 251] width 69 height 11
click at [395, 249] on input "0" at bounding box center [418, 251] width 69 height 11
click at [304, 253] on input "Mois" at bounding box center [304, 264] width 84 height 11
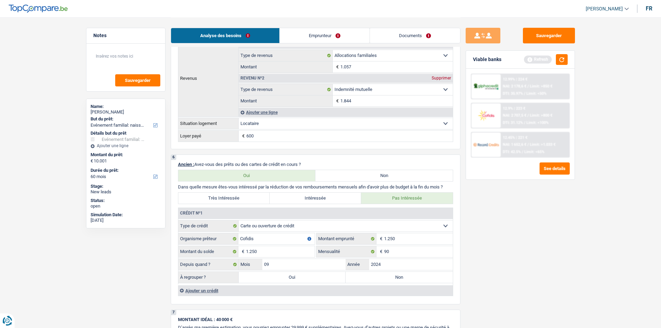
click at [373, 253] on label "Non" at bounding box center [399, 277] width 107 height 11
click at [373, 253] on input "Non" at bounding box center [399, 277] width 107 height 11
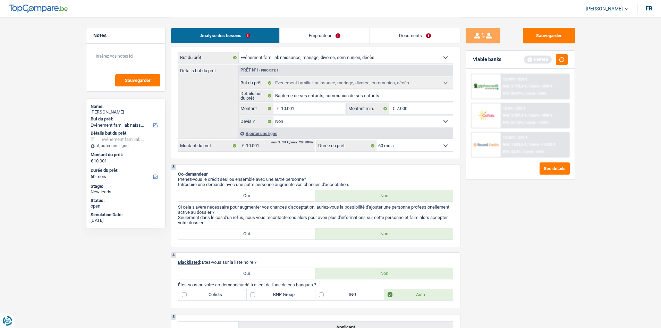
scroll to position [0, 0]
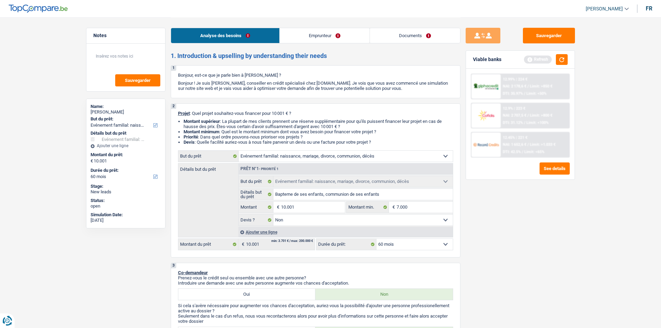
click at [314, 34] on link "Emprunteur" at bounding box center [325, 35] width 90 height 15
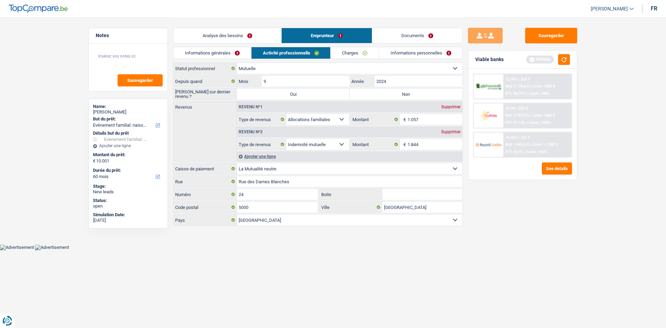
click at [313, 65] on select "Ouvrier Employé privé Employé public Invalide Indépendant Pensionné Chômeur Mut…" at bounding box center [350, 68] width 226 height 11
click at [237, 63] on select "Ouvrier Employé privé Employé public Invalide Indépendant Pensionné Chômeur Mut…" at bounding box center [350, 68] width 226 height 11
click at [381, 95] on label "Non" at bounding box center [406, 94] width 113 height 11
click at [381, 95] on input "Non" at bounding box center [406, 94] width 113 height 11
click at [424, 122] on input "1.057" at bounding box center [435, 119] width 55 height 11
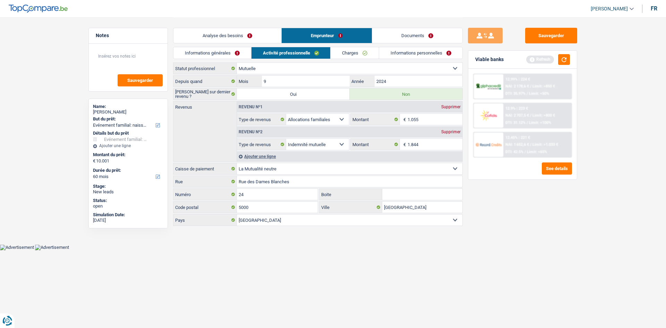
click at [345, 51] on link "Charges" at bounding box center [355, 52] width 48 height 11
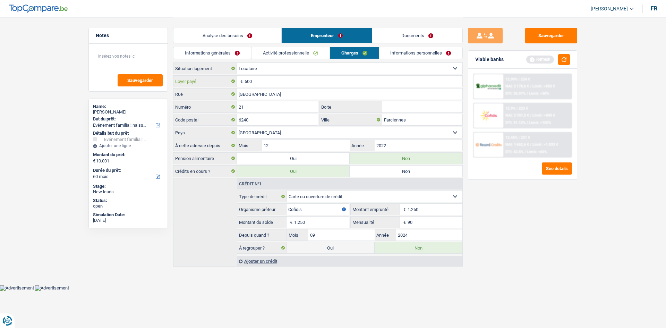
click at [258, 82] on input "600" at bounding box center [354, 81] width 218 height 11
click at [392, 53] on link "Informations personnelles" at bounding box center [421, 52] width 84 height 11
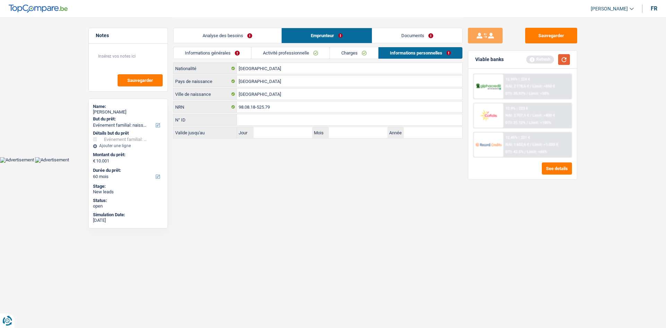
click at [533, 59] on button "button" at bounding box center [564, 59] width 12 height 11
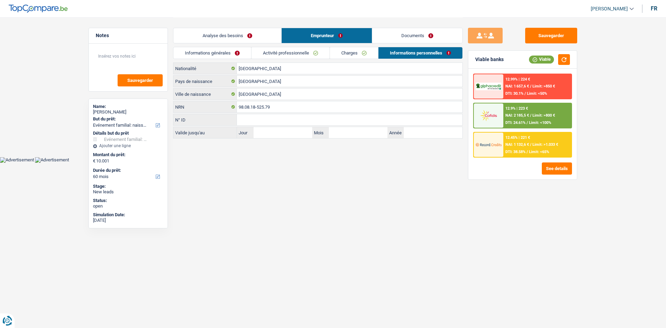
click at [213, 54] on link "Informations générales" at bounding box center [213, 52] width 78 height 11
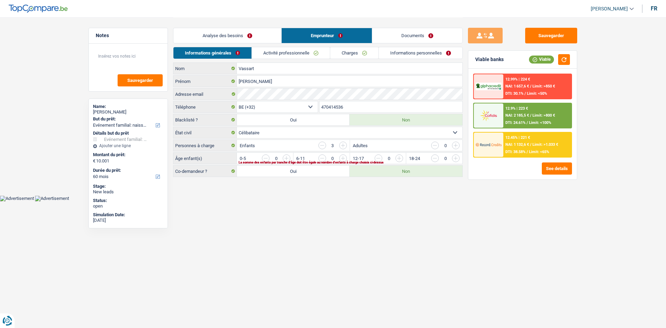
click at [340, 56] on link "Charges" at bounding box center [354, 52] width 48 height 11
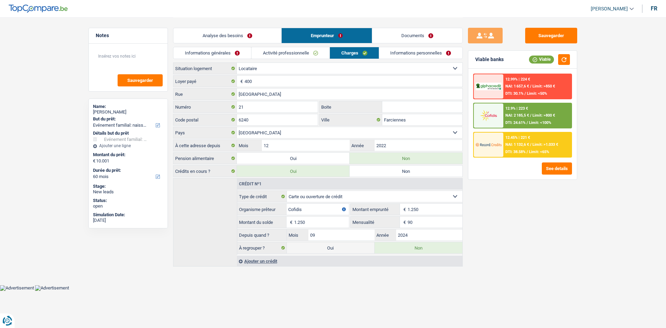
click at [299, 53] on link "Activité professionnelle" at bounding box center [291, 52] width 78 height 11
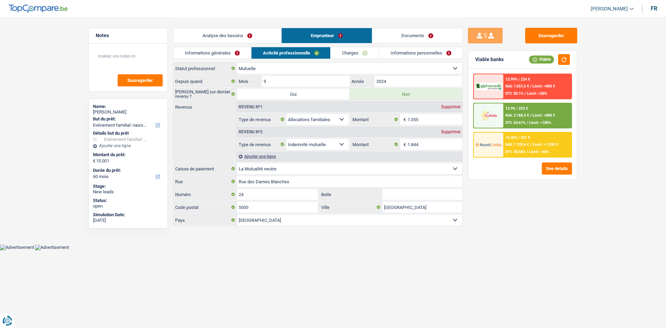
click at [226, 50] on link "Informations générales" at bounding box center [213, 52] width 78 height 11
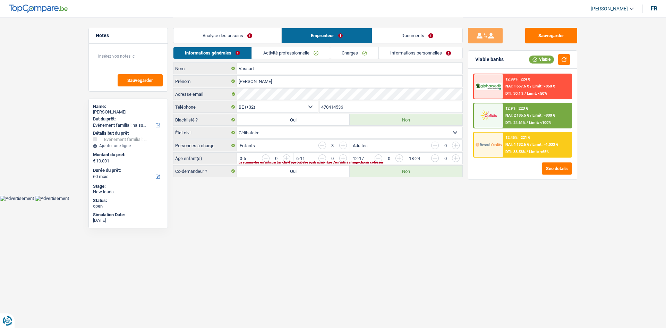
click at [346, 159] on input "button" at bounding box center [483, 159] width 289 height 11
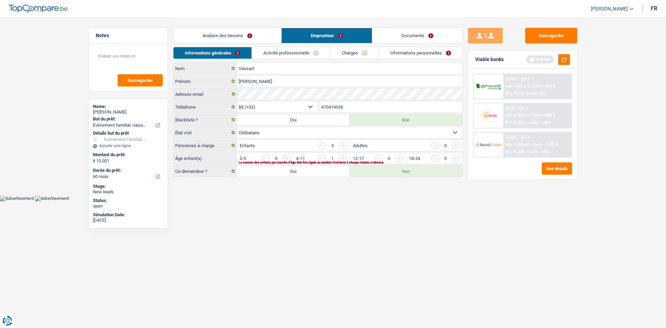
click at [287, 157] on input "button" at bounding box center [427, 159] width 289 height 11
click at [436, 53] on link "Informations personnelles" at bounding box center [421, 52] width 84 height 11
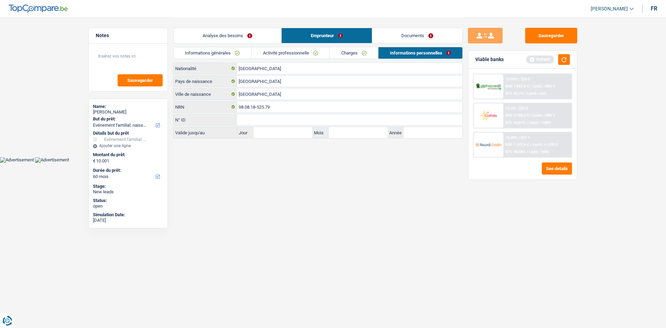
click at [252, 35] on link "Analyse des besoins" at bounding box center [228, 35] width 108 height 15
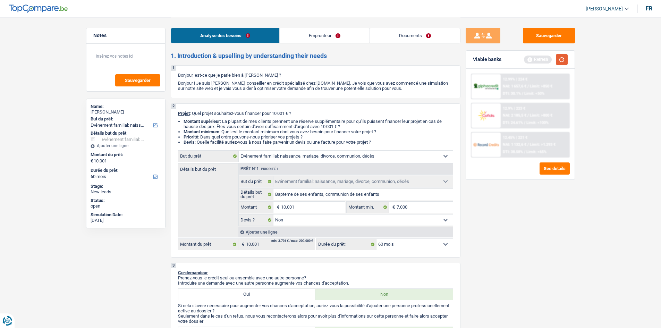
click at [533, 61] on button "button" at bounding box center [562, 59] width 12 height 11
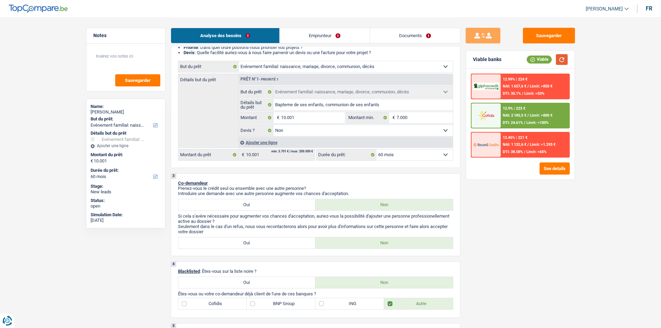
scroll to position [104, 0]
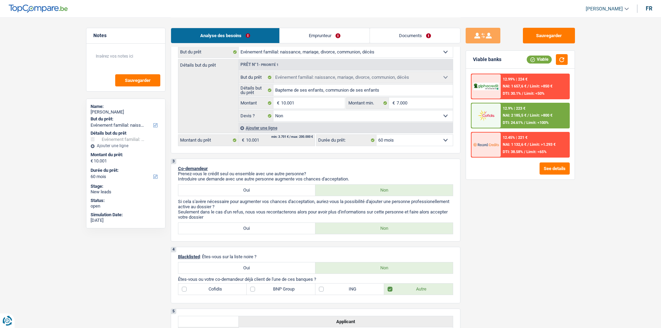
click at [425, 136] on select "12 mois 18 mois 24 mois 30 mois 36 mois 42 mois 48 mois 60 mois Sélectionner un…" at bounding box center [415, 140] width 76 height 11
click at [377, 135] on select "12 mois 18 mois 24 mois 30 mois 36 mois 42 mois 48 mois 60 mois Sélectionner un…" at bounding box center [415, 140] width 76 height 11
click at [515, 110] on div "12.9% | 223 €" at bounding box center [514, 108] width 23 height 5
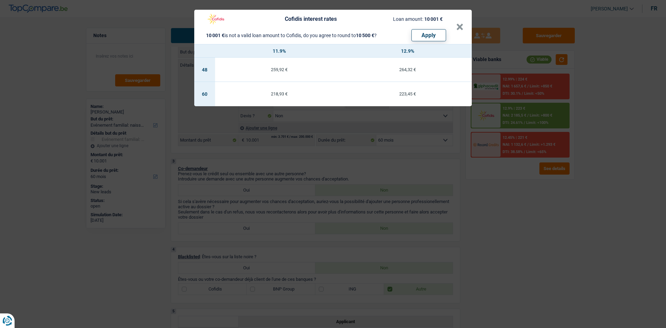
click at [432, 36] on button "Apply" at bounding box center [429, 35] width 35 height 12
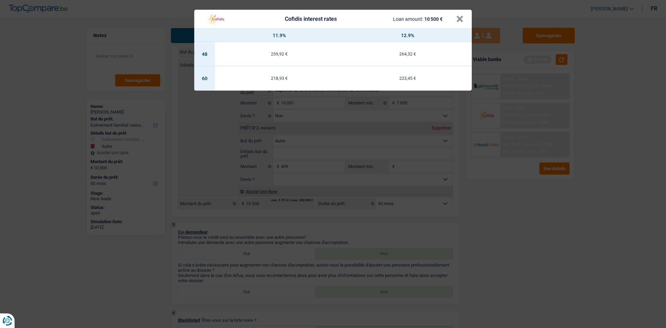
click at [456, 20] on div "Cofidis interest rates Loan amount: 10 500 €" at bounding box center [330, 18] width 254 height 13
click at [460, 18] on button "×" at bounding box center [459, 19] width 7 height 7
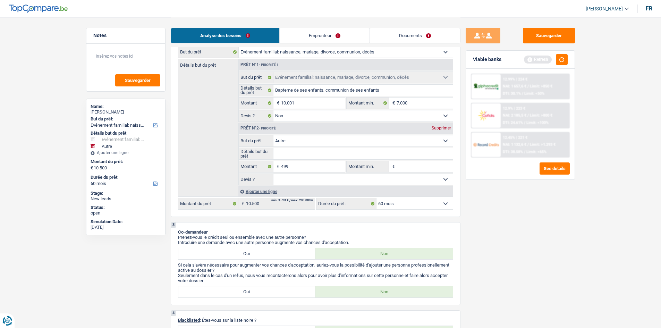
click at [436, 127] on div "Supprimer" at bounding box center [441, 128] width 23 height 4
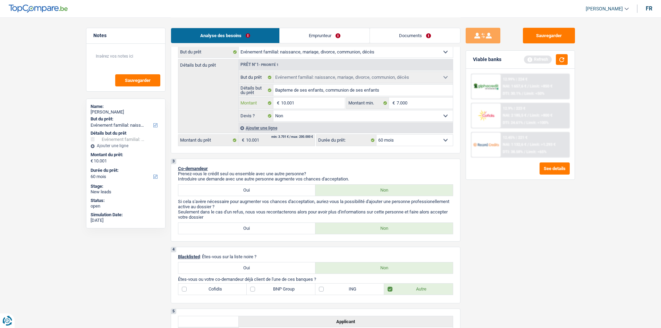
click at [304, 104] on input "10.001" at bounding box center [313, 103] width 64 height 11
click at [533, 63] on button "button" at bounding box center [562, 59] width 12 height 11
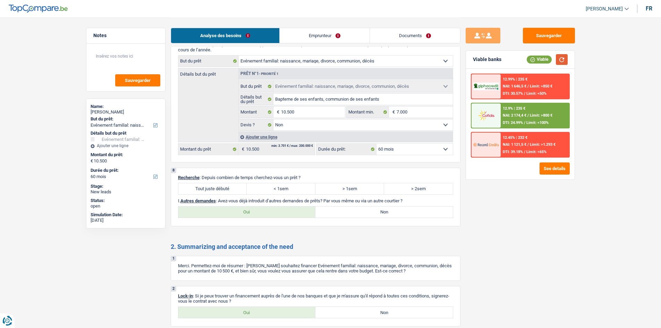
scroll to position [798, 0]
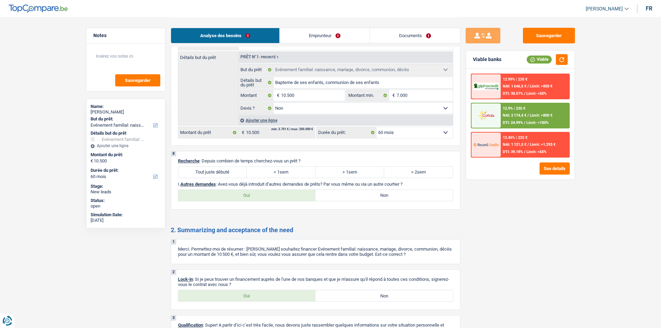
drag, startPoint x: 294, startPoint y: 172, endPoint x: 302, endPoint y: 167, distance: 9.2
click at [294, 172] on label "< 1sem" at bounding box center [281, 172] width 69 height 11
click at [294, 172] on input "< 1sem" at bounding box center [281, 172] width 69 height 11
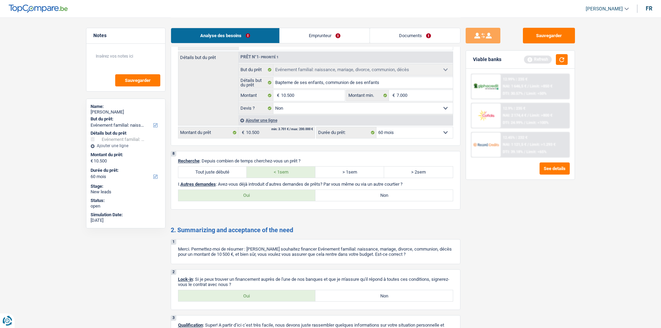
click at [372, 192] on label "Non" at bounding box center [383, 195] width 137 height 11
click at [372, 192] on input "Non" at bounding box center [383, 195] width 137 height 11
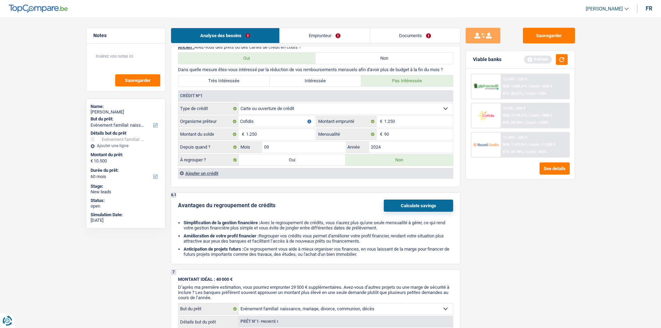
click at [415, 33] on link "Documents" at bounding box center [415, 35] width 90 height 15
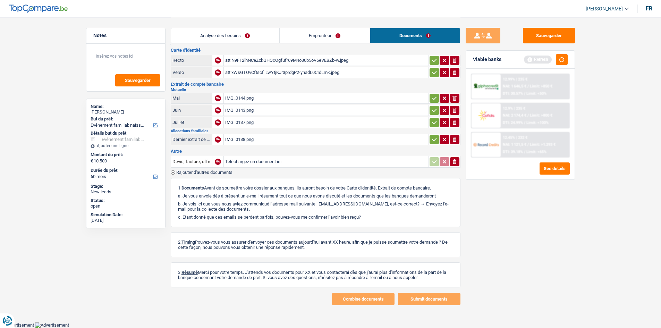
scroll to position [12, 0]
click at [294, 59] on div "att.N9F12lhNCeZxkGHQcOgfufr69M4o30b5oV6eVEBZb-w.jpeg" at bounding box center [326, 61] width 202 height 10
click at [270, 74] on div "att.xWsGTOvCftscfiiLwYtjKJr3prdgP2-yhadL0CIdLmk.jpeg" at bounding box center [326, 73] width 202 height 10
click at [242, 95] on div "IMG_0144.png" at bounding box center [326, 98] width 202 height 10
click at [248, 111] on div "IMG_0143.png" at bounding box center [326, 111] width 202 height 10
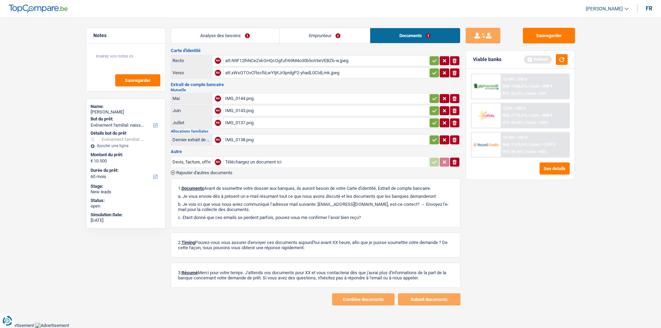
click at [249, 122] on div "IMG_0137.png" at bounding box center [326, 123] width 202 height 10
click at [243, 141] on div "IMG_0138.png" at bounding box center [326, 140] width 202 height 10
click at [315, 33] on link "Emprunteur" at bounding box center [325, 35] width 90 height 15
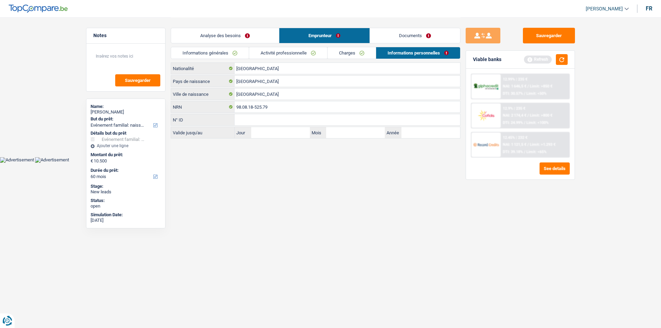
scroll to position [0, 0]
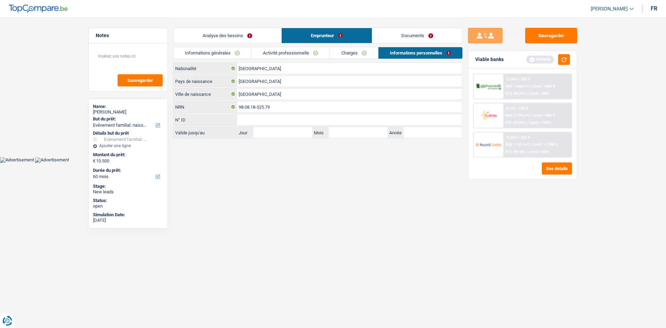
click at [259, 34] on link "Analyse des besoins" at bounding box center [228, 35] width 108 height 15
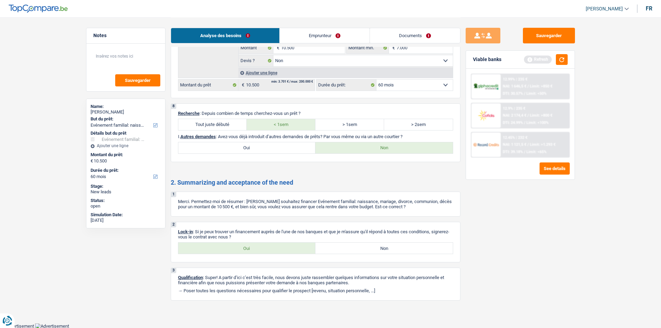
scroll to position [846, 0]
click at [533, 60] on button "button" at bounding box center [562, 59] width 12 height 11
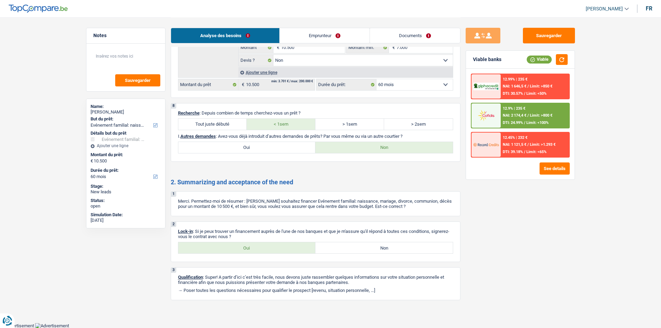
click at [271, 244] on label "Oui" at bounding box center [246, 247] width 137 height 11
click at [271, 244] on input "Oui" at bounding box center [246, 247] width 137 height 11
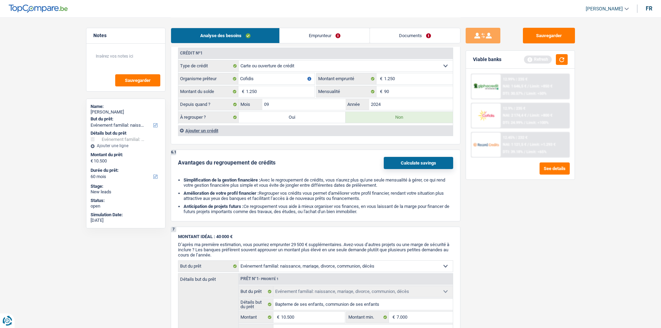
scroll to position [568, 0]
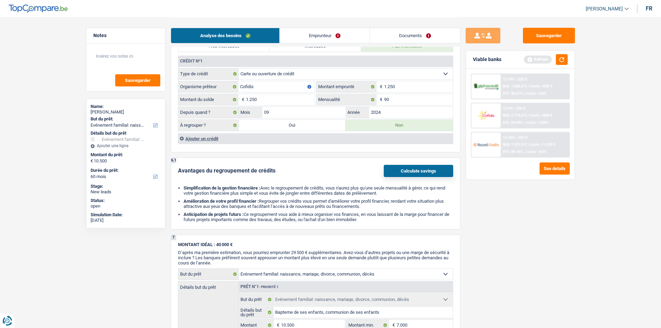
click at [309, 33] on link "Emprunteur" at bounding box center [325, 35] width 90 height 15
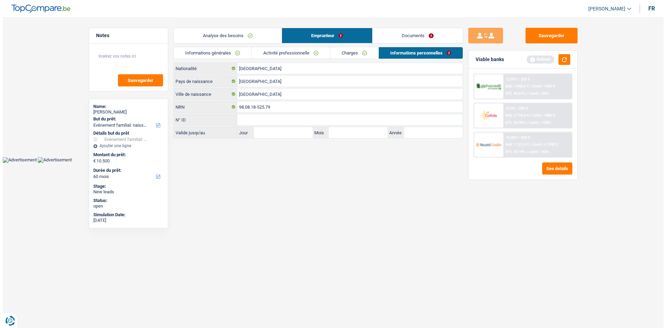
scroll to position [0, 0]
click at [228, 52] on link "Informations générales" at bounding box center [213, 52] width 78 height 11
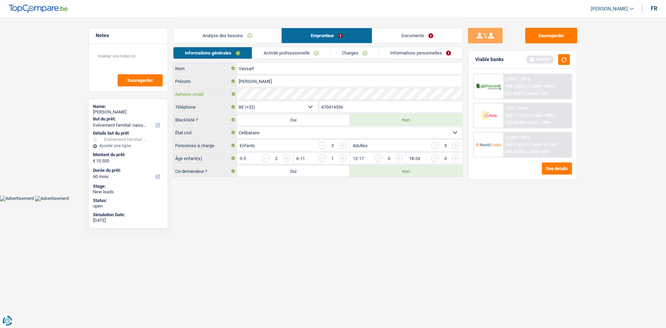
click at [237, 88] on div "Vassart Nom Dimitri Prénom Adresse email BE (+32) LU (+352) Sélectionner une op…" at bounding box center [318, 119] width 290 height 115
click at [358, 107] on input "470414536" at bounding box center [391, 106] width 143 height 11
click at [128, 63] on textarea at bounding box center [128, 59] width 69 height 21
click at [129, 80] on span "Sauvegarder" at bounding box center [140, 80] width 26 height 5
click at [127, 61] on textarea "a déjà encodé les documents sur LQT" at bounding box center [128, 59] width 69 height 21
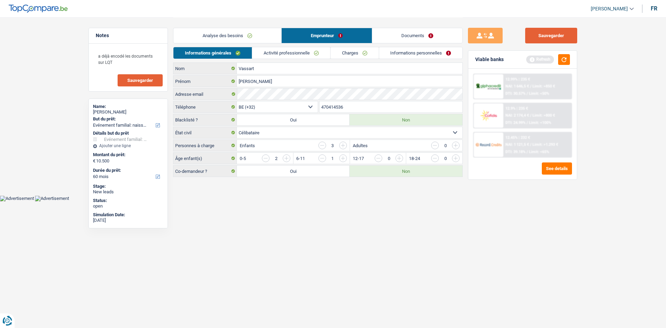
click at [533, 39] on button "Sauvegarder" at bounding box center [551, 36] width 52 height 16
click at [349, 108] on input "470414536" at bounding box center [391, 106] width 143 height 11
click at [533, 38] on button "Sauvegarder" at bounding box center [551, 36] width 52 height 16
click at [533, 32] on button "Sauvegarder" at bounding box center [551, 36] width 52 height 16
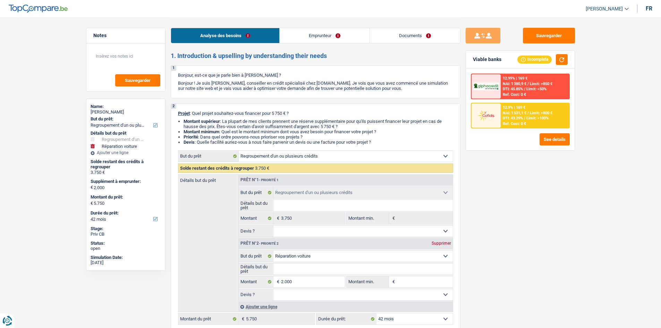
select select "refinancing"
select select "carRepair"
select select "42"
select select "refinancing"
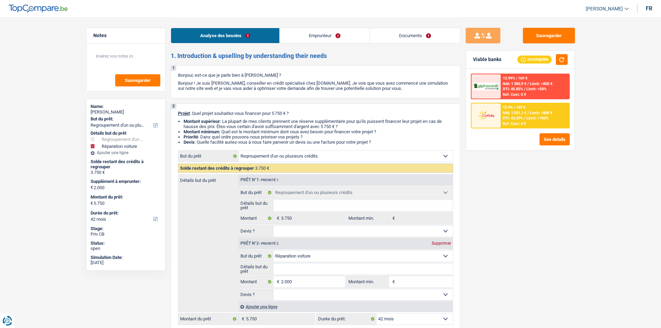
select select "refinancing"
select select "carRepair"
select select "42"
select select "privateEmployee"
select select "netSalary"
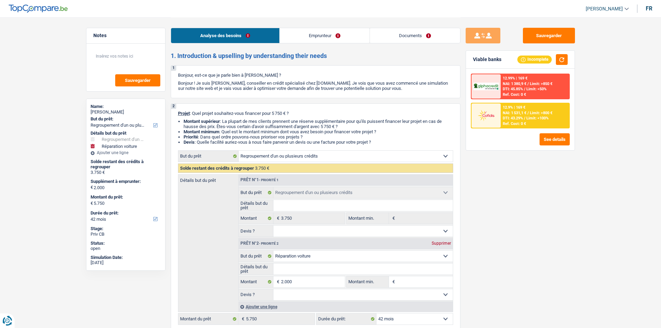
select select "mealVouchers"
select select "rents"
select select "creditConsolidation"
select select "120"
select select "cardOrCredit"
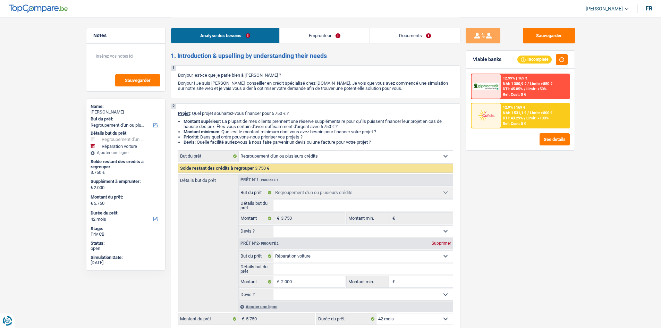
select select "cardOrCredit"
select select "refinancing"
select select "carRepair"
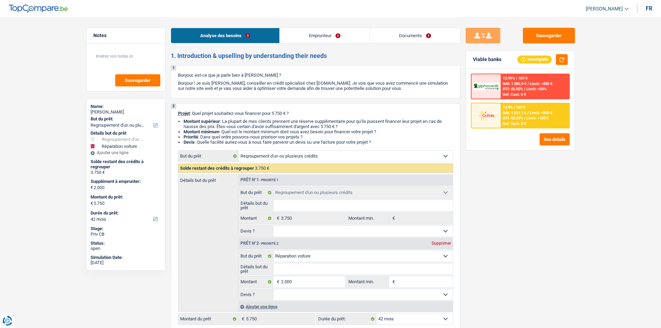
select select "42"
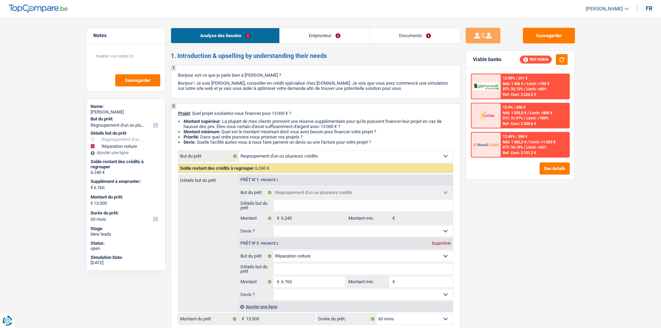
select select "refinancing"
select select "carRepair"
select select "60"
select select "refinancing"
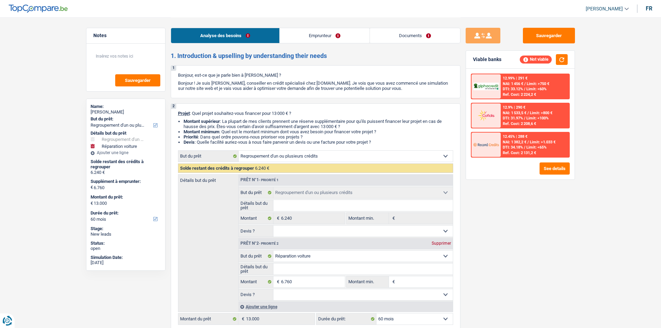
select select "refinancing"
select select "carRepair"
select select "60"
select select "mutuality"
select select "familyAllowances"
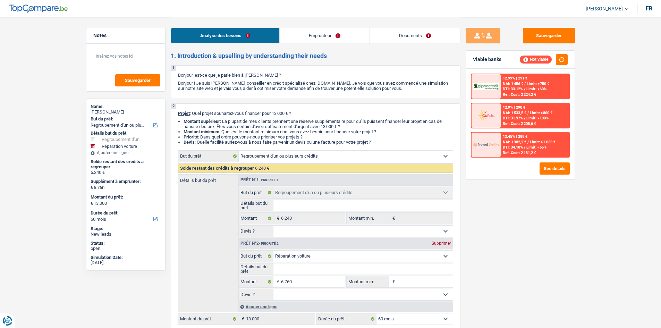
select select "mutualityIndemnity"
select select "ownerWithMortgage"
select select "mortgage"
select select "420"
select select "personalLoan"
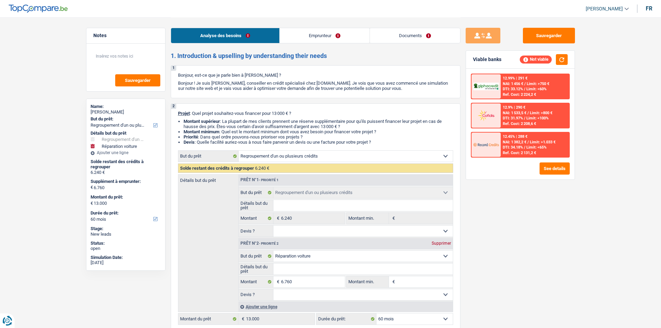
select select "smallWorks"
select select "42"
select select "refinancing"
select select "carRepair"
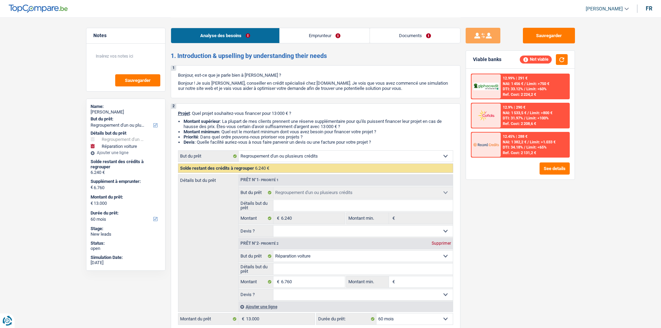
select select "60"
click at [360, 154] on select "Confort maison: meubles, textile, peinture, électroménager, outillage non-profe…" at bounding box center [346, 156] width 214 height 11
click at [437, 243] on div "Supprimer" at bounding box center [441, 243] width 23 height 4
type input "0"
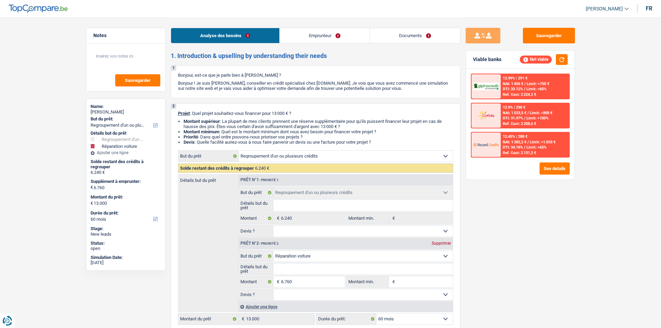
type input "6.240"
select select "42"
type input "6.240"
select select "42"
type input "6.240"
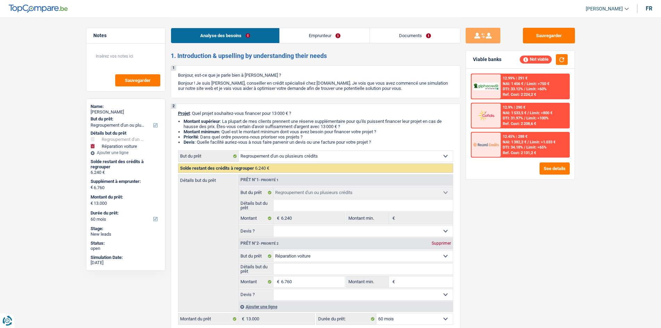
select select "42"
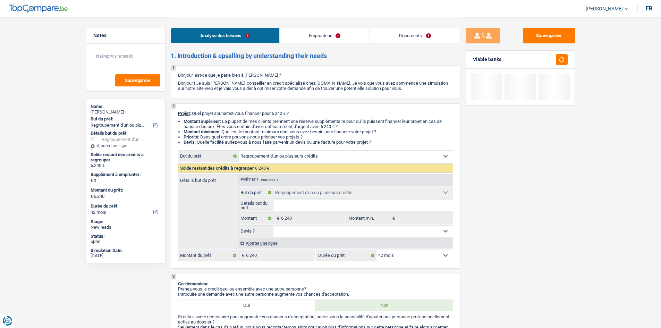
click at [447, 152] on select "Confort maison: meubles, textile, peinture, électroménager, outillage non-profe…" at bounding box center [346, 156] width 214 height 11
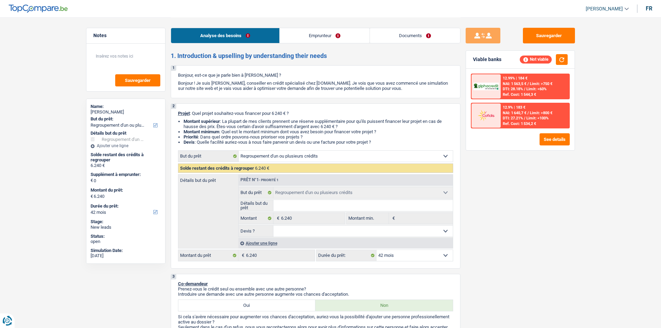
select select "carRepair"
click at [239, 151] on select "Confort maison: meubles, textile, peinture, électroménager, outillage non-profe…" at bounding box center [346, 156] width 214 height 11
select select "carRepair"
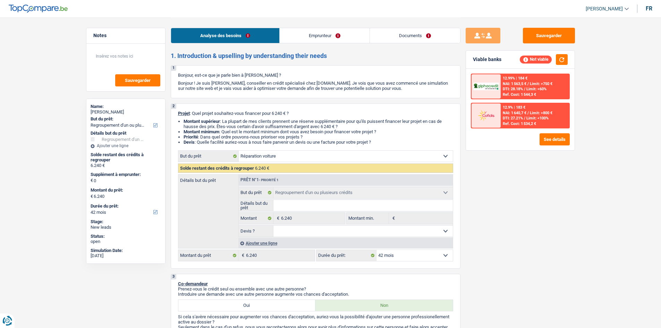
select select "carRepair"
radio input "false"
radio input "true"
select select "carRepair"
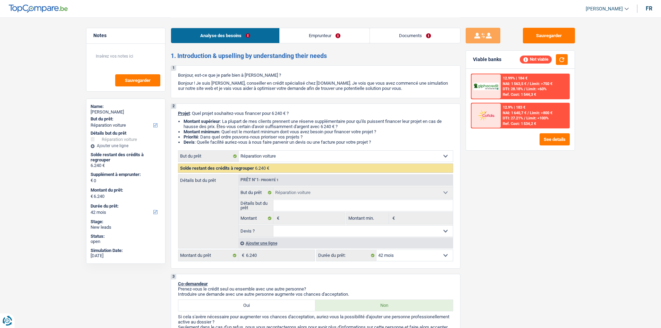
select select "refinancing"
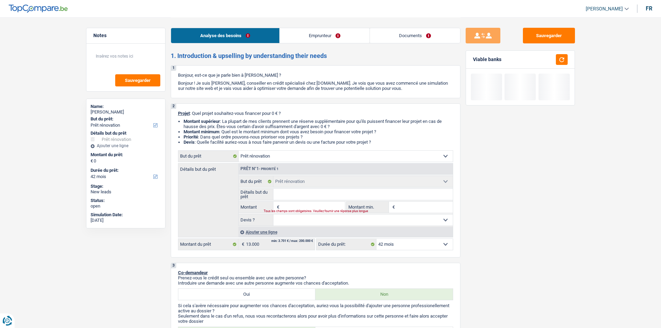
click at [306, 204] on input "Montant" at bounding box center [313, 207] width 64 height 11
click at [305, 208] on input "Montant" at bounding box center [313, 207] width 64 height 11
type input "5"
type input "50"
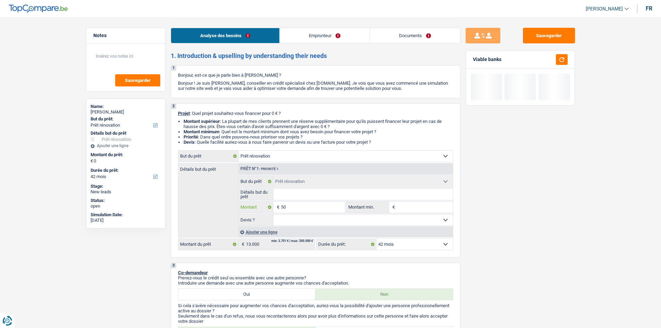
type input "50"
type input "500"
type input "5.000"
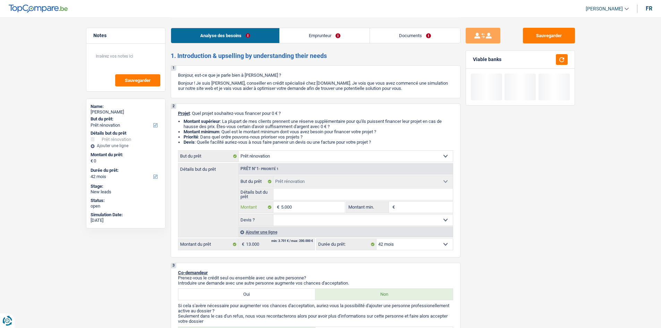
type input "5.000"
click at [305, 196] on input "Détails but du prêt" at bounding box center [362, 194] width 179 height 11
select select "36"
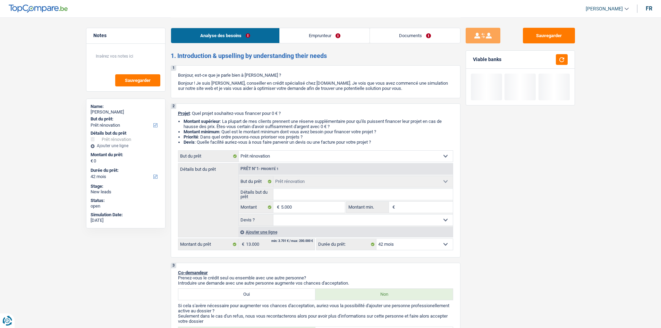
type input "5.000"
type input "R"
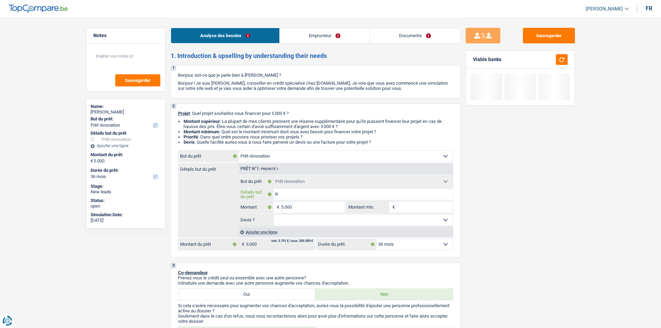
type input "Re"
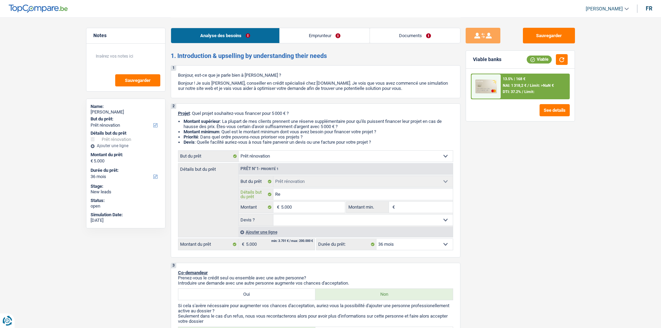
type input "Rea"
type input "Reap"
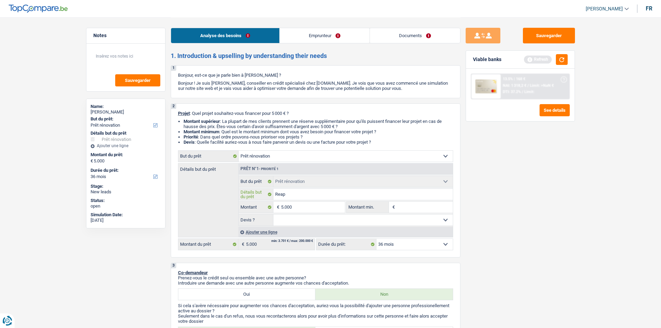
type input "Rea"
type input "Re"
type input "Repa"
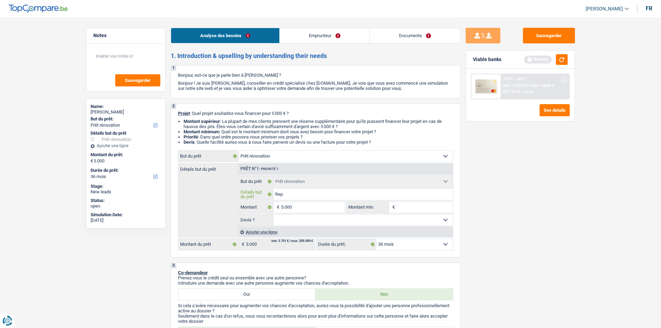
type input "Repa"
type input "Repar"
type input "Repara"
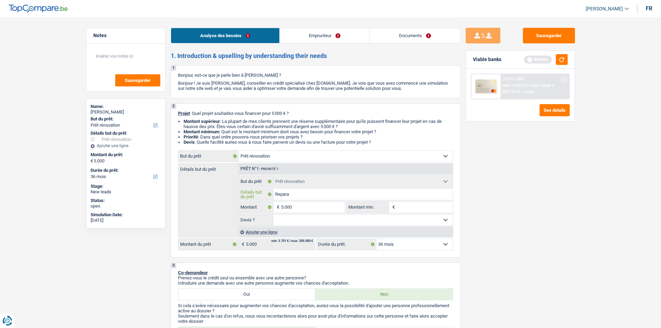
type input "Reparat"
type input "Reparati"
type input "Reparatio"
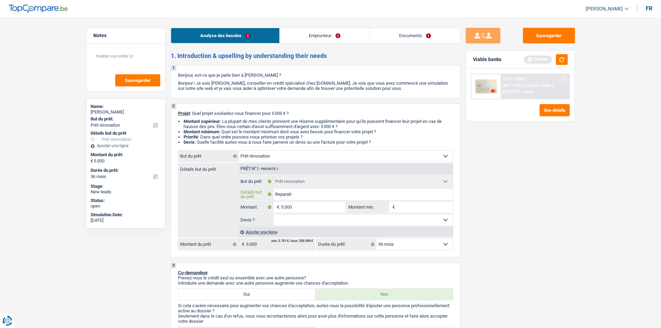
type input "Reparatio"
type input "Reparation"
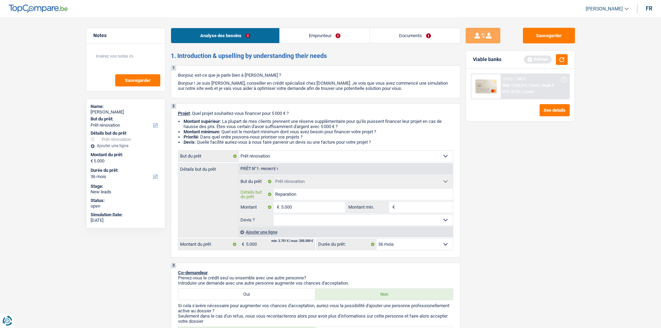
type input "Reparation v"
type input "Reparation vo"
type input "Reparation voi"
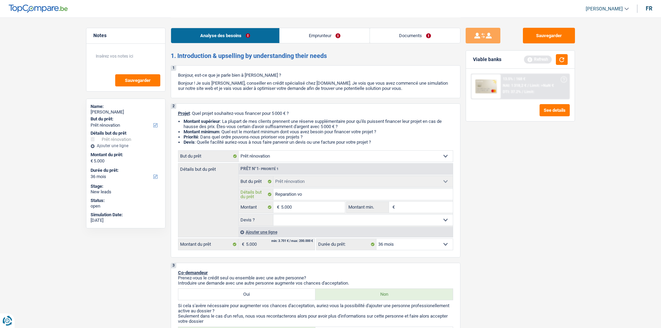
type input "Reparation voi"
type input "Reparation voit"
type input "Reparation voitu"
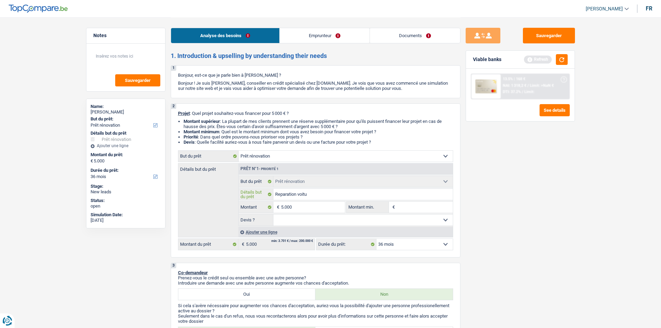
type input "Reparation voitur"
type input "Reparation voiture"
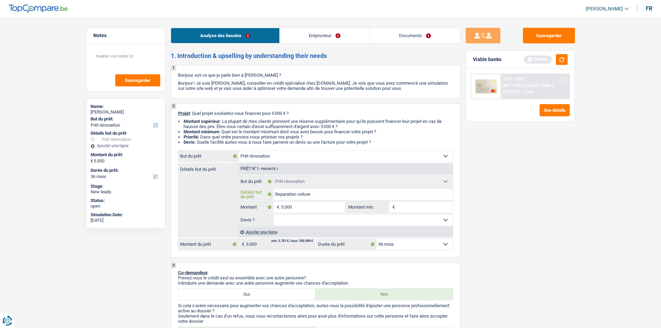
type input "Reparation voiture"
type input "Réparation voiture"
click at [414, 220] on select "Oui Non Non répondu Sélectionner une option" at bounding box center [362, 219] width 179 height 11
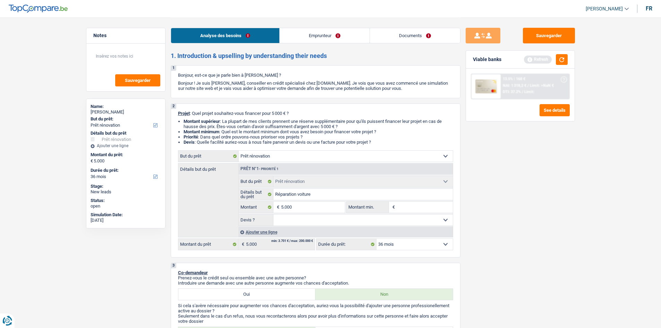
select select "false"
click at [273, 214] on select "Oui Non Non répondu Sélectionner une option" at bounding box center [362, 219] width 179 height 11
select select "false"
click at [401, 207] on input "Montant min." at bounding box center [425, 207] width 56 height 11
type input "5"
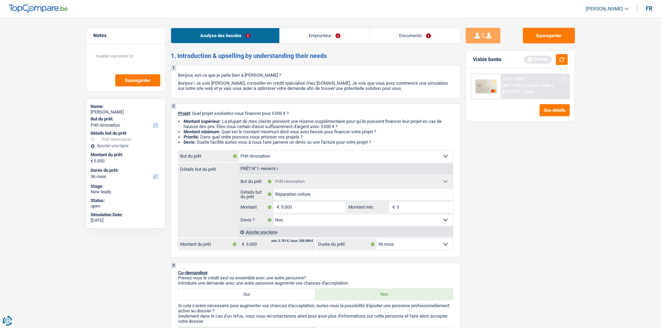
type input "5"
type input "50"
type input "500"
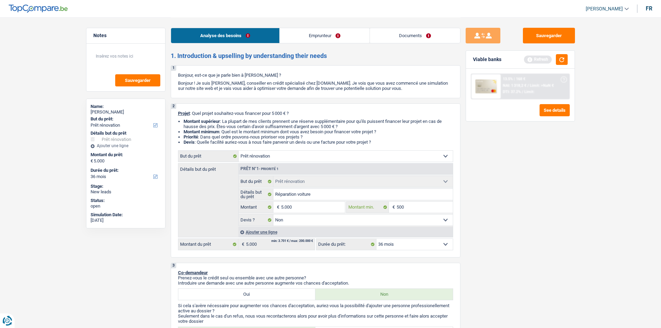
type input "5.000"
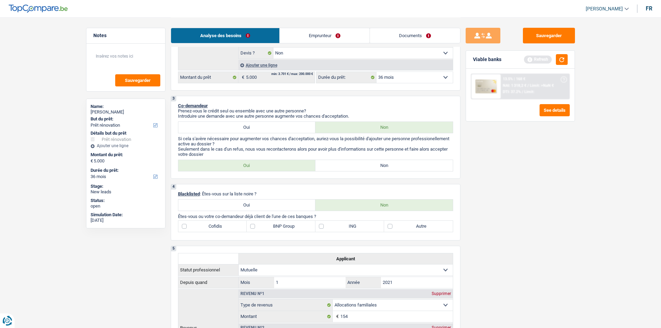
scroll to position [139, 0]
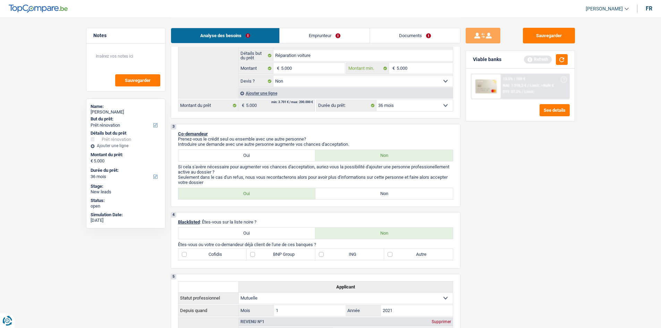
type input "5.000"
click at [354, 194] on label "Non" at bounding box center [383, 193] width 137 height 11
click at [354, 194] on input "Non" at bounding box center [383, 193] width 137 height 11
radio input "true"
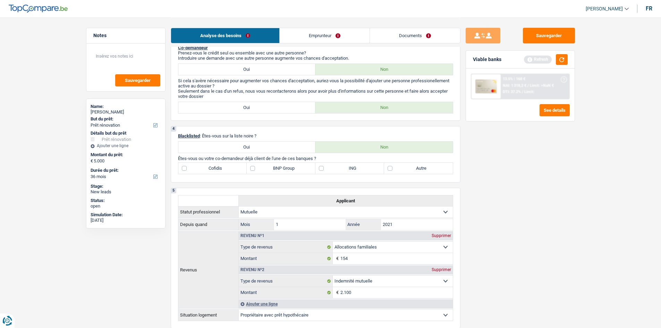
scroll to position [243, 0]
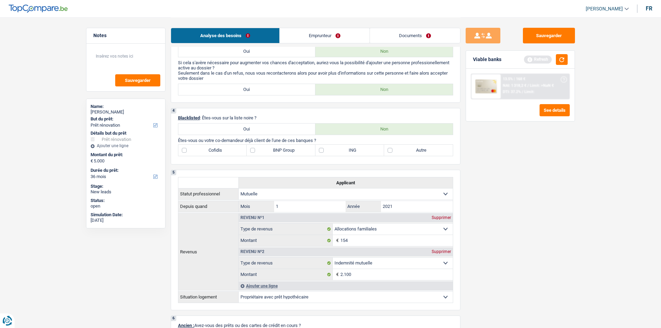
click at [321, 149] on label "ING" at bounding box center [349, 150] width 69 height 11
click at [321, 149] on input "ING" at bounding box center [349, 150] width 69 height 11
checkbox input "true"
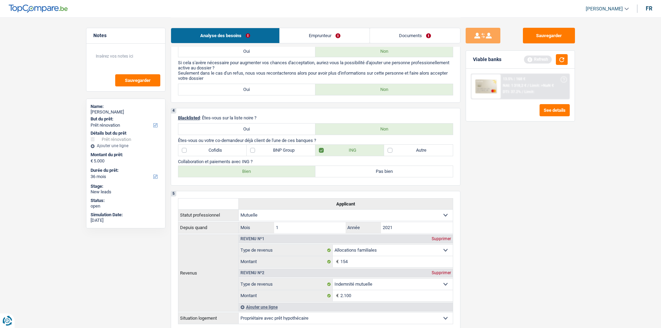
click at [252, 150] on label "BNP Group" at bounding box center [281, 150] width 69 height 11
click at [252, 150] on input "BNP Group" at bounding box center [281, 150] width 69 height 11
checkbox input "true"
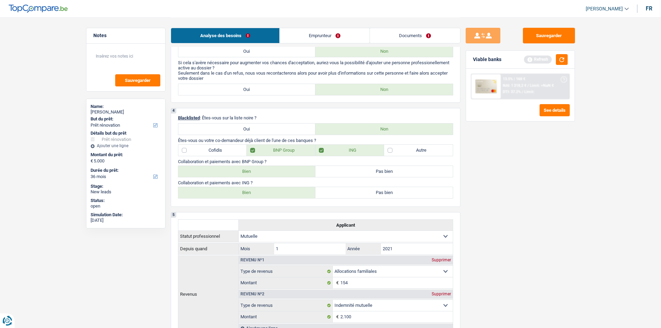
click at [270, 173] on label "Bien" at bounding box center [246, 171] width 137 height 11
click at [270, 173] on input "Bien" at bounding box center [246, 171] width 137 height 11
radio input "true"
click at [266, 193] on label "Bien" at bounding box center [246, 192] width 137 height 11
click at [266, 193] on input "Bien" at bounding box center [246, 192] width 137 height 11
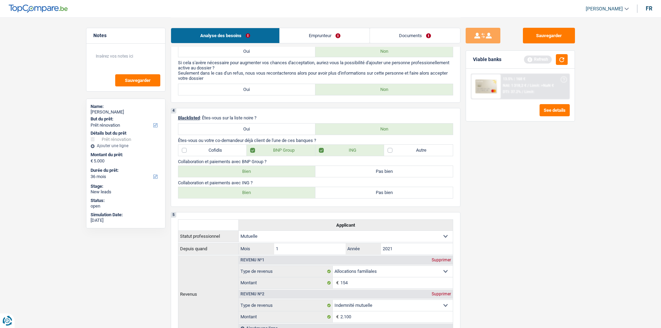
radio input "true"
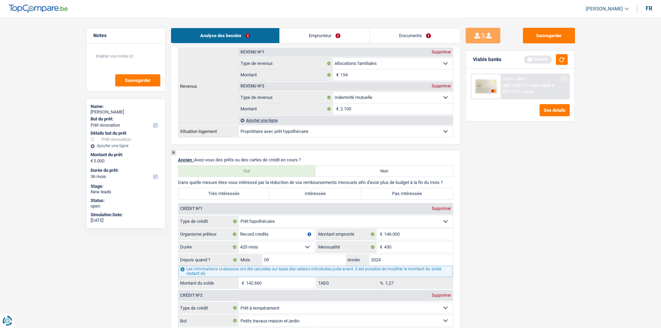
scroll to position [486, 0]
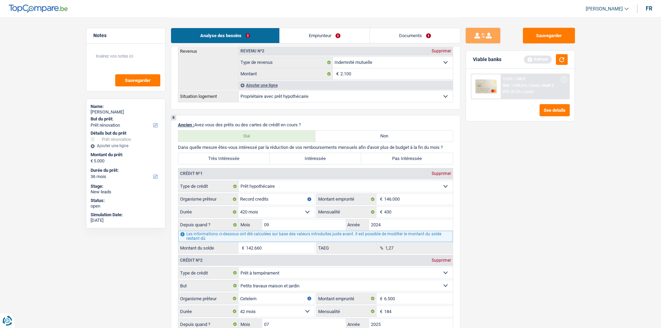
click at [244, 156] on label "Très Intéressée" at bounding box center [224, 158] width 92 height 11
click at [244, 156] on input "Très Intéressée" at bounding box center [224, 158] width 92 height 11
radio input "true"
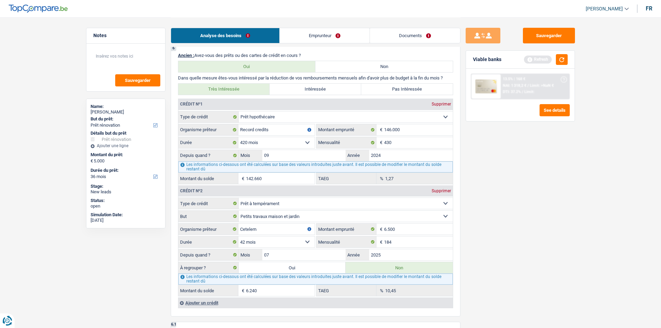
click at [287, 270] on label "Oui" at bounding box center [292, 267] width 107 height 11
click at [287, 270] on input "Oui" at bounding box center [292, 267] width 107 height 11
radio input "true"
type input "6.240"
select select
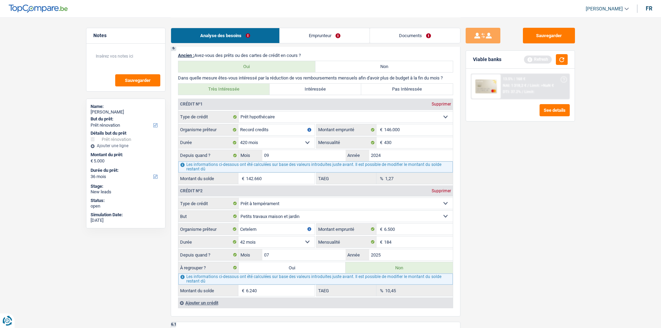
radio input "false"
type input "6.240"
select select
type input "11.240"
select select "refinancing"
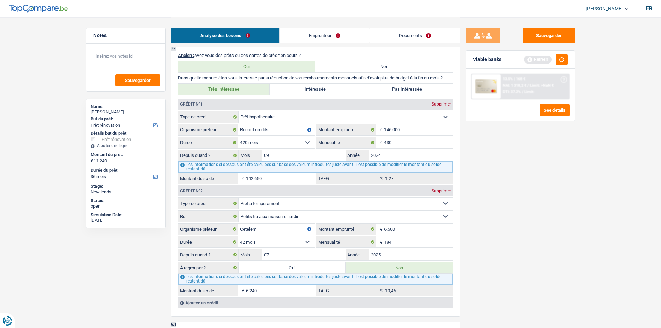
select select "refinancing"
select select "60"
select select "refinancing"
select select "60"
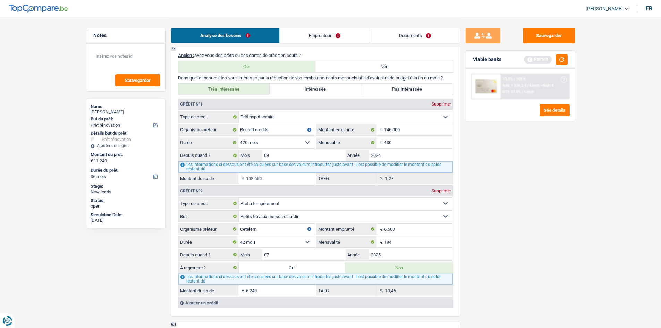
select select "refinancing"
select select "60"
select select "carRepair"
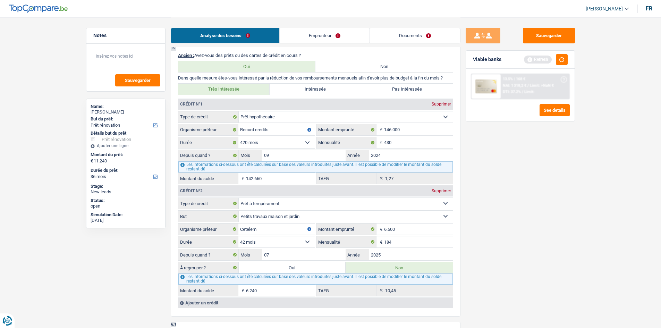
select select "false"
select select "carRepair"
select select "false"
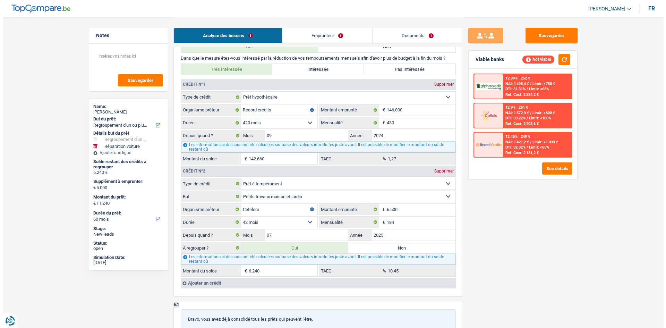
scroll to position [659, 0]
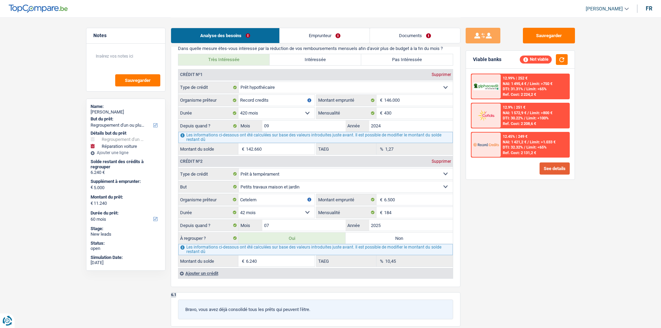
click at [556, 168] on button "See details" at bounding box center [555, 168] width 30 height 12
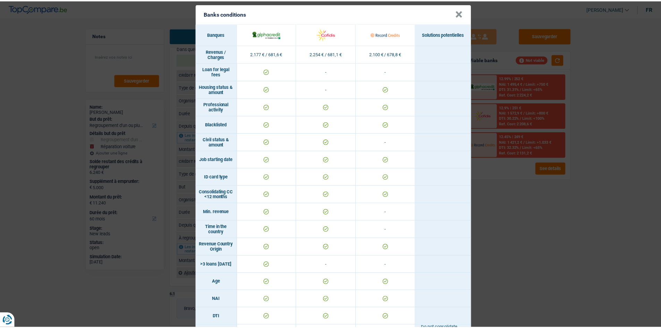
scroll to position [0, 0]
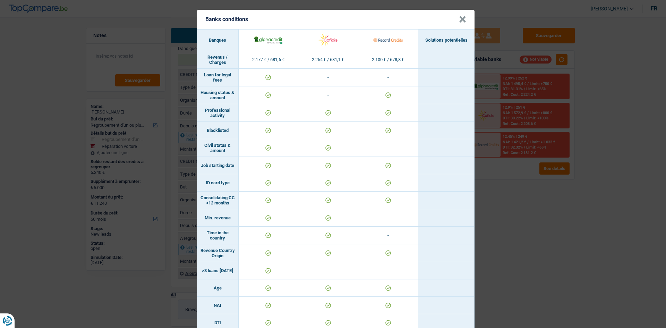
click at [459, 22] on button "×" at bounding box center [462, 19] width 7 height 7
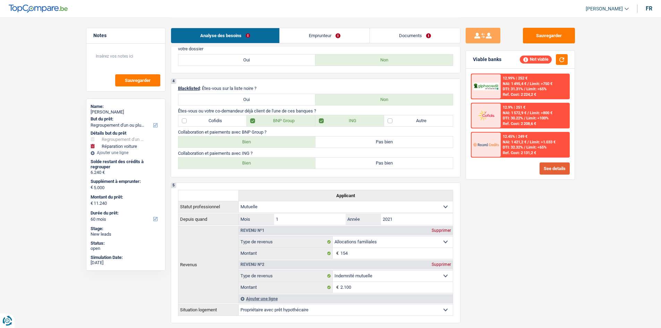
scroll to position [451, 0]
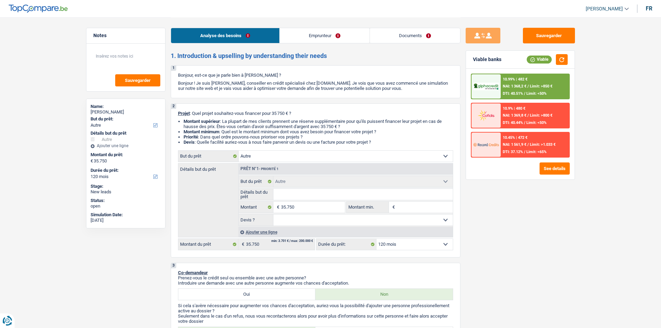
select select "other"
select select "120"
select select "other"
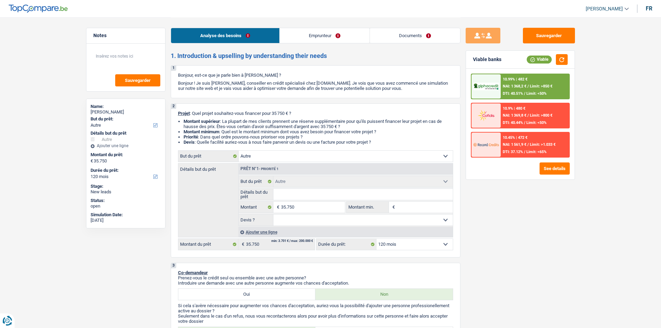
select select "120"
select select "worker"
select select "netSalary"
select select "rents"
select select "other"
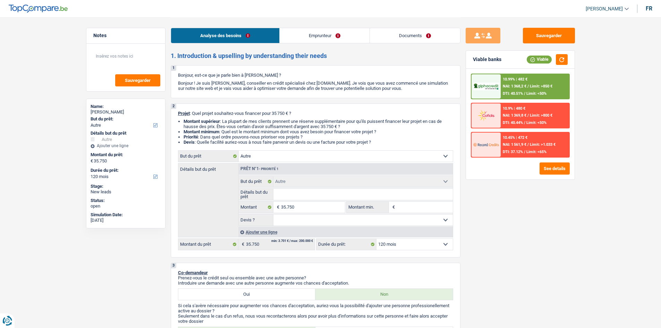
select select "other"
select select "120"
click at [323, 154] on select "Confort maison: meubles, textile, peinture, électroménager, outillage non-profe…" at bounding box center [346, 156] width 214 height 11
click at [336, 153] on select "Confort maison: meubles, textile, peinture, électroménager, outillage non-profe…" at bounding box center [346, 156] width 214 height 11
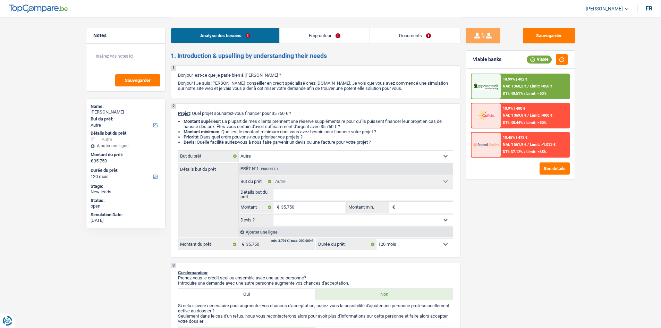
select select "car"
click at [239, 151] on select "Confort maison: meubles, textile, peinture, électroménager, outillage non-profe…" at bounding box center [346, 156] width 214 height 11
select select "other"
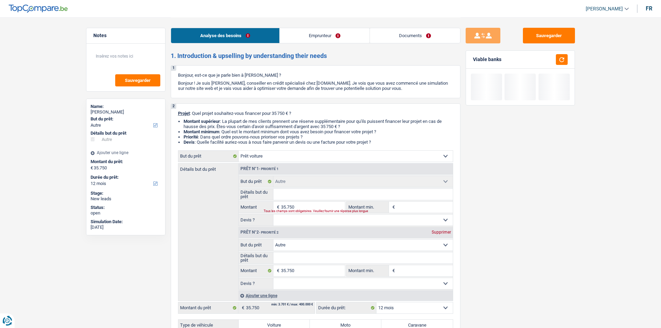
select select "car"
select select "60"
select select "car"
select select "60"
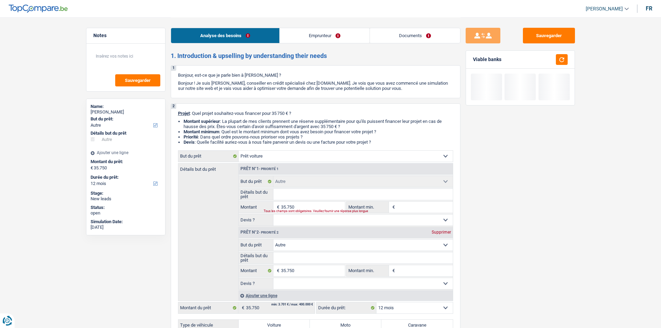
select select "car"
select select "60"
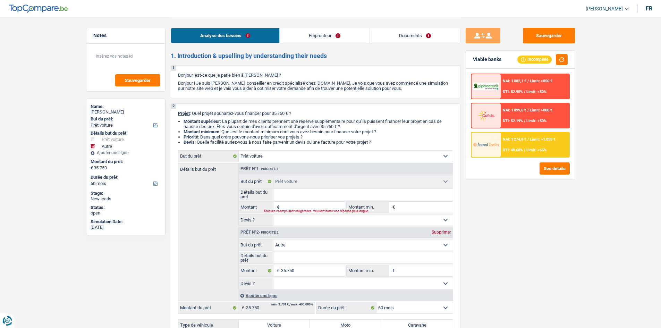
click at [437, 233] on div "Supprimer" at bounding box center [441, 232] width 23 height 4
type input "0"
select select
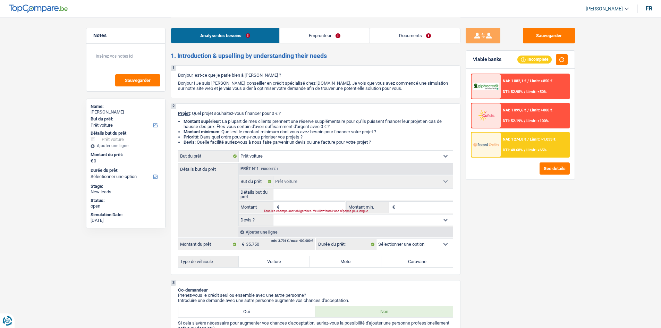
click at [285, 195] on input "Détails but du prêt" at bounding box center [362, 194] width 179 height 11
click at [272, 263] on label "Voiture" at bounding box center [274, 261] width 71 height 11
click at [272, 263] on input "Voiture" at bounding box center [274, 261] width 71 height 11
radio input "true"
select select "24"
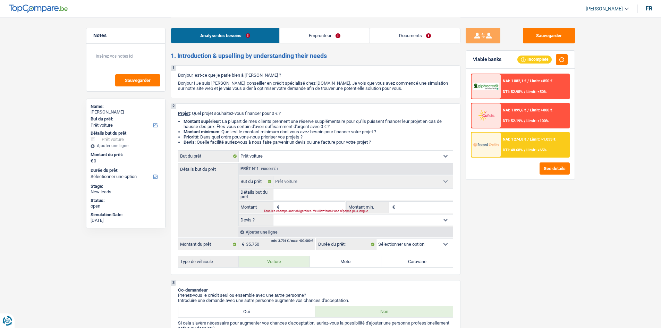
select select "24"
radio input "true"
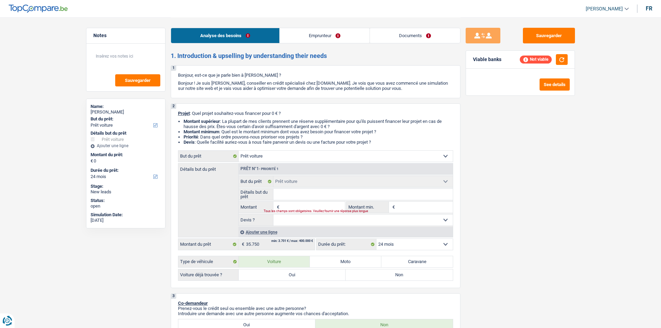
click at [398, 278] on label "Non" at bounding box center [399, 274] width 107 height 11
click at [398, 278] on input "Non" at bounding box center [399, 274] width 107 height 11
radio input "true"
click at [300, 152] on select "Confort maison: meubles, textile, peinture, électroménager, outillage non-profe…" at bounding box center [346, 156] width 214 height 11
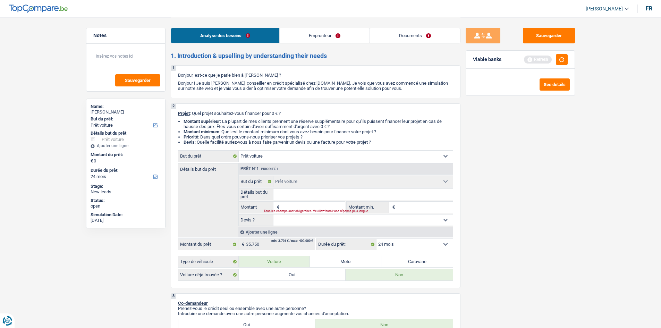
click at [304, 156] on select "Confort maison: meubles, textile, peinture, électroménager, outillage non-profe…" at bounding box center [346, 156] width 214 height 11
click at [292, 197] on input "Détails but du prêt" at bounding box center [362, 194] width 179 height 11
click at [292, 206] on input "Montant" at bounding box center [313, 207] width 64 height 11
type input "3"
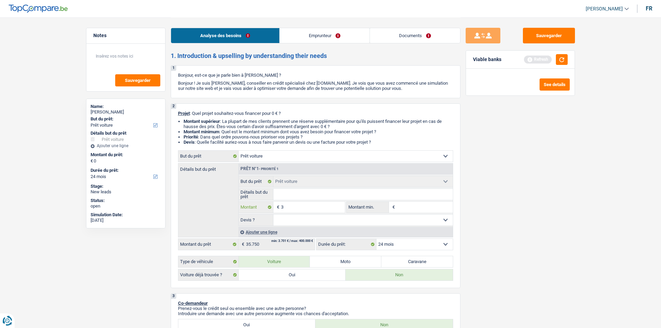
type input "35"
type input "357"
type input "3.575"
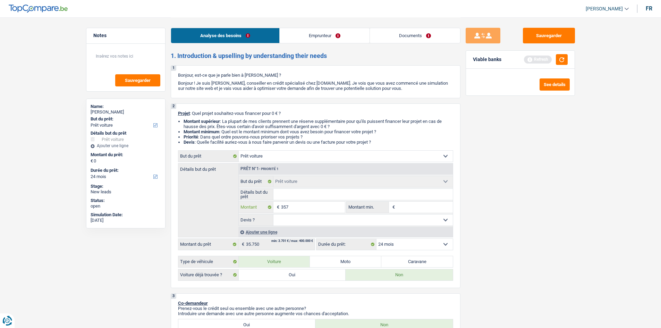
type input "3.575"
type input "35.750"
click at [412, 204] on input "Montant min." at bounding box center [425, 207] width 56 height 11
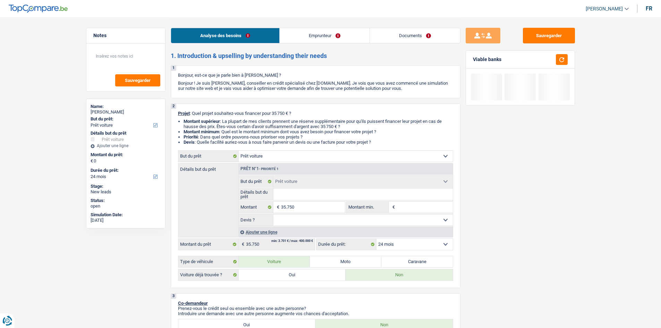
type input "35.750"
select select "60"
drag, startPoint x: 371, startPoint y: 220, endPoint x: 367, endPoint y: 221, distance: 4.1
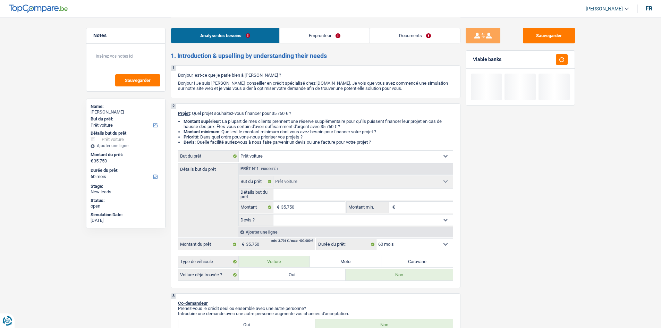
click at [371, 220] on select "Oui Non Non répondu Sélectionner une option" at bounding box center [362, 219] width 179 height 11
select select "false"
click at [273, 214] on select "Oui Non Non répondu Sélectionner une option" at bounding box center [362, 219] width 179 height 11
select select "false"
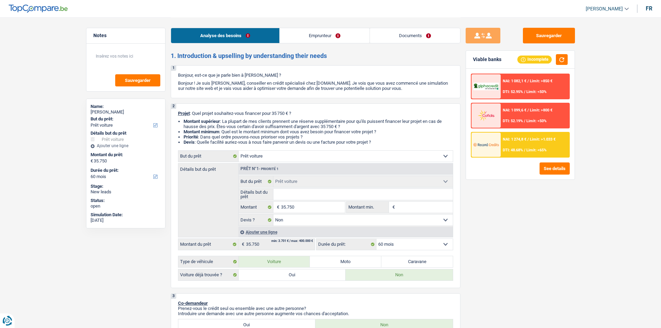
click at [297, 197] on input "Détails but du prêt" at bounding box center [362, 194] width 179 height 11
type input "V"
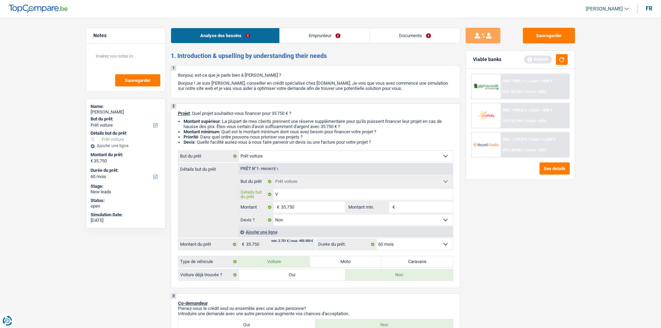
type input "Vo"
type input "Voi"
type input "Voit"
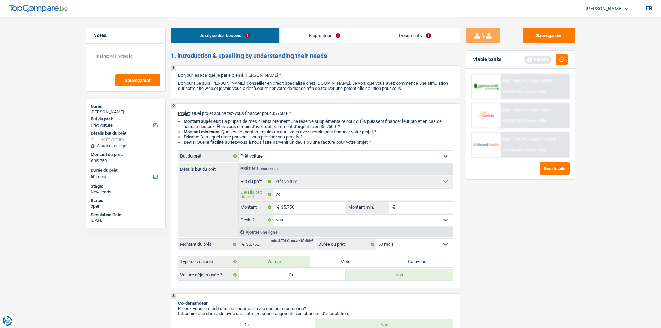
type input "Voit"
type input "Voitu"
type input "Voitur"
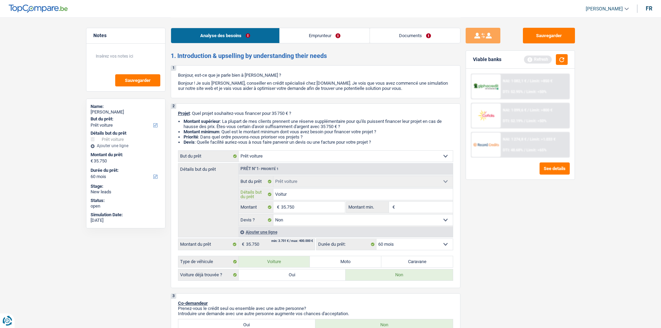
type input "Voiture"
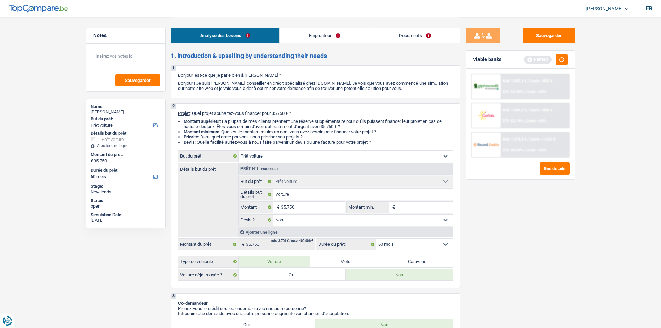
click at [408, 207] on input "Montant min." at bounding box center [425, 207] width 56 height 11
type input "2"
type input "28"
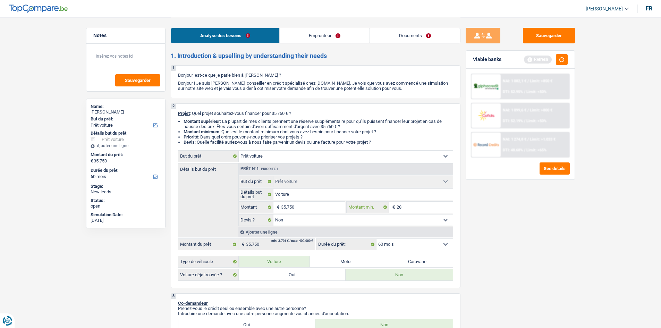
type input "280"
type input "2.800"
type input "28.000"
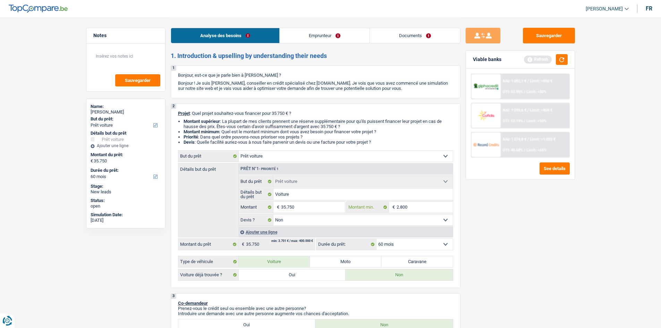
type input "28.000"
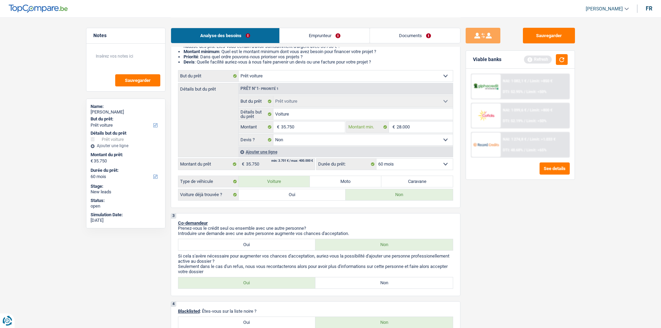
scroll to position [69, 0]
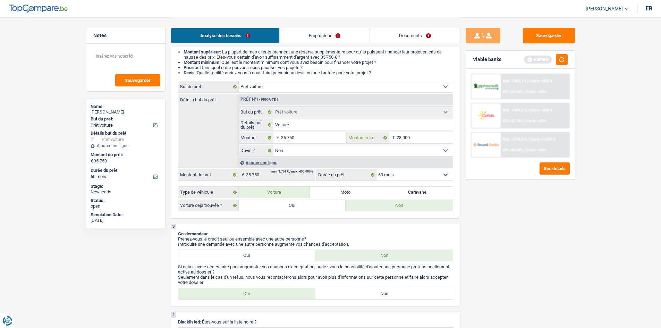
type input "28.000"
click at [362, 291] on label "Non" at bounding box center [383, 293] width 137 height 11
click at [362, 291] on input "Non" at bounding box center [383, 293] width 137 height 11
radio input "true"
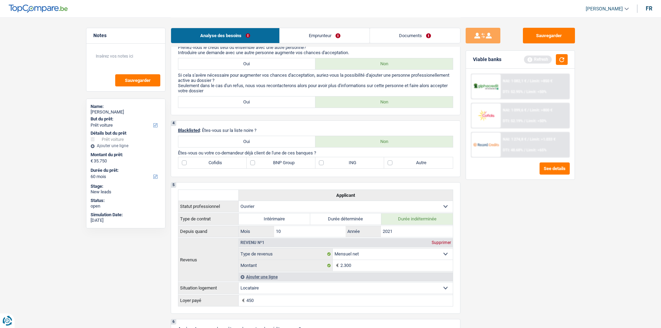
scroll to position [243, 0]
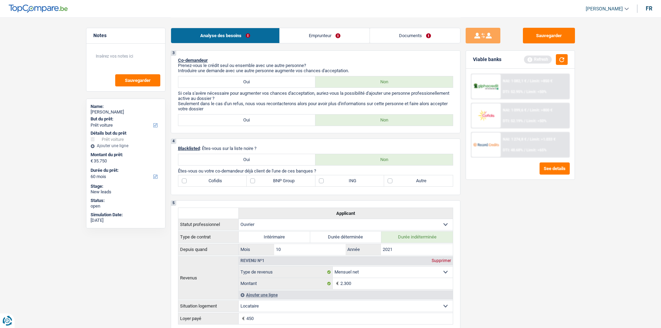
click at [388, 182] on label "Autre" at bounding box center [418, 180] width 69 height 11
click at [388, 182] on input "Autre" at bounding box center [418, 180] width 69 height 11
checkbox input "true"
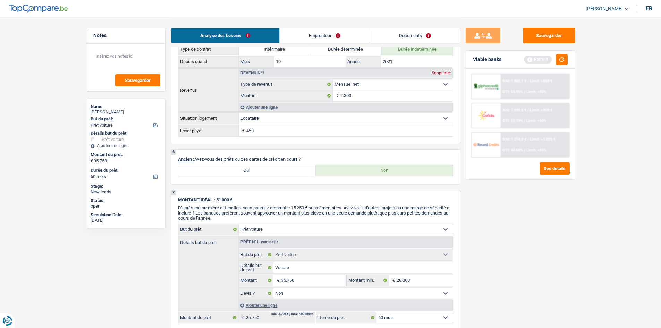
scroll to position [416, 0]
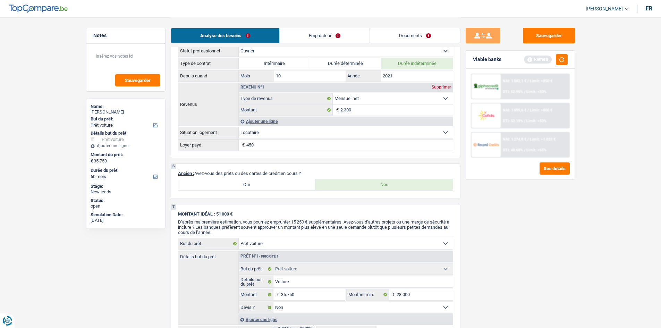
click at [255, 183] on label "Oui" at bounding box center [246, 184] width 137 height 11
click at [255, 183] on input "Oui" at bounding box center [246, 184] width 137 height 11
radio input "true"
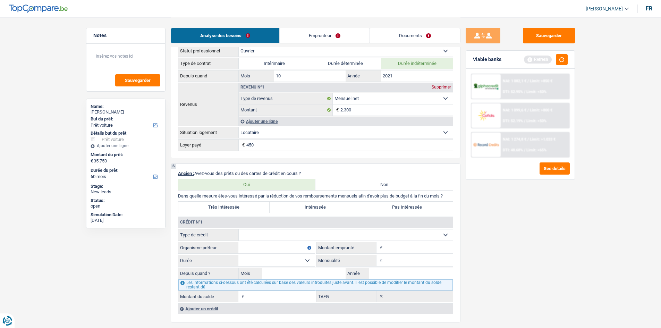
click at [353, 186] on label "Non" at bounding box center [383, 184] width 137 height 11
click at [353, 186] on input "Non" at bounding box center [383, 184] width 137 height 11
radio input "true"
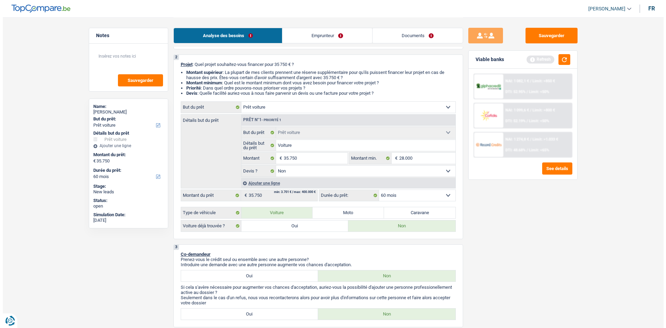
scroll to position [0, 0]
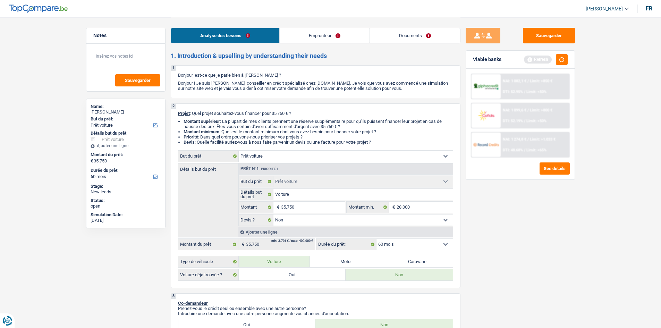
click at [314, 37] on link "Emprunteur" at bounding box center [325, 35] width 90 height 15
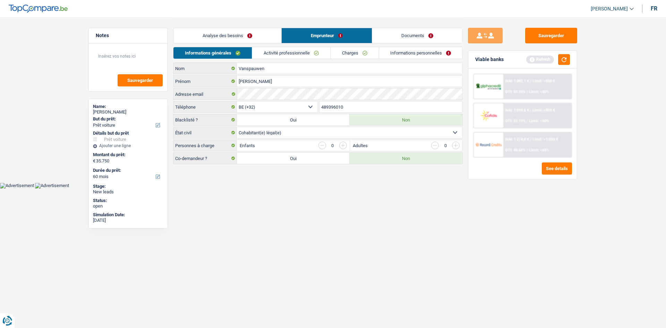
click at [368, 133] on select "Célibataire Marié(e) Cohabitant(e) légal(e) Divorcé(e) Veuf(ve) Séparé (de fait…" at bounding box center [350, 132] width 226 height 11
select select "single"
click at [237, 127] on select "Célibataire Marié(e) Cohabitant(e) légal(e) Divorcé(e) Veuf(ve) Séparé (de fait…" at bounding box center [350, 132] width 226 height 11
click at [286, 52] on link "Activité professionnelle" at bounding box center [291, 52] width 78 height 11
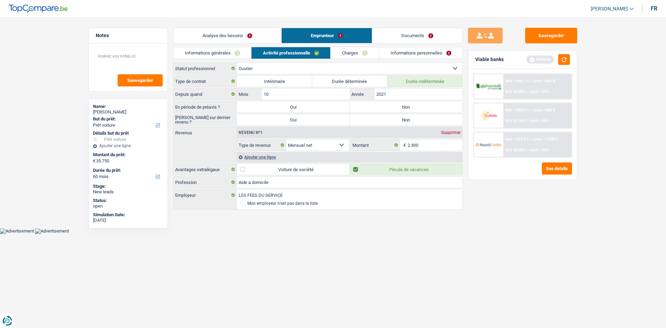
click at [409, 110] on label "Non" at bounding box center [406, 106] width 113 height 11
click at [409, 110] on input "Non" at bounding box center [406, 106] width 113 height 11
radio input "true"
click at [388, 119] on label "Non" at bounding box center [406, 119] width 113 height 11
click at [388, 119] on input "Non" at bounding box center [406, 119] width 113 height 11
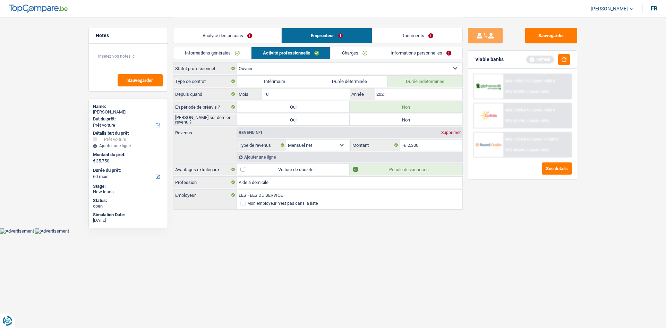
radio input "true"
click at [354, 53] on link "Charges" at bounding box center [355, 52] width 48 height 11
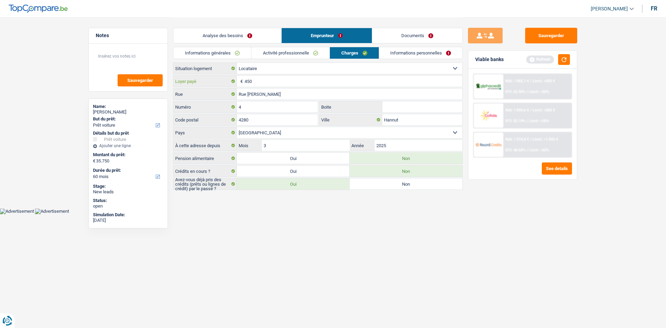
click at [271, 81] on input "450" at bounding box center [354, 81] width 218 height 11
click at [409, 48] on link "Informations personnelles" at bounding box center [421, 52] width 84 height 11
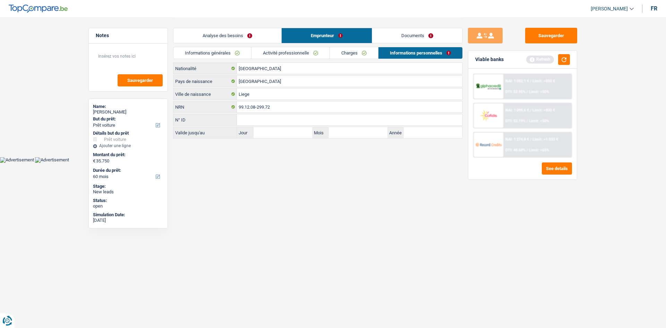
click at [230, 39] on link "Analyse des besoins" at bounding box center [228, 35] width 108 height 15
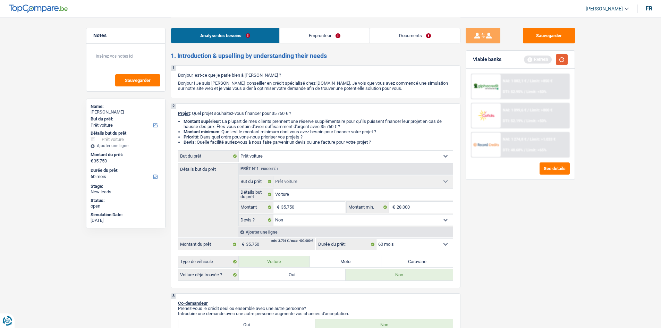
click at [560, 63] on button "button" at bounding box center [562, 59] width 12 height 11
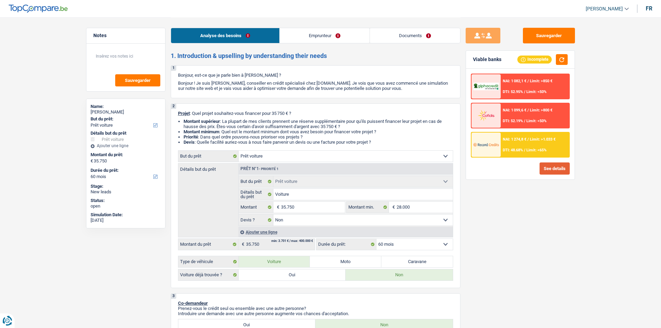
click at [547, 166] on button "See details" at bounding box center [555, 168] width 30 height 12
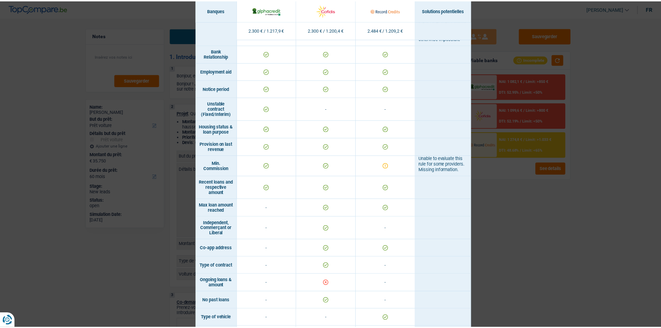
scroll to position [413, 0]
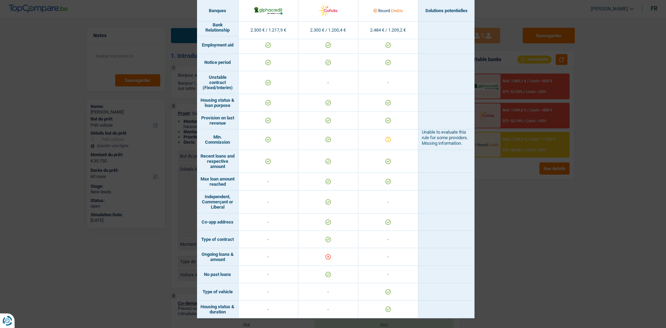
click at [516, 232] on div "Banks conditions × Banques Solutions potentielles Revenus / Charges 2.300 € / 1…" at bounding box center [333, 164] width 666 height 328
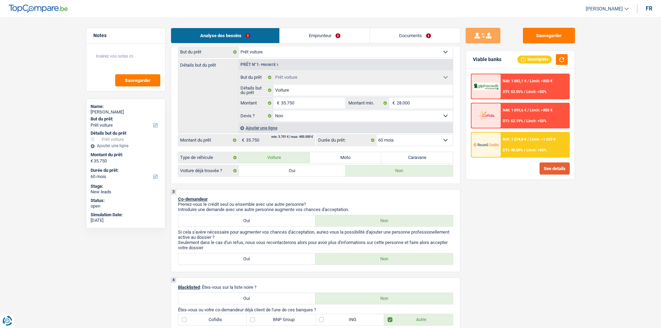
scroll to position [0, 0]
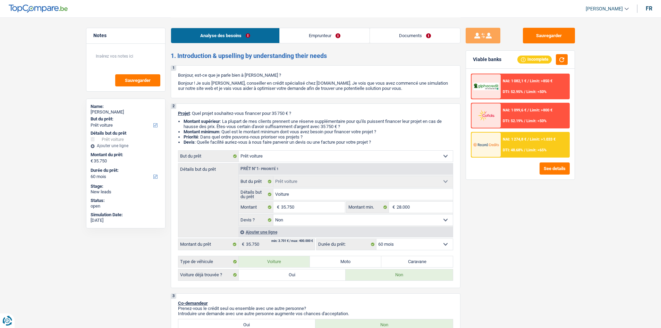
click at [328, 30] on link "Emprunteur" at bounding box center [325, 35] width 90 height 15
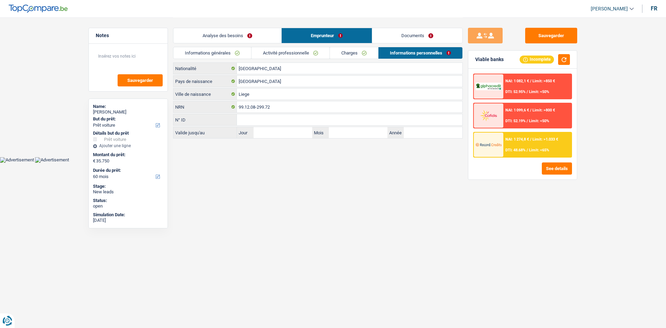
click at [394, 35] on link "Documents" at bounding box center [417, 35] width 90 height 15
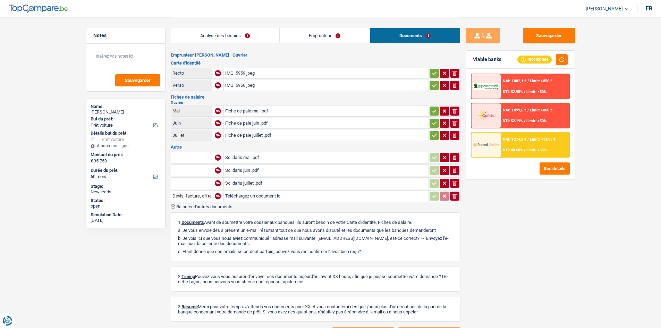
click at [245, 38] on link "Analyse des besoins" at bounding box center [225, 35] width 108 height 15
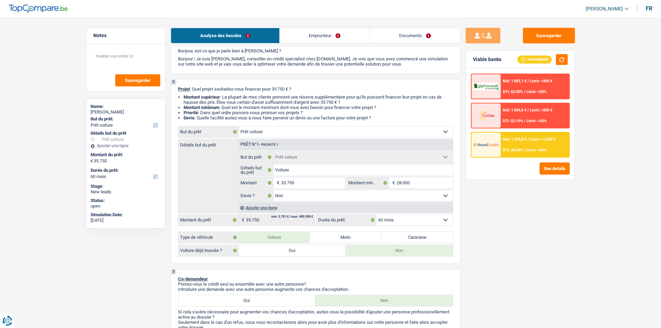
scroll to position [35, 0]
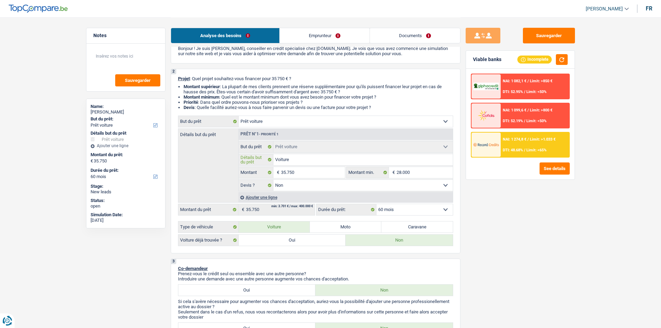
click at [304, 161] on input "Voiture" at bounding box center [362, 159] width 179 height 11
type input "Voiture"
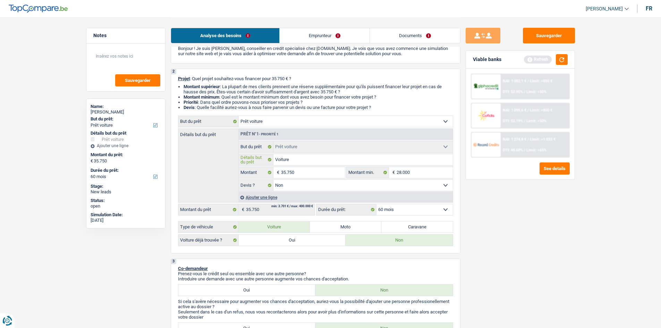
type input "Voitur"
type input "Voitu"
type input "Voit"
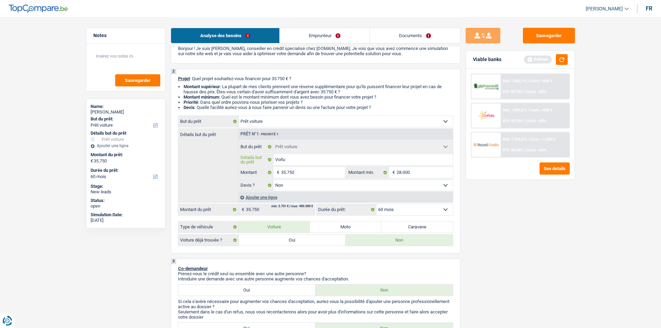
type input "Voit"
type input "Voi"
type input "Vo"
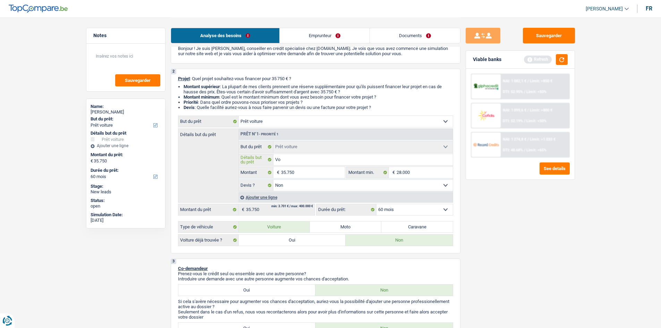
type input "V"
type input "B"
type input "BM"
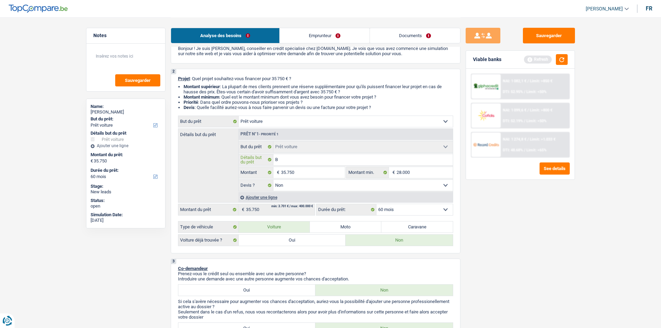
type input "BM"
type input "BMW"
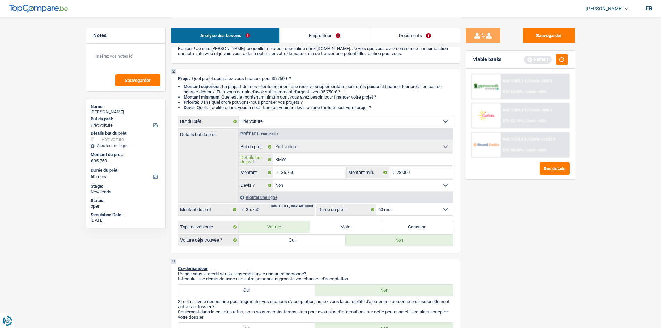
type input "BMW X"
type input "BMW X1"
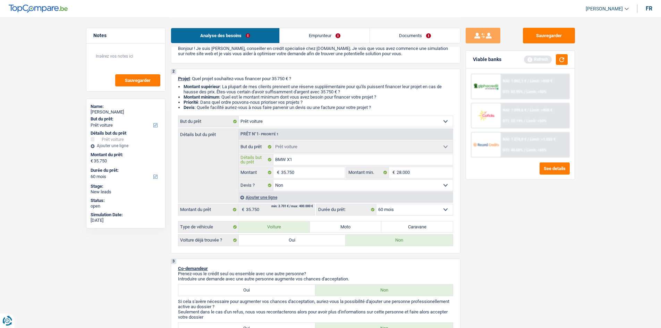
type input "BMW X1"
click at [562, 60] on button "button" at bounding box center [562, 59] width 12 height 11
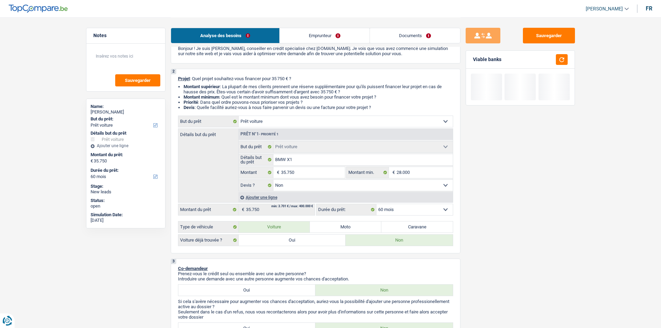
click at [423, 209] on select "12 mois 18 mois 24 mois 30 mois 36 mois 42 mois 48 mois 60 mois Sélectionner un…" at bounding box center [415, 209] width 76 height 11
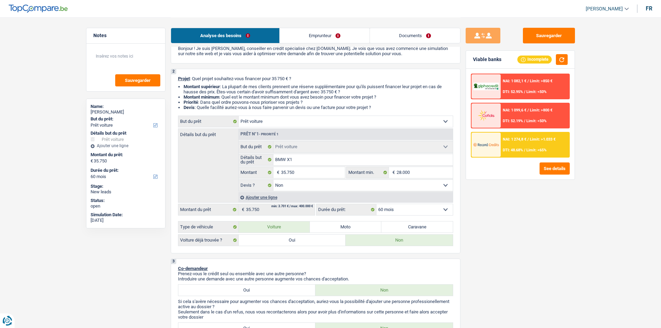
click at [377, 204] on select "12 mois 18 mois 24 mois 30 mois 36 mois 42 mois 48 mois 60 mois Sélectionner un…" at bounding box center [415, 209] width 76 height 11
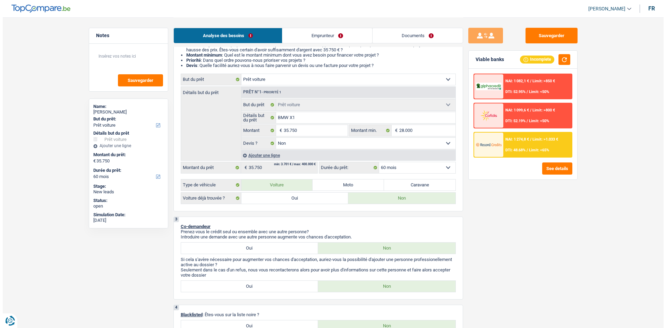
scroll to position [104, 0]
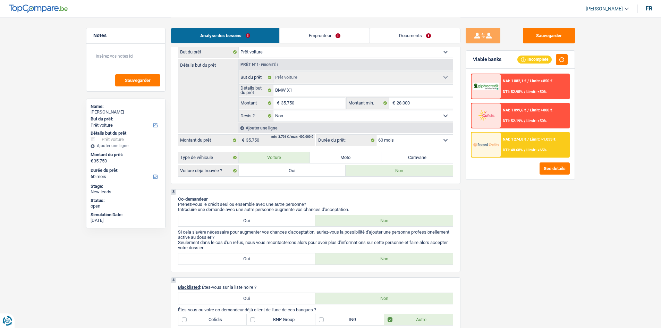
click at [513, 144] on div "NAI: 1 274,8 € / Limit: >1.033 € DTI: 48.68% / Limit: <65%" at bounding box center [535, 145] width 68 height 24
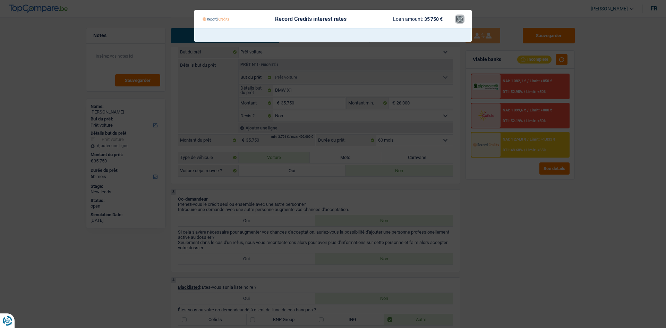
click at [462, 18] on button "×" at bounding box center [459, 19] width 7 height 7
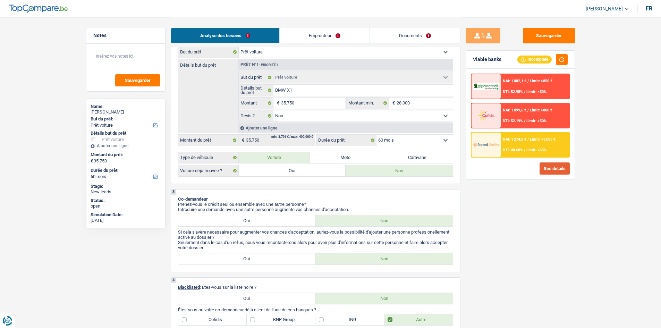
click at [555, 170] on button "See details" at bounding box center [555, 168] width 30 height 12
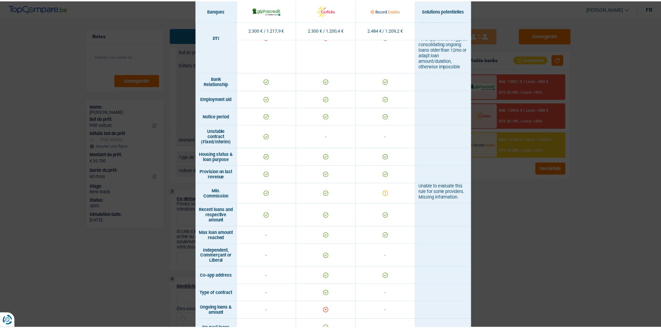
scroll to position [413, 0]
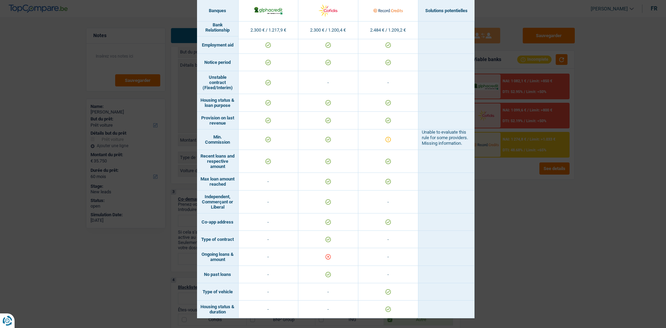
click at [529, 235] on div "Banks conditions × Banques Solutions potentielles Revenus / Charges 2.300 € / 1…" at bounding box center [333, 164] width 666 height 328
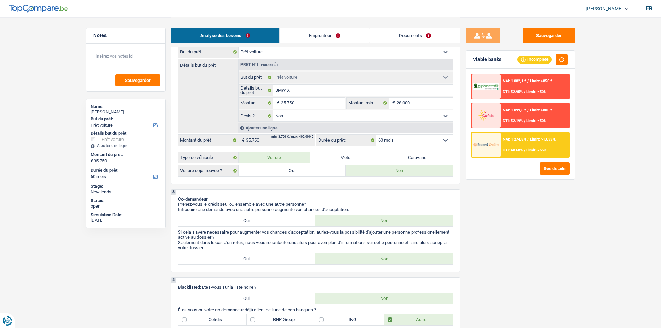
click at [343, 34] on link "Emprunteur" at bounding box center [325, 35] width 90 height 15
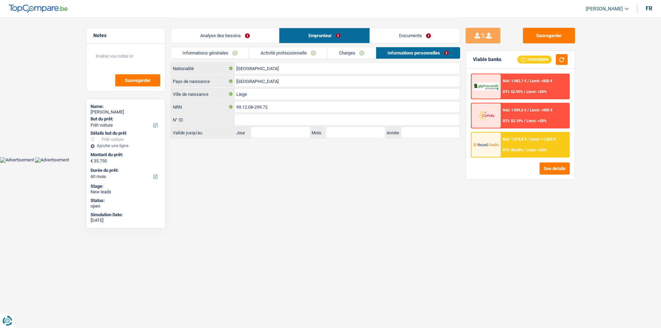
scroll to position [0, 0]
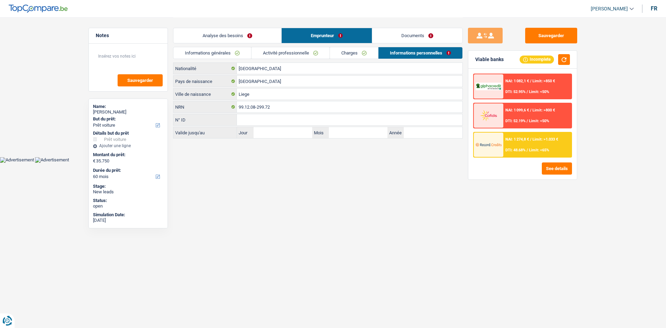
click at [400, 34] on link "Documents" at bounding box center [417, 35] width 90 height 15
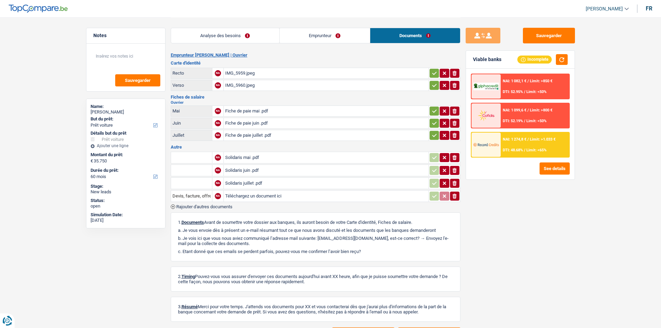
click at [245, 158] on div "Solidaris mai .pdf" at bounding box center [326, 157] width 202 height 10
click at [246, 158] on div "Solidaris mai .pdf" at bounding box center [326, 157] width 202 height 10
click at [239, 170] on div "Solidaris juin .pdf" at bounding box center [326, 170] width 202 height 10
click at [225, 37] on link "Analyse des besoins" at bounding box center [225, 35] width 108 height 15
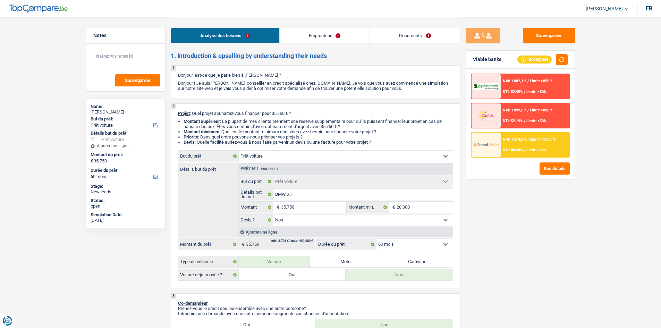
click at [308, 40] on link "Emprunteur" at bounding box center [325, 35] width 90 height 15
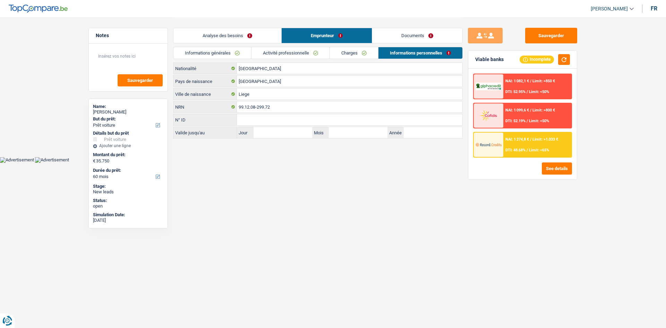
click at [278, 53] on link "Activité professionnelle" at bounding box center [291, 52] width 78 height 11
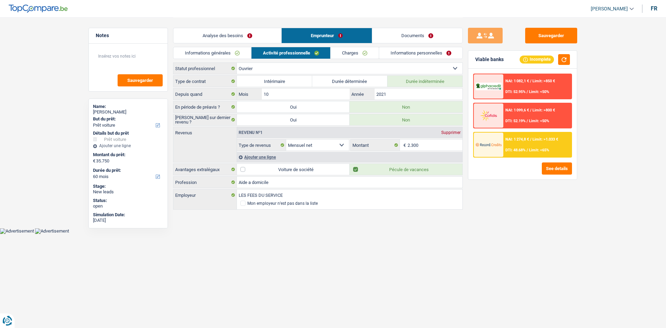
click at [270, 157] on div "Ajouter une ligne" at bounding box center [350, 157] width 226 height 10
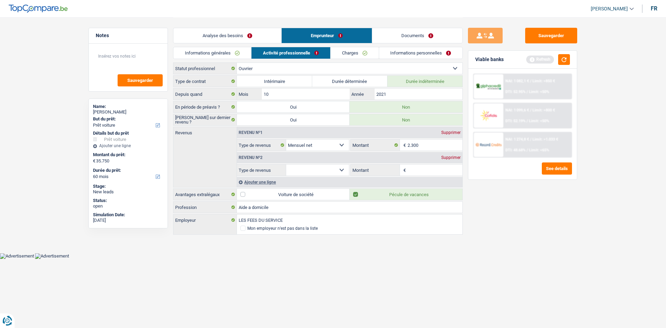
click at [341, 145] on select "Allocation d'handicap Allocations chômage Allocations familiales Chèques repas …" at bounding box center [317, 145] width 63 height 11
click at [286, 140] on select "Allocation d'handicap Allocations chômage Allocations familiales Chèques repas …" at bounding box center [317, 145] width 63 height 11
click at [345, 168] on select "Allocation d'handicap Allocations chômage Allocations familiales Chèques repas …" at bounding box center [317, 170] width 63 height 11
select select "mutualityIndemnity"
click at [286, 165] on select "Allocation d'handicap Allocations chômage Allocations familiales Chèques repas …" at bounding box center [317, 170] width 63 height 11
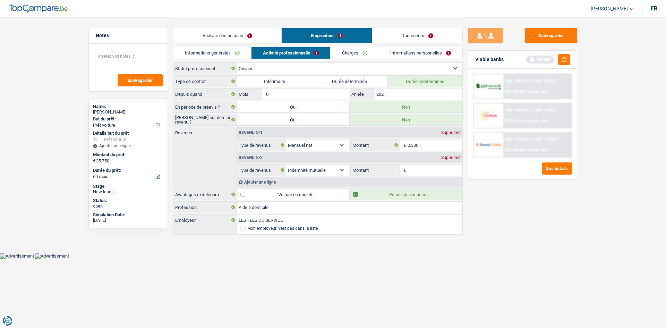
click at [344, 168] on select "Allocation d'handicap Allocations chômage Allocations familiales Chèques repas …" at bounding box center [317, 170] width 63 height 11
click at [428, 144] on input "2.300" at bounding box center [435, 145] width 55 height 11
type input "2"
type input "900"
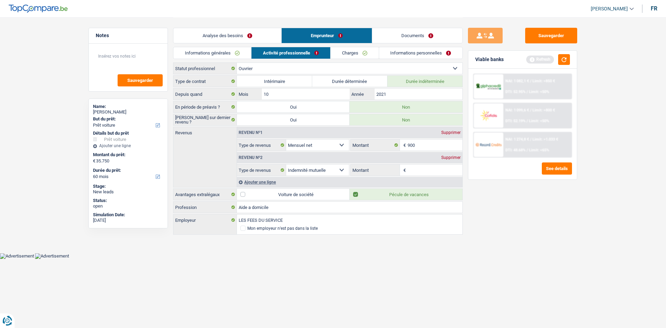
click at [420, 167] on input "Montant" at bounding box center [435, 170] width 55 height 11
type input "7"
type input "1.700"
click at [370, 70] on select "Ouvrier Employé privé Employé public Invalide Indépendant Pensionné Chômeur Mut…" at bounding box center [350, 68] width 226 height 11
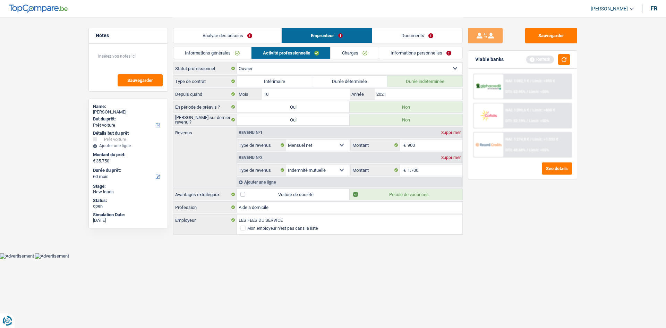
click at [237, 63] on select "Ouvrier Employé privé Employé public Invalide Indépendant Pensionné Chômeur Mut…" at bounding box center [350, 68] width 226 height 11
click at [561, 60] on button "button" at bounding box center [564, 59] width 12 height 11
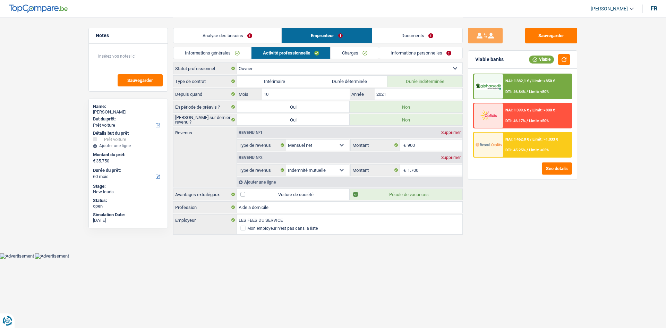
click at [241, 34] on link "Analyse des besoins" at bounding box center [228, 35] width 108 height 15
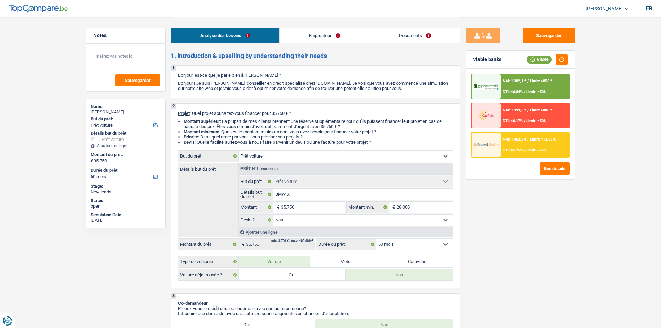
click at [442, 243] on select "12 mois 18 mois 24 mois 30 mois 36 mois 42 mois 48 mois 60 mois Sélectionner un…" at bounding box center [415, 244] width 76 height 11
click at [377, 239] on select "12 mois 18 mois 24 mois 30 mois 36 mois 42 mois 48 mois 60 mois Sélectionner un…" at bounding box center [415, 244] width 76 height 11
click at [532, 89] on div "NAI: 1 382,1 € / Limit: >850 € DTI: 46.84% / Limit: <50%" at bounding box center [535, 86] width 68 height 24
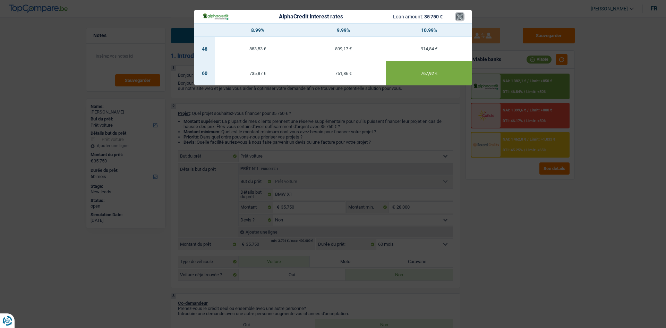
click at [461, 15] on button "×" at bounding box center [459, 16] width 7 height 7
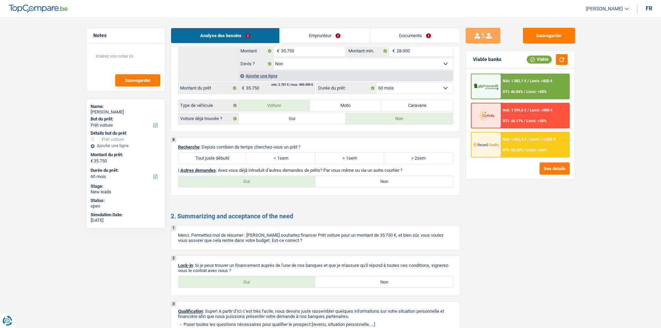
scroll to position [728, 0]
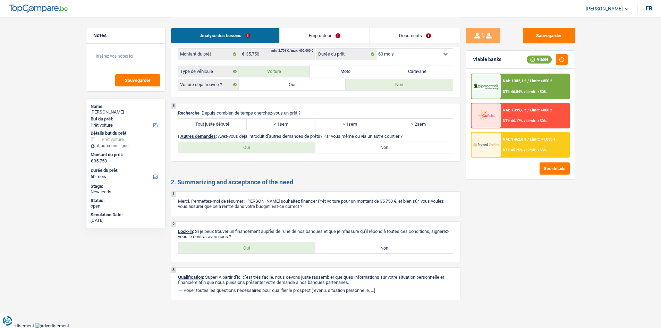
click at [417, 124] on label "> 2sem" at bounding box center [418, 124] width 69 height 11
click at [417, 124] on input "> 2sem" at bounding box center [418, 124] width 69 height 11
radio input "true"
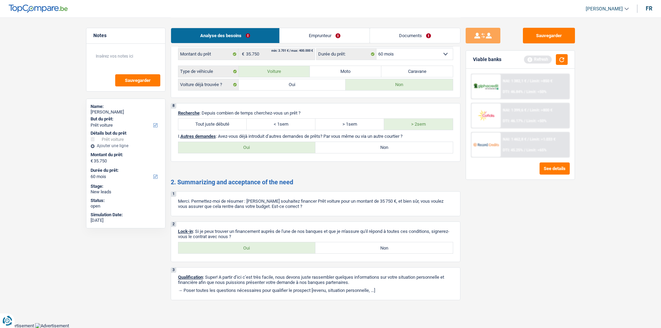
click at [372, 147] on label "Non" at bounding box center [383, 147] width 137 height 11
click at [372, 147] on input "Non" at bounding box center [383, 147] width 137 height 11
radio input "true"
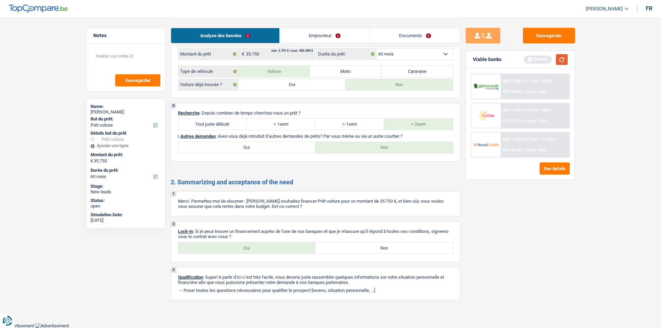
click at [564, 60] on button "button" at bounding box center [562, 59] width 12 height 11
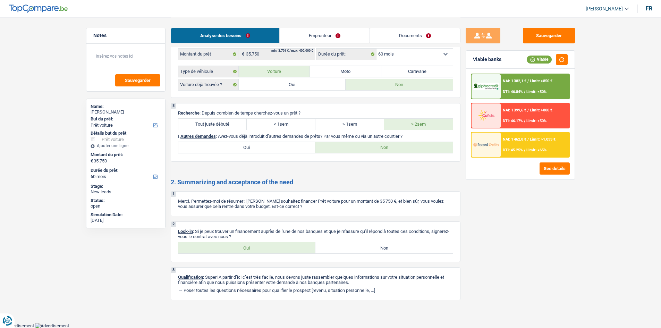
click at [253, 251] on label "Oui" at bounding box center [246, 247] width 137 height 11
click at [253, 251] on input "Oui" at bounding box center [246, 247] width 137 height 11
radio input "true"
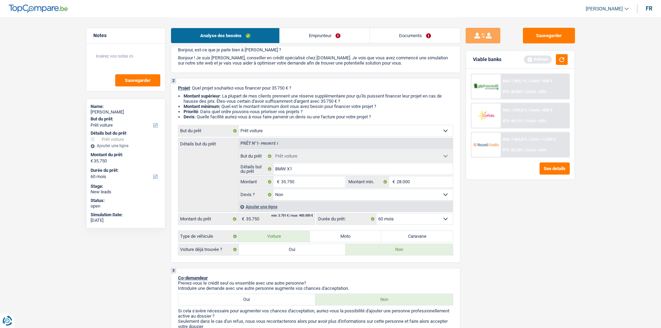
scroll to position [0, 0]
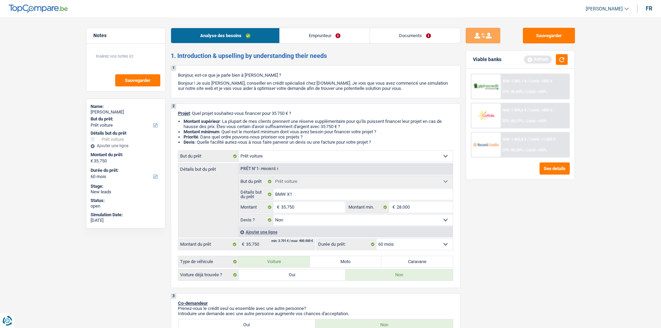
click at [411, 35] on link "Documents" at bounding box center [415, 35] width 90 height 15
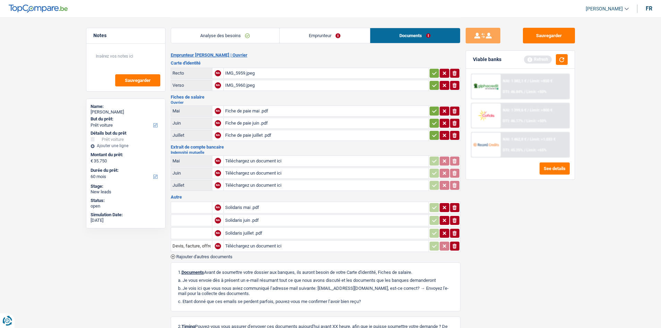
drag, startPoint x: 244, startPoint y: 208, endPoint x: 268, endPoint y: 208, distance: 24.3
click at [259, 203] on div "Solidaris mai .pdf" at bounding box center [326, 207] width 202 height 10
click at [133, 51] on textarea at bounding box center [125, 59] width 69 height 21
type textarea "A déjà encodé les documents sur LQT"
click at [136, 77] on button "Sauvegarder" at bounding box center [137, 80] width 45 height 12
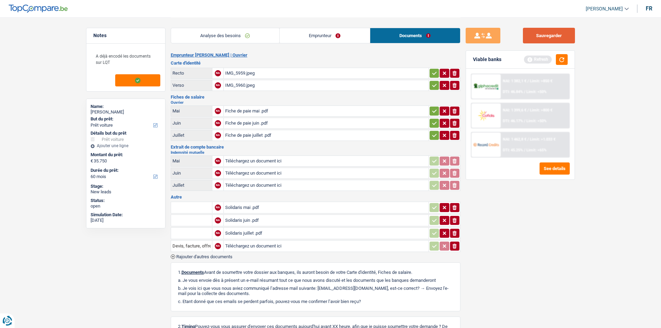
click at [546, 39] on button "Sauvegarder" at bounding box center [549, 36] width 52 height 16
click at [119, 64] on textarea "A déjà encodé les documents sur LQT" at bounding box center [125, 59] width 69 height 21
click at [570, 34] on button "Sauvegarder" at bounding box center [549, 36] width 52 height 16
click at [539, 44] on div "Sauvegarder Viable banks Refresh NAI: 1 382,1 € / Limit: >850 € DTI: 46.84% / L…" at bounding box center [521, 172] width 120 height 289
click at [539, 39] on button "Sauvegarder" at bounding box center [549, 36] width 52 height 16
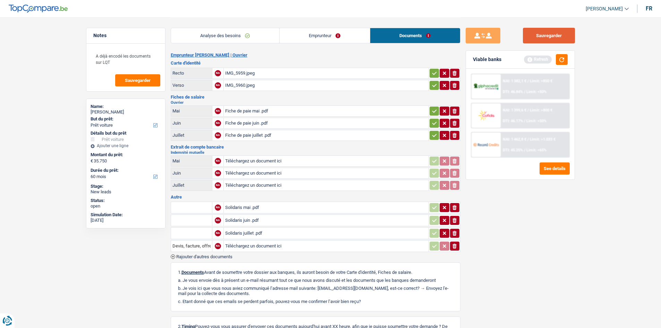
drag, startPoint x: 544, startPoint y: 40, endPoint x: 540, endPoint y: 43, distance: 5.2
click at [542, 43] on div "Sauvegarder Viable banks Refresh NAI: 1 382,1 € / Limit: >850 € DTI: 46.84% / L…" at bounding box center [521, 172] width 120 height 289
click at [532, 38] on button "Sauvegarder" at bounding box center [549, 36] width 52 height 16
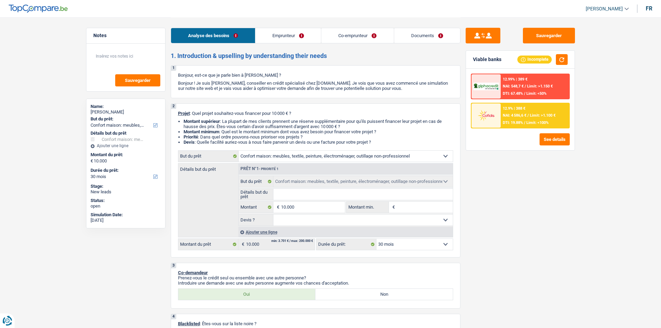
select select "household"
select select "30"
select select "household"
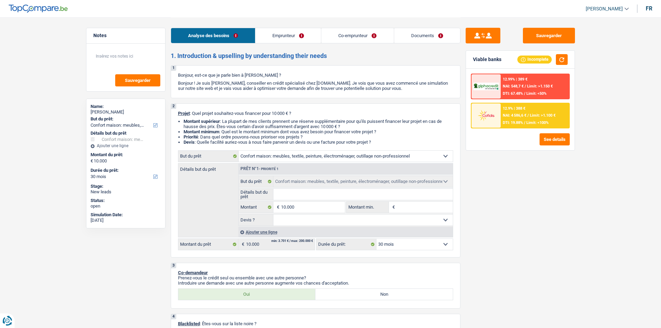
select select "30"
select select "independent"
select select "privateEmployee"
select select "familyAllowances"
select select "netSalary"
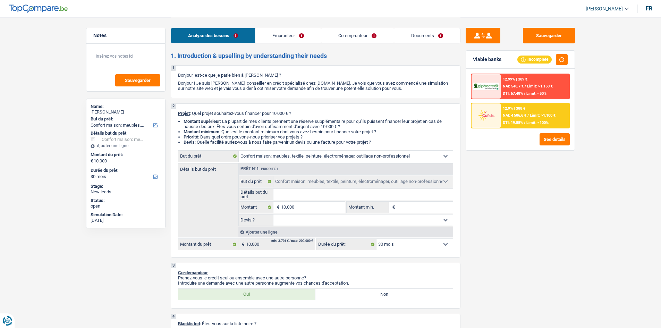
select select "netSalary"
select select "mealVouchers"
select select "rents"
select select "household"
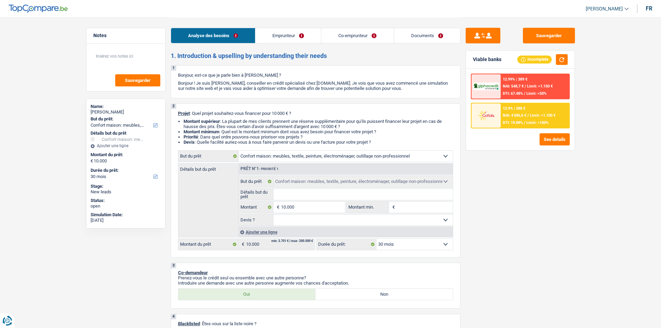
select select "30"
click at [375, 157] on select "Confort maison: meubles, textile, peinture, électroménager, outillage non-profe…" at bounding box center [346, 156] width 214 height 11
click at [239, 151] on select "Confort maison: meubles, textile, peinture, électroménager, outillage non-profe…" at bounding box center [346, 156] width 214 height 11
click at [310, 209] on input "10.000" at bounding box center [313, 207] width 64 height 11
type input "1.000"
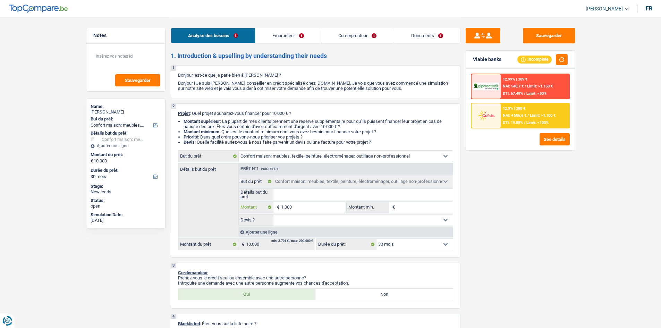
type input "1.000"
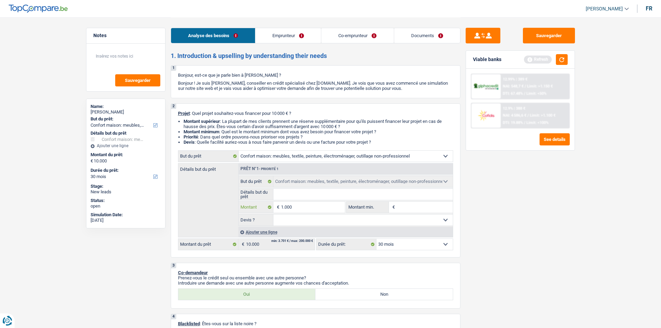
type input "10.001"
click at [424, 207] on input "Montant min." at bounding box center [425, 207] width 56 height 11
type input "10.001"
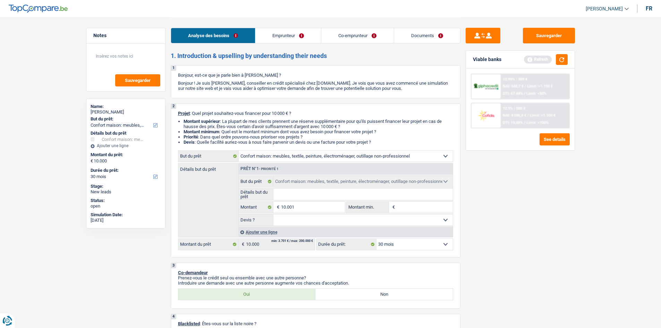
type input "10.001"
select select "60"
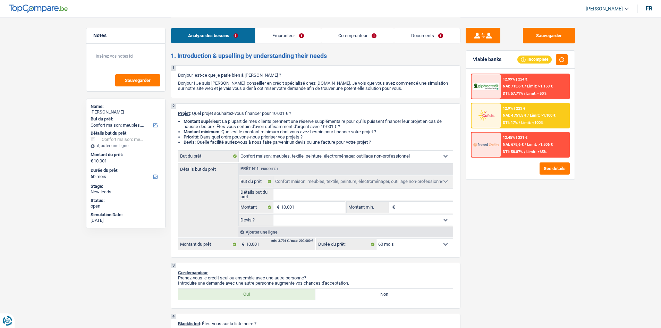
click at [427, 223] on select "Oui Non Non répondu Sélectionner une option" at bounding box center [362, 219] width 179 height 11
select select "false"
click at [273, 214] on select "Oui Non Non répondu Sélectionner une option" at bounding box center [362, 219] width 179 height 11
select select "false"
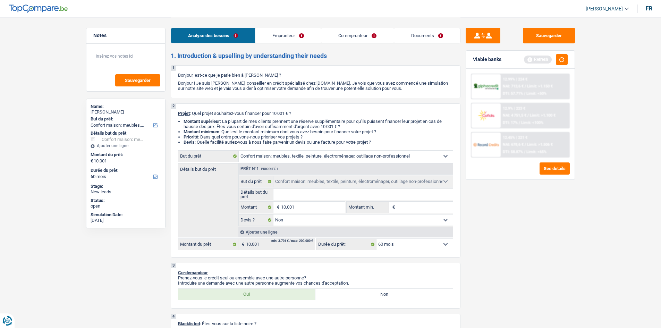
click at [409, 206] on input "Montant min." at bounding box center [425, 207] width 56 height 11
click at [376, 193] on input "Détails but du prêt" at bounding box center [362, 194] width 179 height 11
type input "M"
type input "Me"
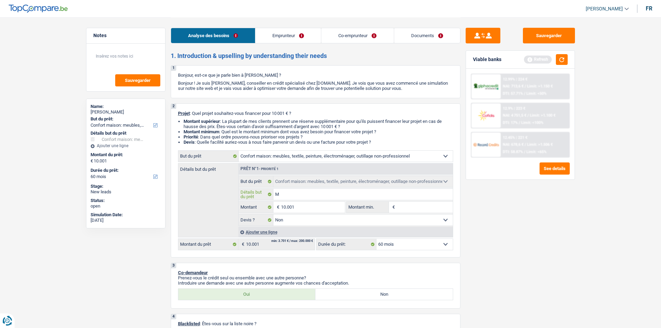
type input "Me"
type input "Meu"
type input "Meub"
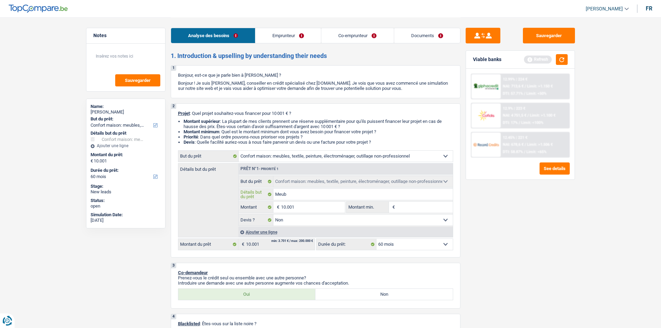
type input "Meubl"
type input "Meuble"
type input "Meublem"
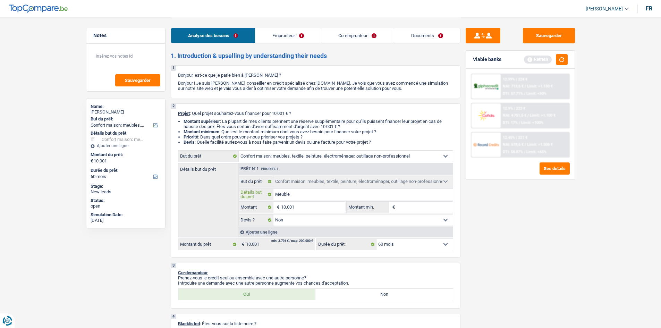
type input "Meublem"
type input "Meubleme"
type input "Meublemen"
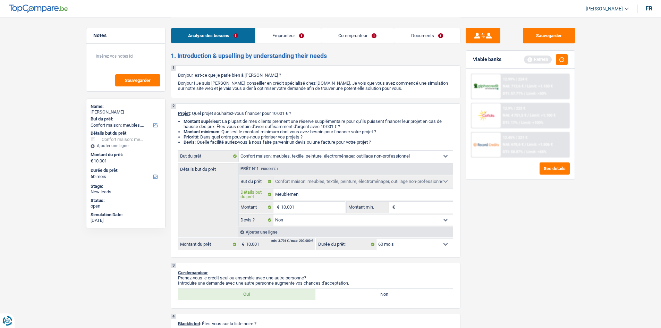
type input "Meublement"
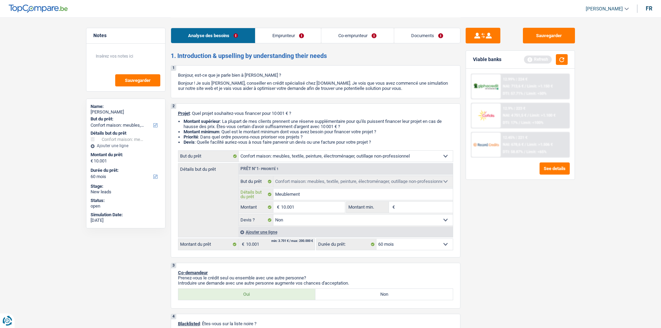
type input "Meublement"
type input "Meublemen"
type input "Meubleme"
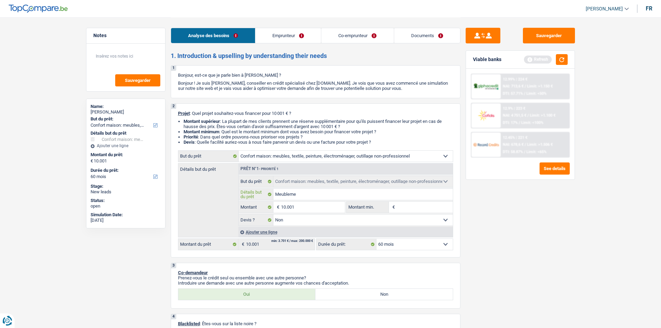
type input "Meublem"
type input "Meuble"
type input "Meubles"
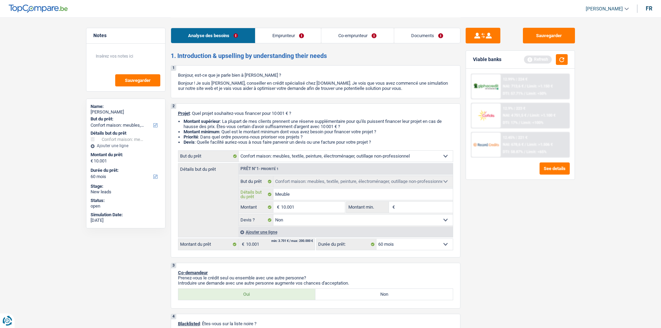
type input "Meubles"
type input "Meubles m"
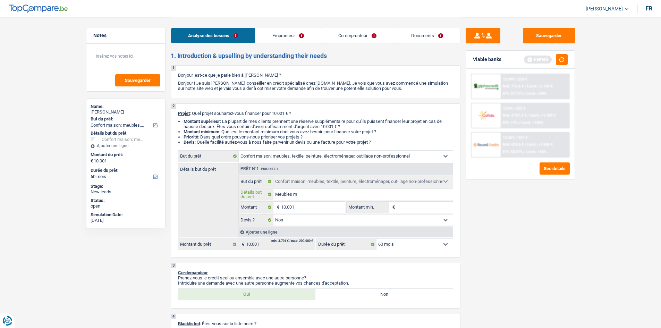
type input "Meubles ma"
type input "Meubles mai"
type input "Meubles mais"
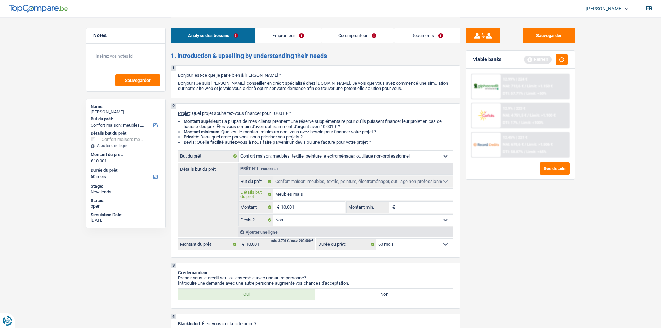
type input "Meubles mais"
type input "Meubles maiso"
type input "Meubles maison"
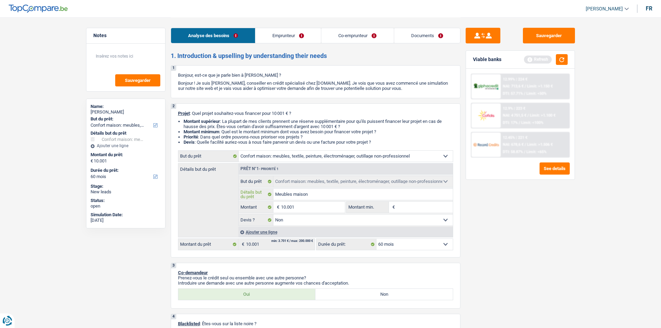
type input "Meubles maison"
click at [411, 208] on input "Montant min." at bounding box center [425, 207] width 56 height 11
type input "1"
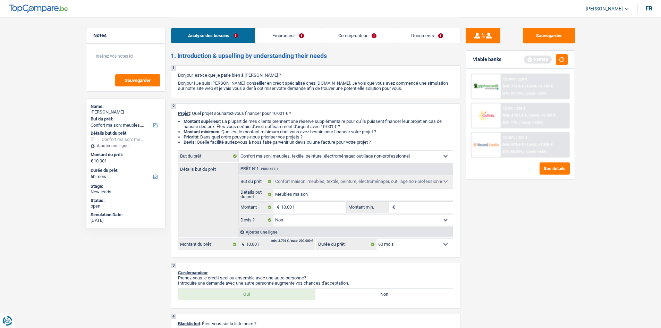
type input "1"
type input "10"
type input "100"
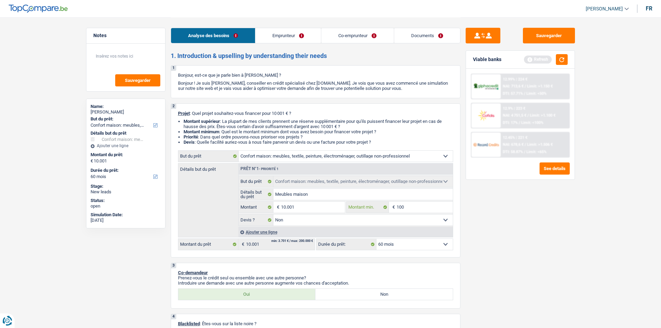
type input "1.000"
type input "10.001"
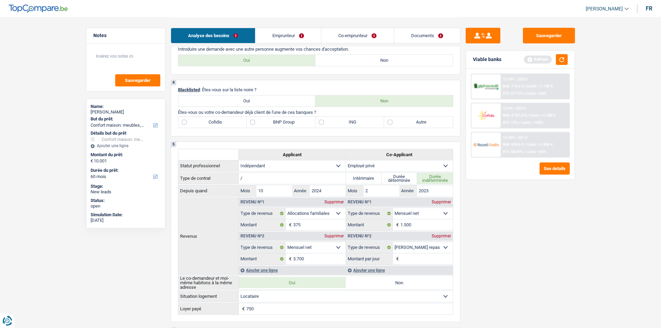
scroll to position [243, 0]
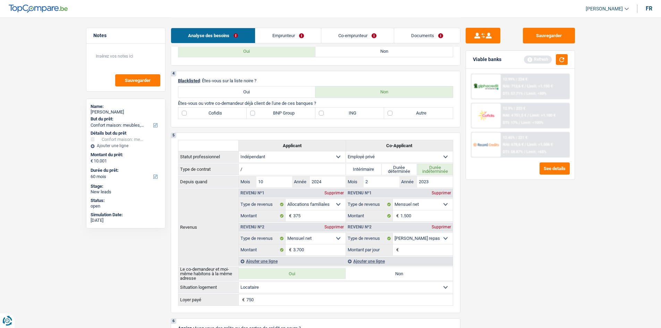
type input "10.001"
click at [324, 113] on label "ING" at bounding box center [349, 113] width 69 height 11
click at [324, 113] on input "ING" at bounding box center [349, 113] width 69 height 11
checkbox input "true"
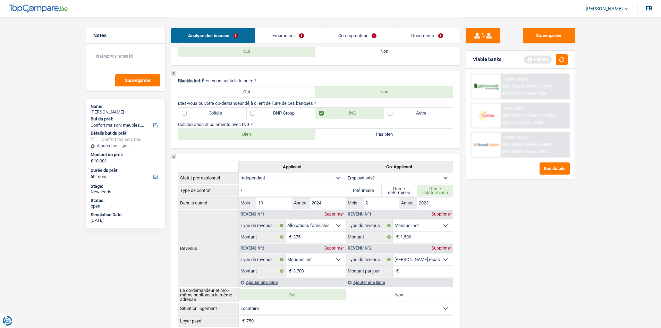
click at [262, 134] on label "Bien" at bounding box center [246, 134] width 137 height 11
click at [262, 134] on input "Bien" at bounding box center [246, 134] width 137 height 11
radio input "true"
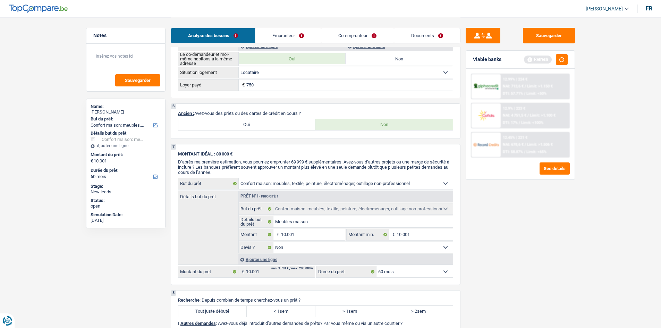
scroll to position [486, 0]
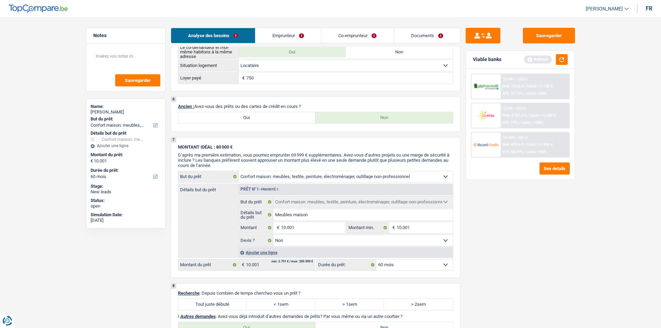
click at [265, 118] on label "Oui" at bounding box center [246, 117] width 137 height 11
click at [265, 118] on input "Oui" at bounding box center [246, 117] width 137 height 11
radio input "true"
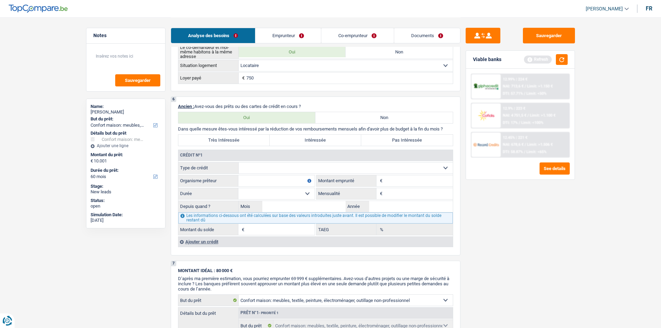
click at [349, 117] on label "Non" at bounding box center [383, 117] width 137 height 11
click at [349, 117] on input "Non" at bounding box center [383, 117] width 137 height 11
radio input "true"
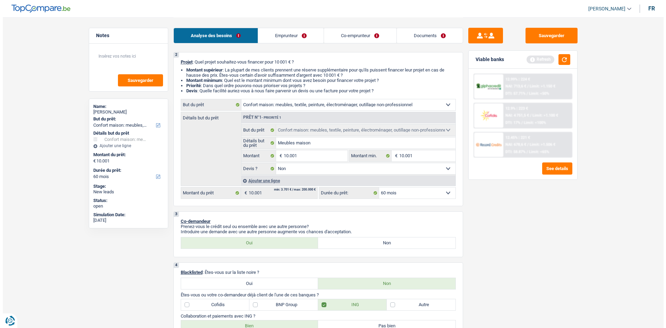
scroll to position [0, 0]
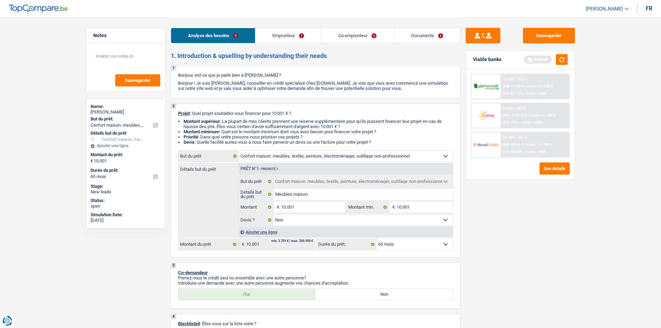
click at [286, 32] on link "Emprunteur" at bounding box center [288, 35] width 66 height 15
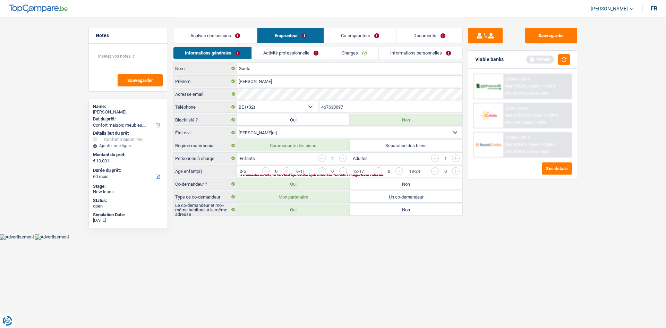
click at [286, 169] on input "button" at bounding box center [427, 172] width 289 height 11
click at [288, 171] on input "button" at bounding box center [427, 172] width 289 height 11
click at [311, 51] on link "Activité professionnelle" at bounding box center [291, 52] width 78 height 11
